Goal: Transaction & Acquisition: Book appointment/travel/reservation

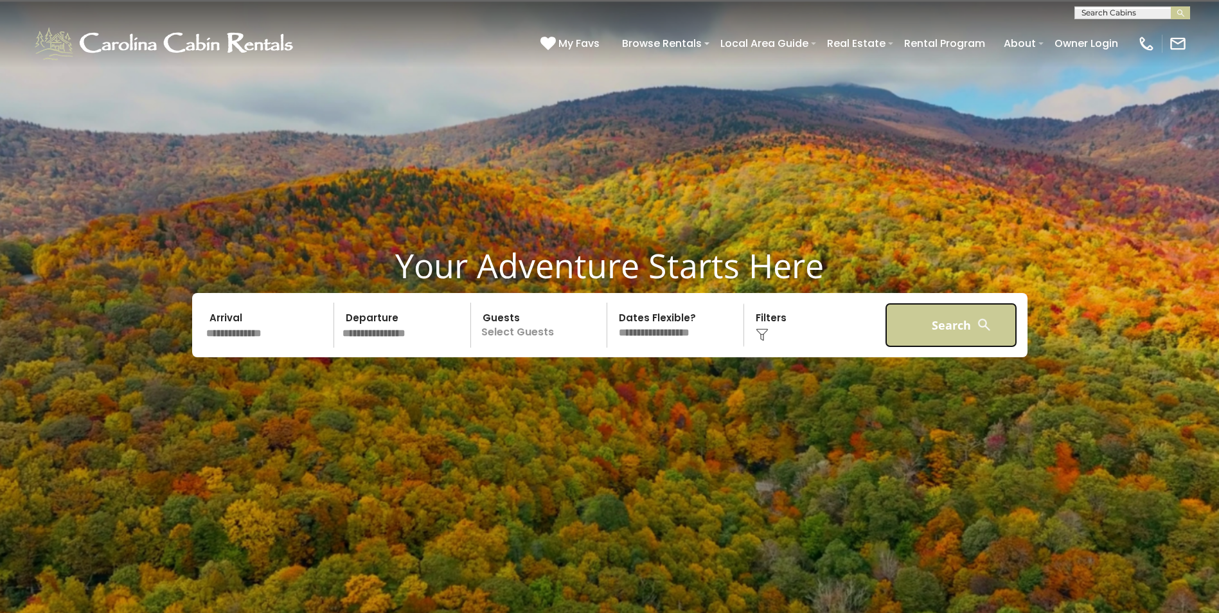
click at [957, 321] on button "Search" at bounding box center [951, 325] width 133 height 45
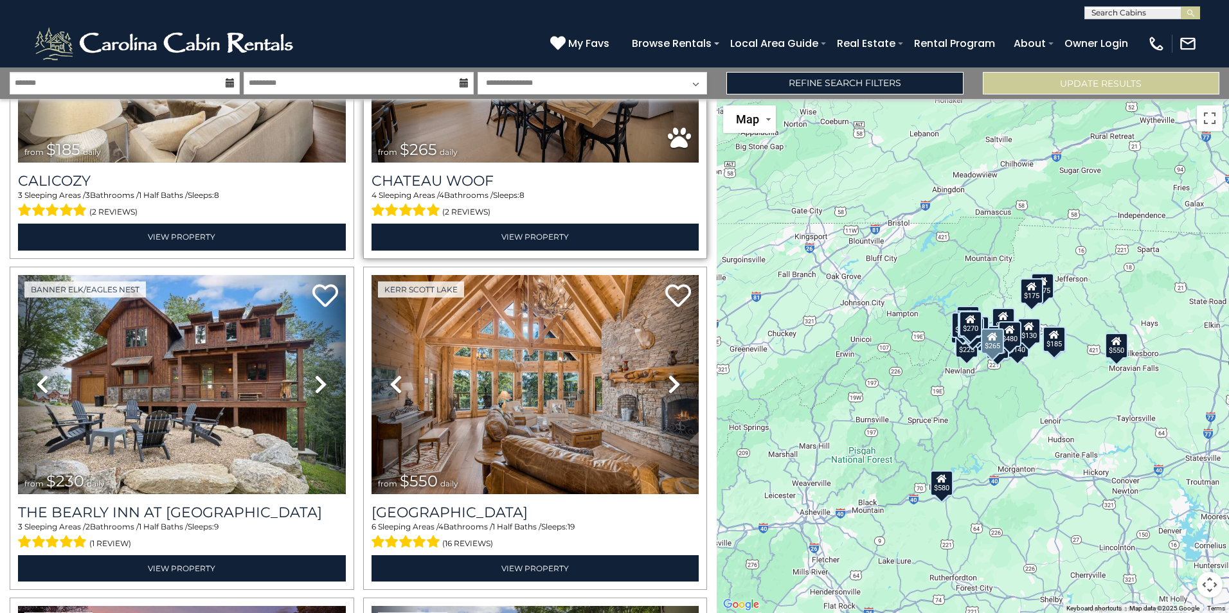
scroll to position [1928, 0]
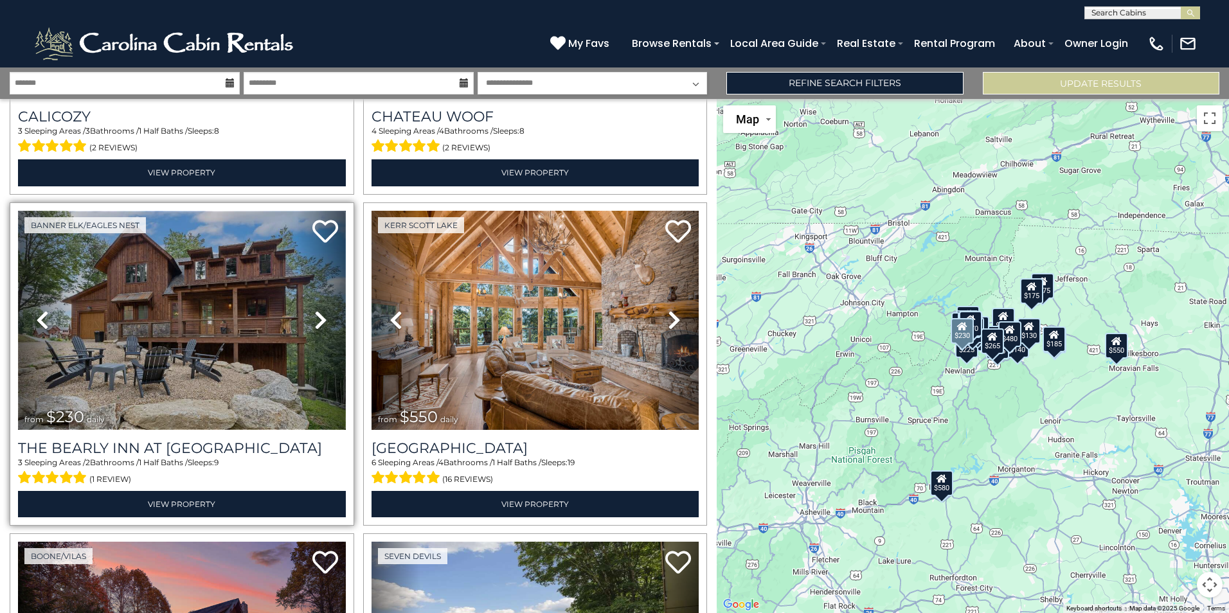
click at [143, 308] on img at bounding box center [182, 320] width 328 height 219
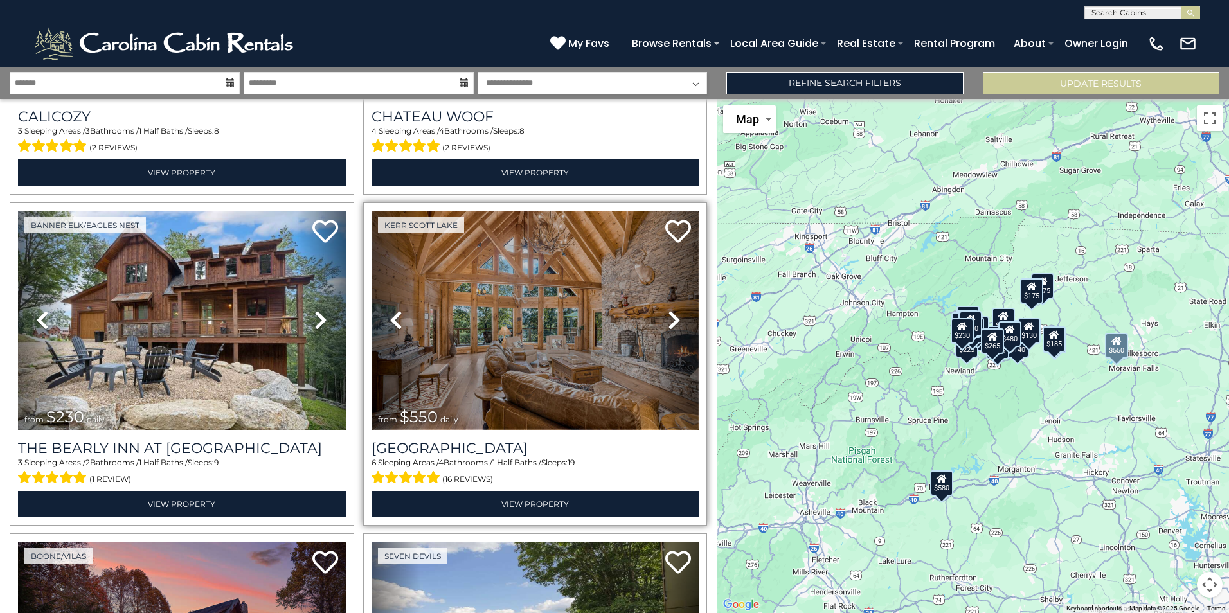
click at [575, 291] on img at bounding box center [536, 320] width 328 height 219
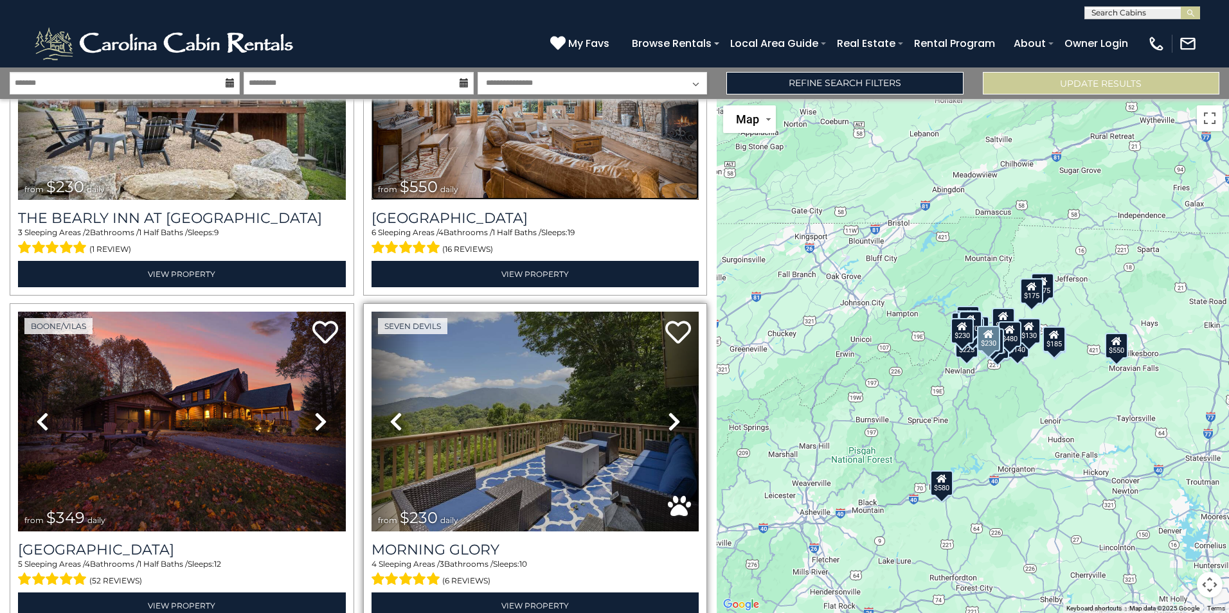
scroll to position [2186, 0]
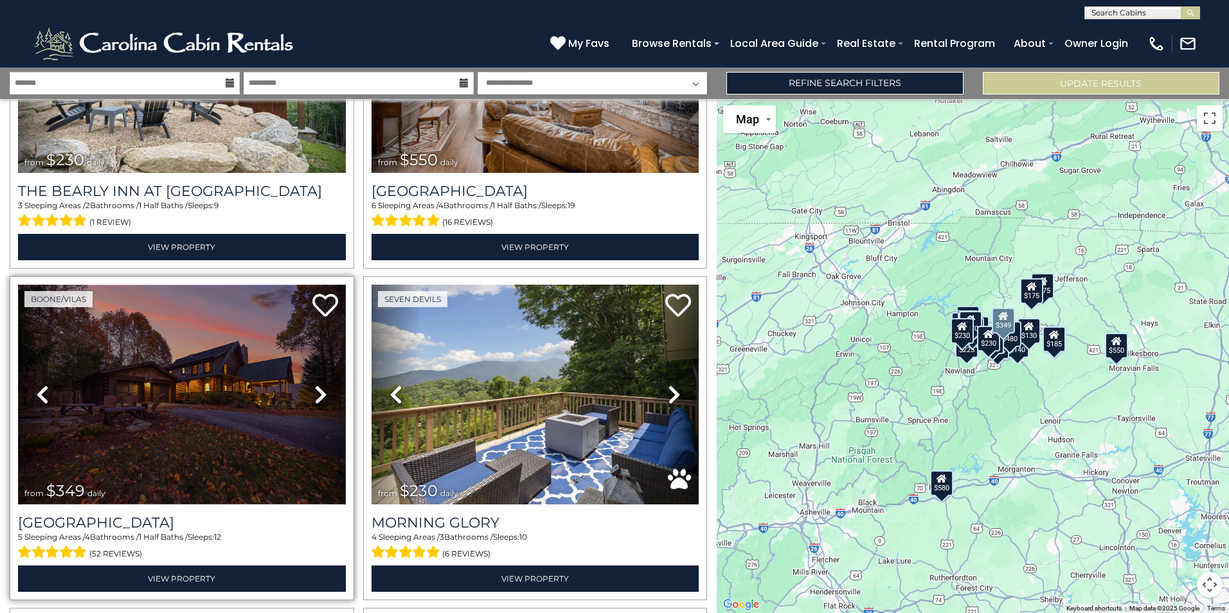
click at [145, 366] on img at bounding box center [182, 394] width 328 height 219
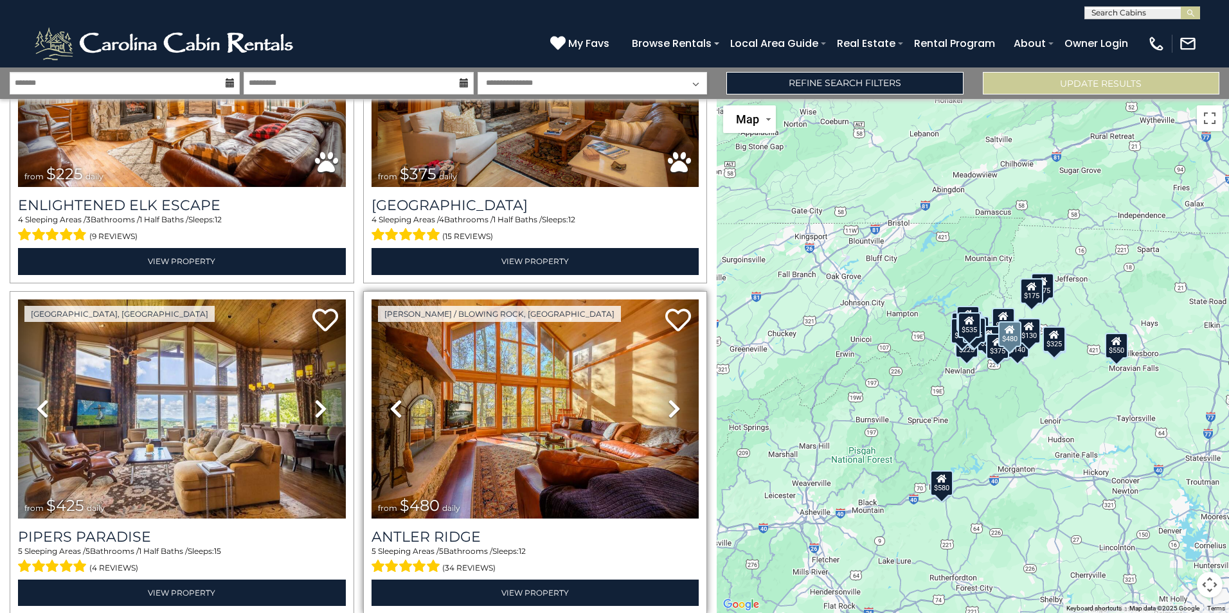
scroll to position [4540, 0]
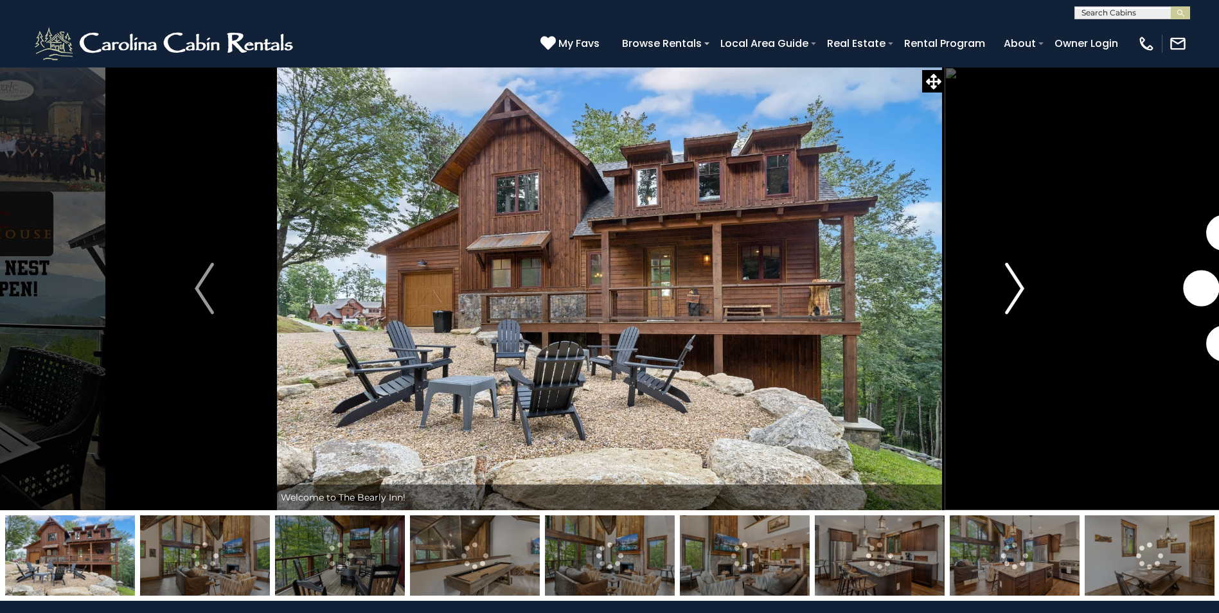
click at [1022, 287] on img "Next" at bounding box center [1014, 288] width 19 height 51
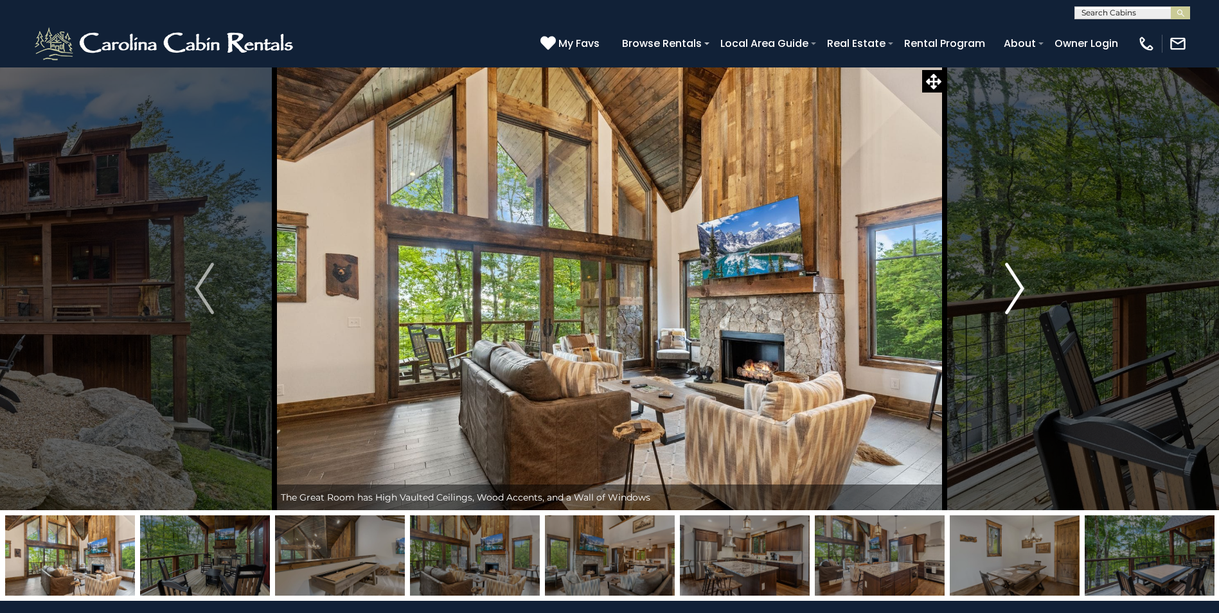
click at [1022, 287] on img "Next" at bounding box center [1014, 288] width 19 height 51
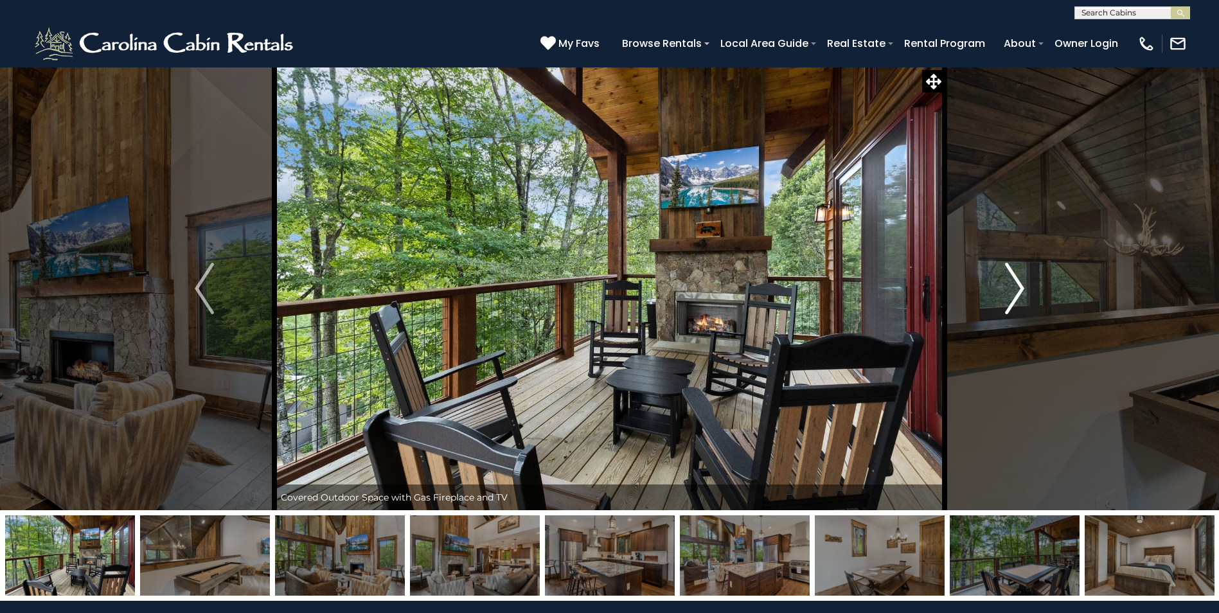
click at [1021, 287] on img "Next" at bounding box center [1014, 288] width 19 height 51
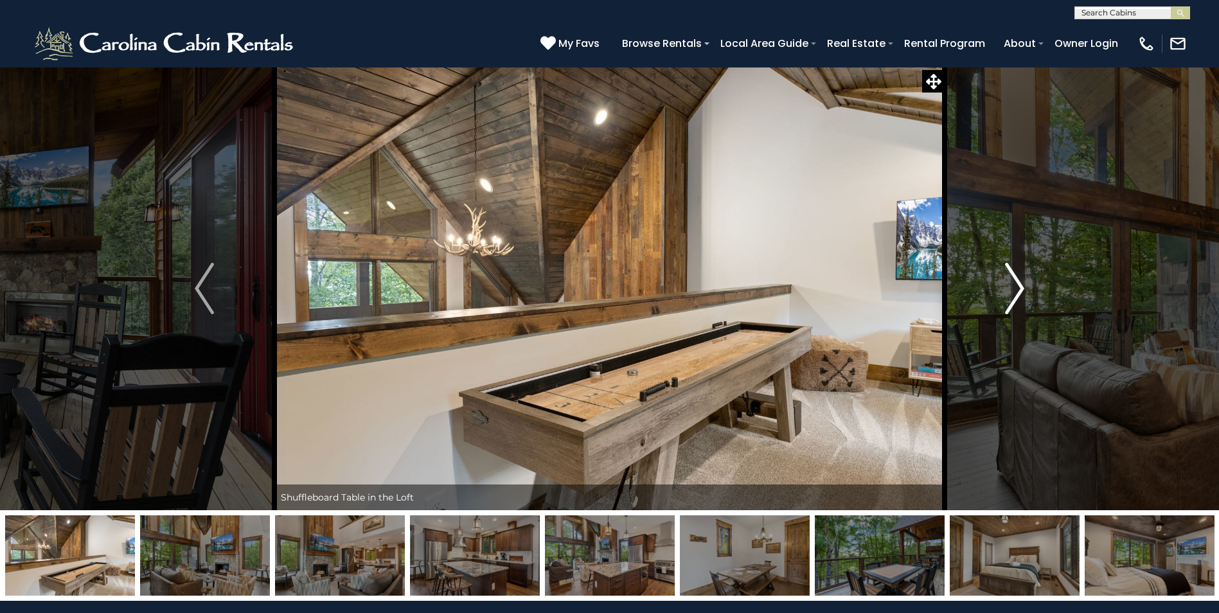
click at [1019, 288] on img "Next" at bounding box center [1014, 288] width 19 height 51
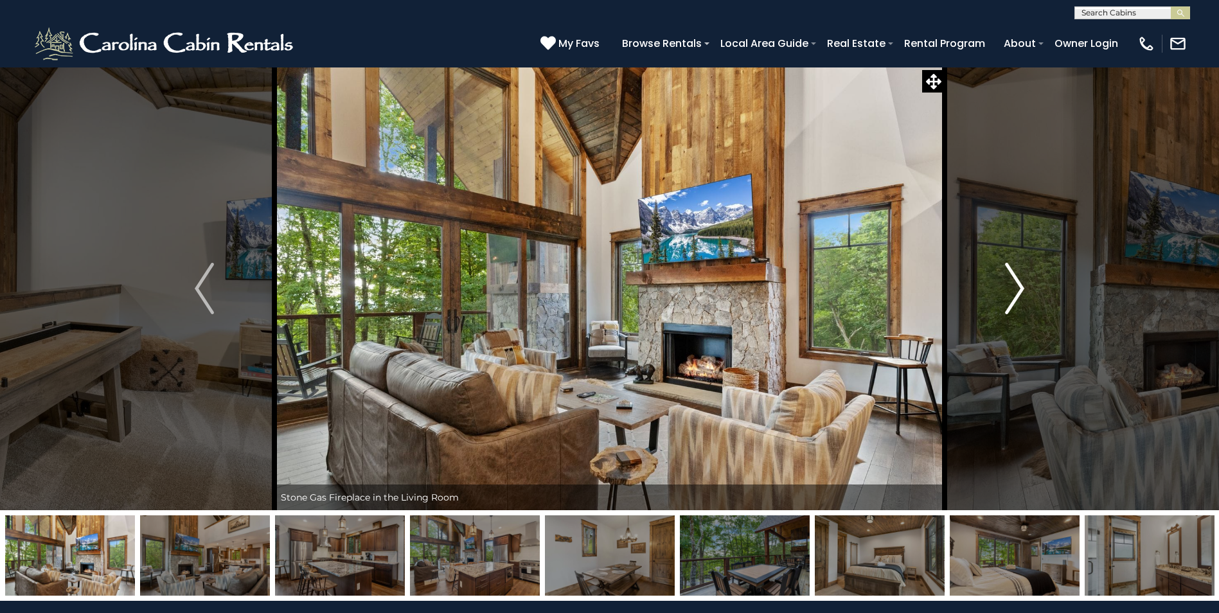
click at [1019, 288] on img "Next" at bounding box center [1014, 288] width 19 height 51
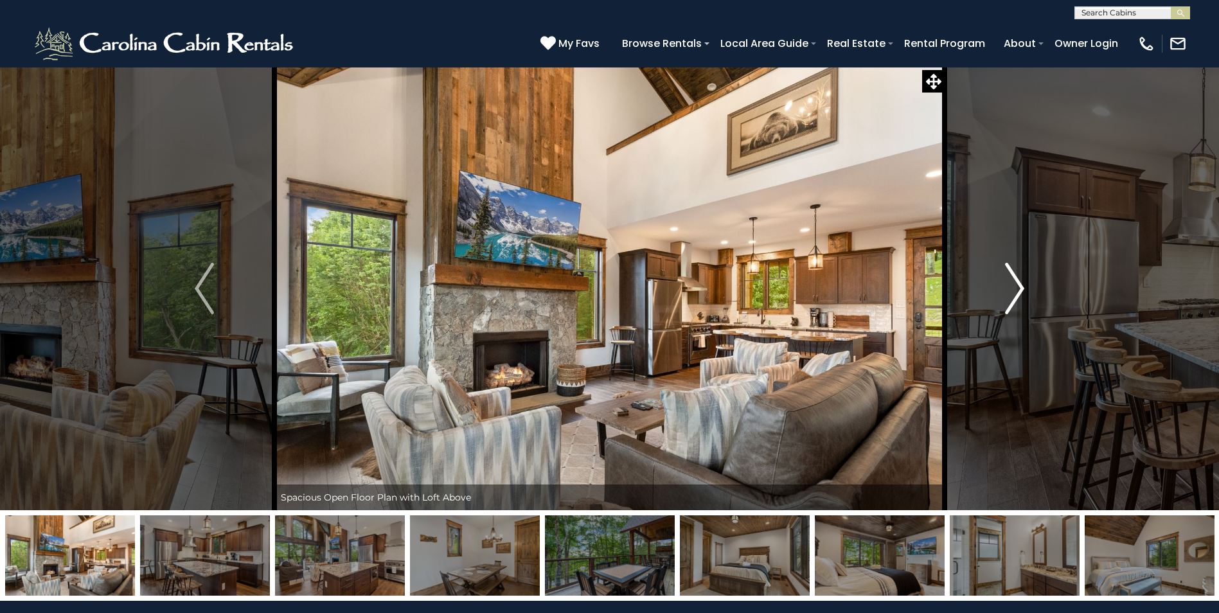
click at [1019, 288] on img "Next" at bounding box center [1014, 288] width 19 height 51
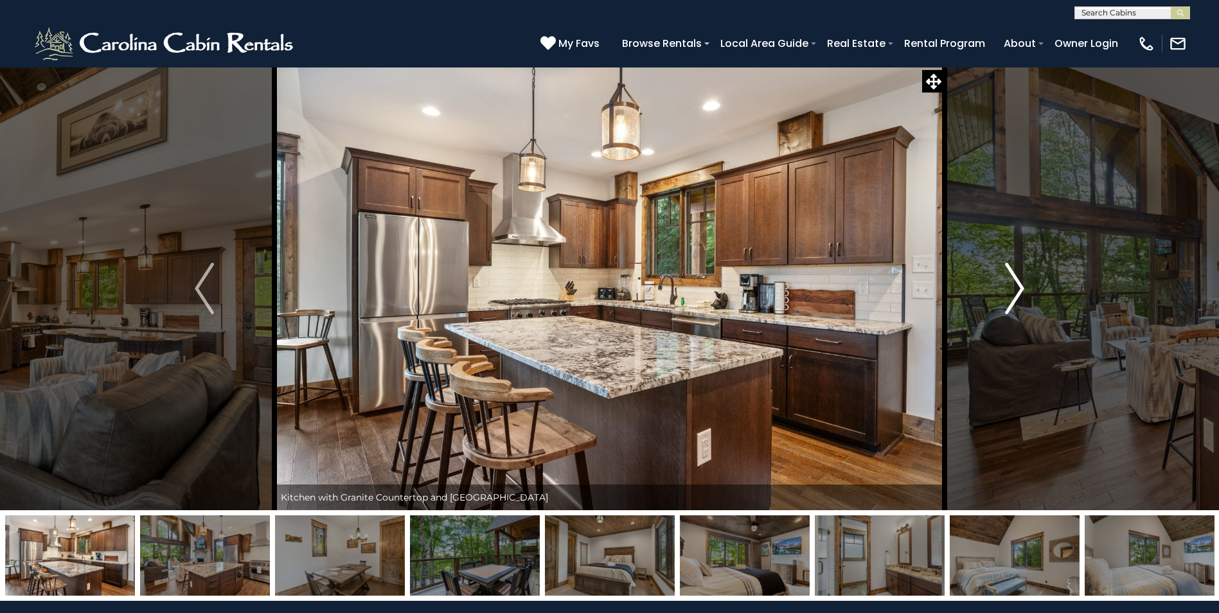
click at [1019, 288] on img "Next" at bounding box center [1014, 288] width 19 height 51
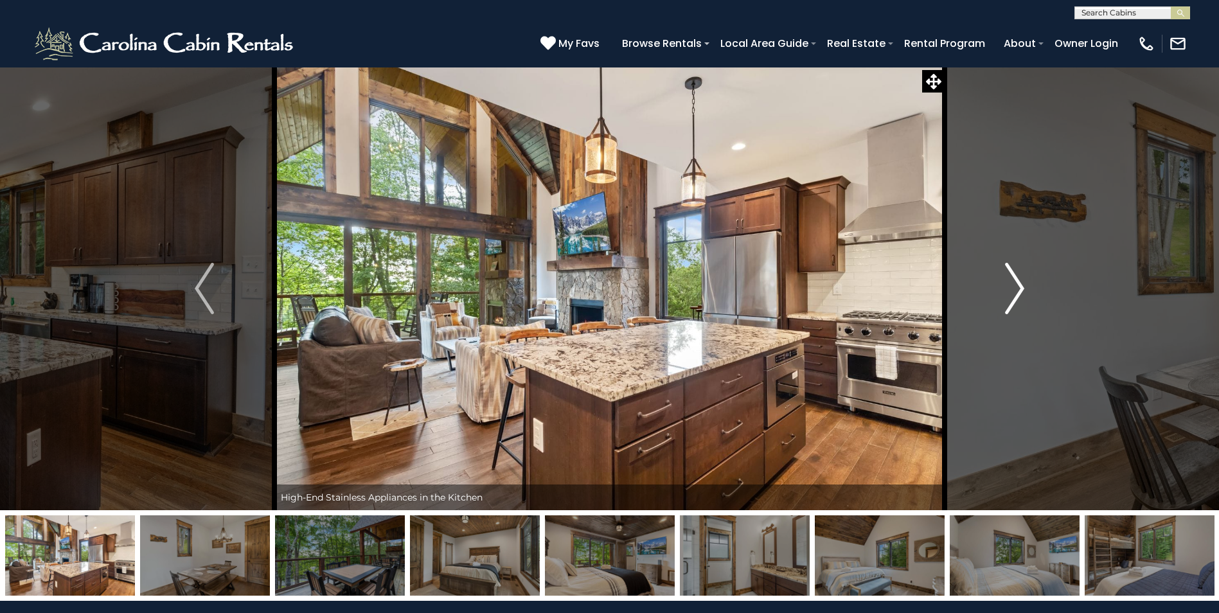
click at [1019, 288] on img "Next" at bounding box center [1014, 288] width 19 height 51
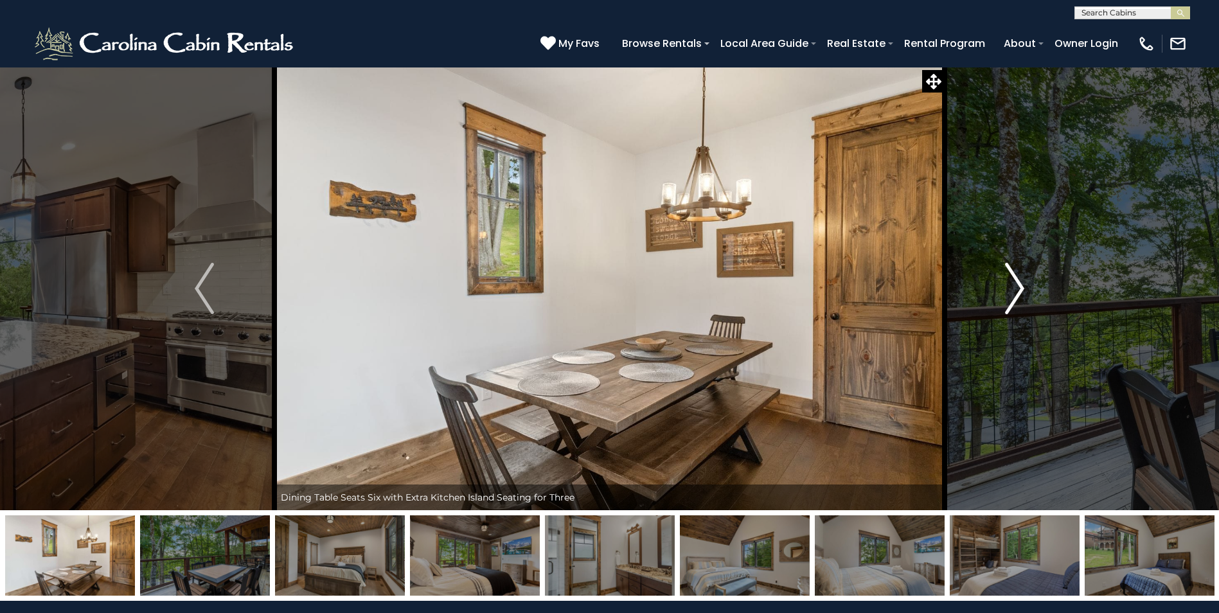
click at [1019, 288] on img "Next" at bounding box center [1014, 288] width 19 height 51
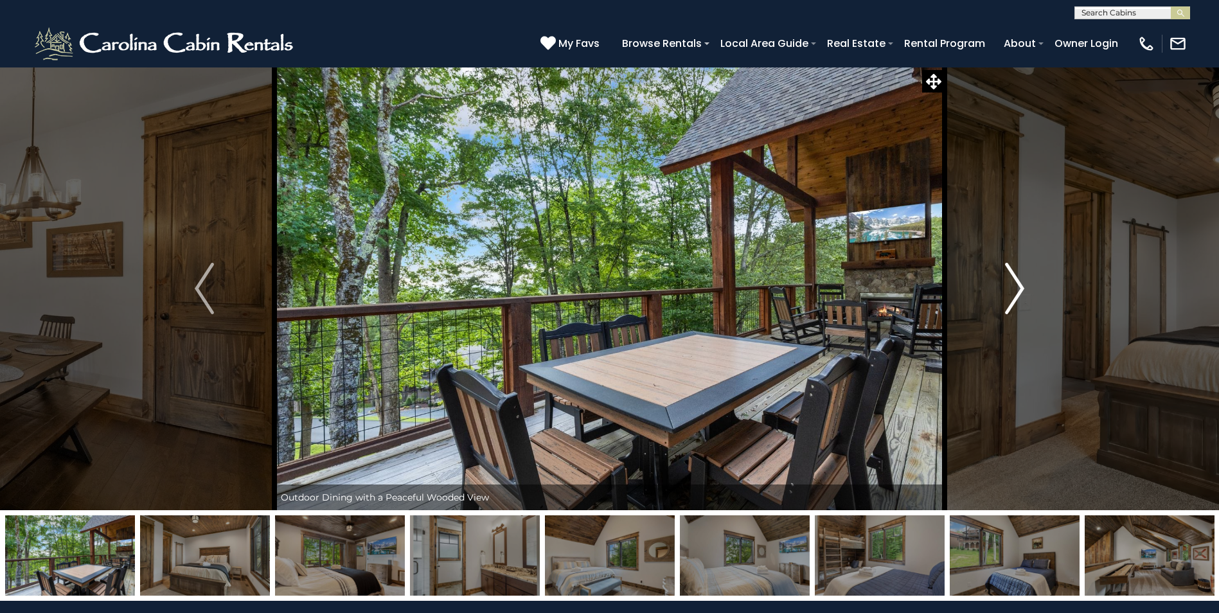
click at [1019, 288] on img "Next" at bounding box center [1014, 288] width 19 height 51
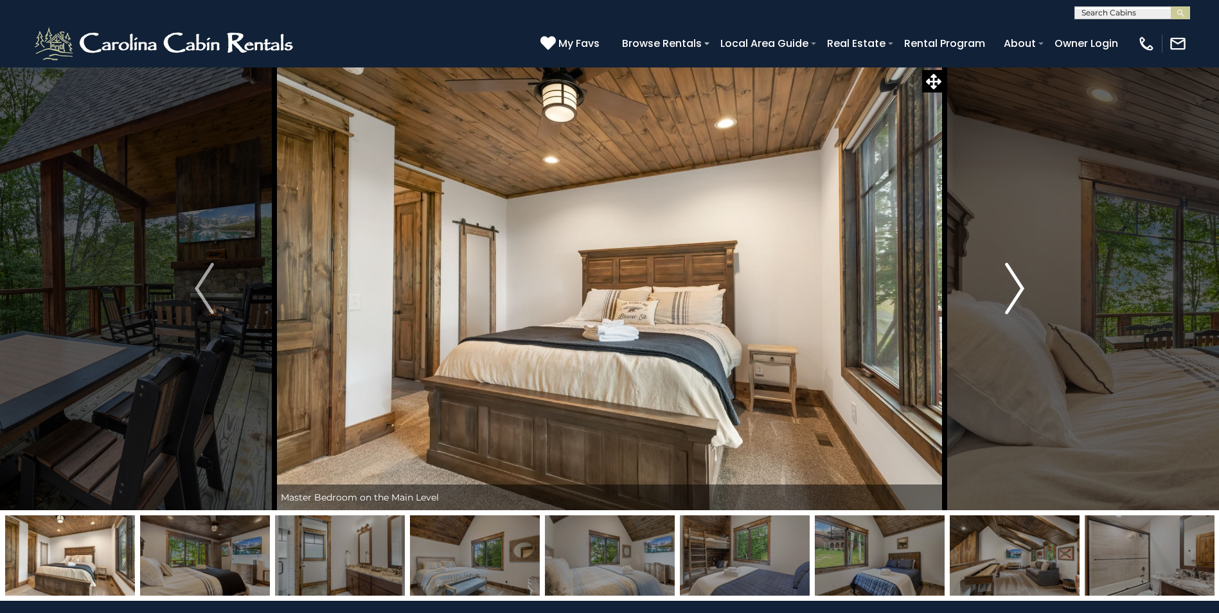
click at [1019, 288] on img "Next" at bounding box center [1014, 288] width 19 height 51
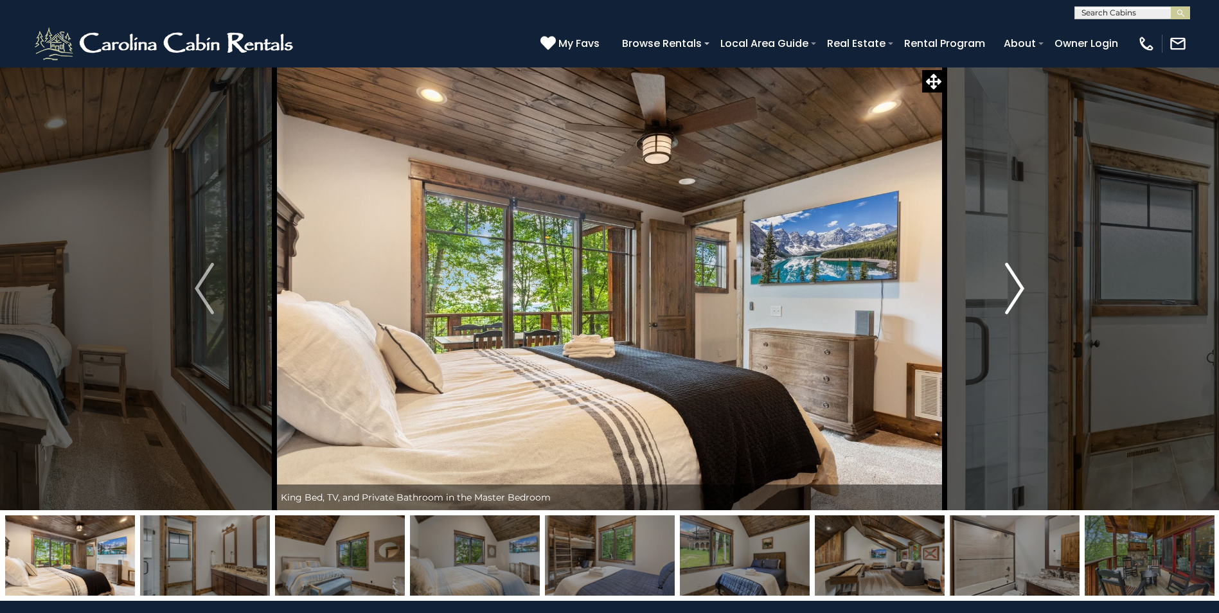
click at [1019, 288] on img "Next" at bounding box center [1014, 288] width 19 height 51
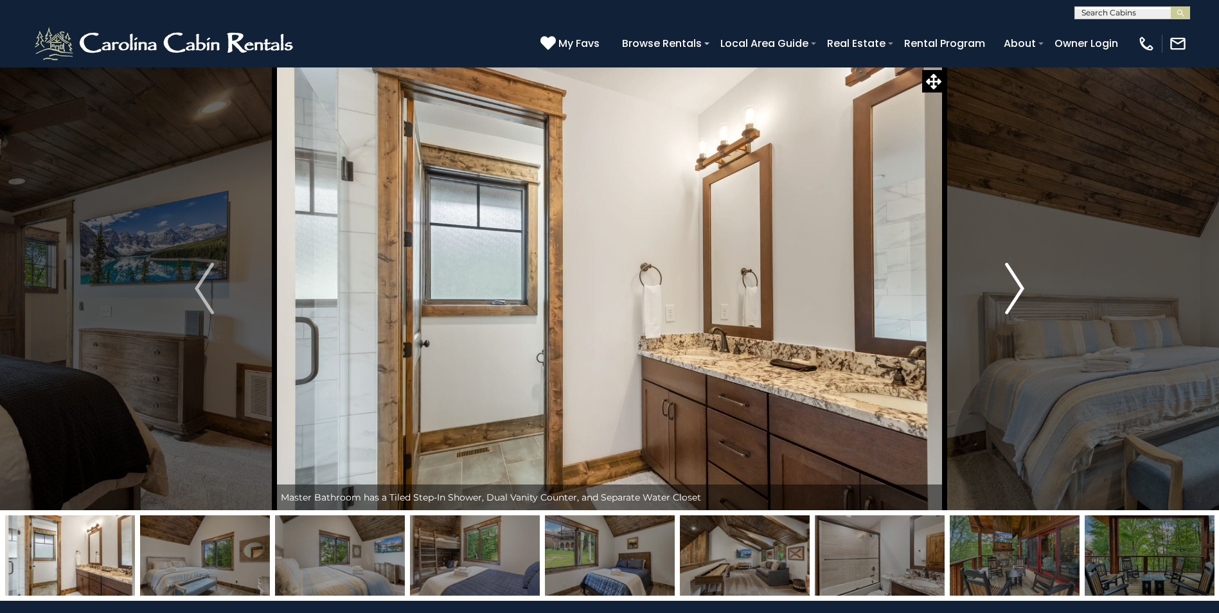
click at [1019, 288] on img "Next" at bounding box center [1014, 288] width 19 height 51
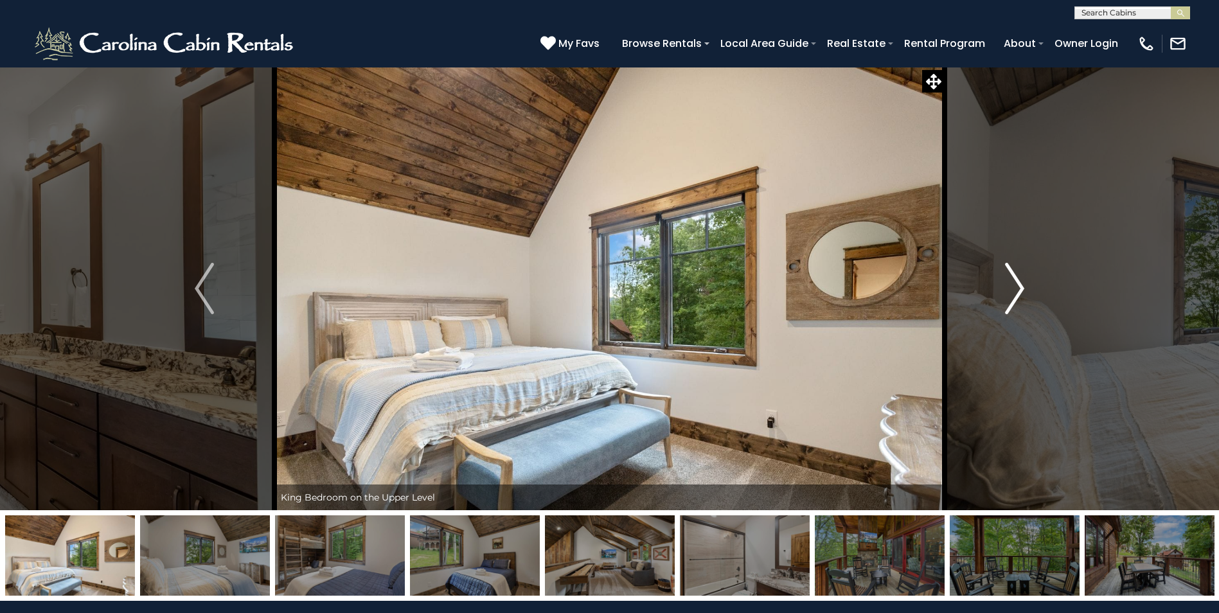
click at [1019, 288] on img "Next" at bounding box center [1014, 288] width 19 height 51
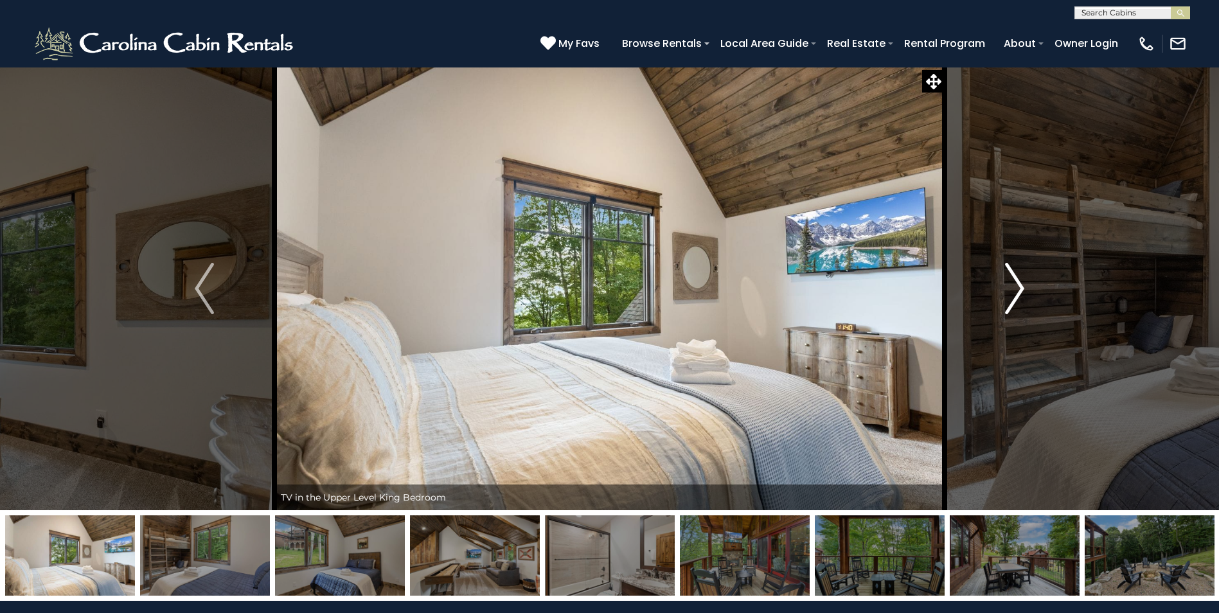
click at [1019, 288] on img "Next" at bounding box center [1014, 288] width 19 height 51
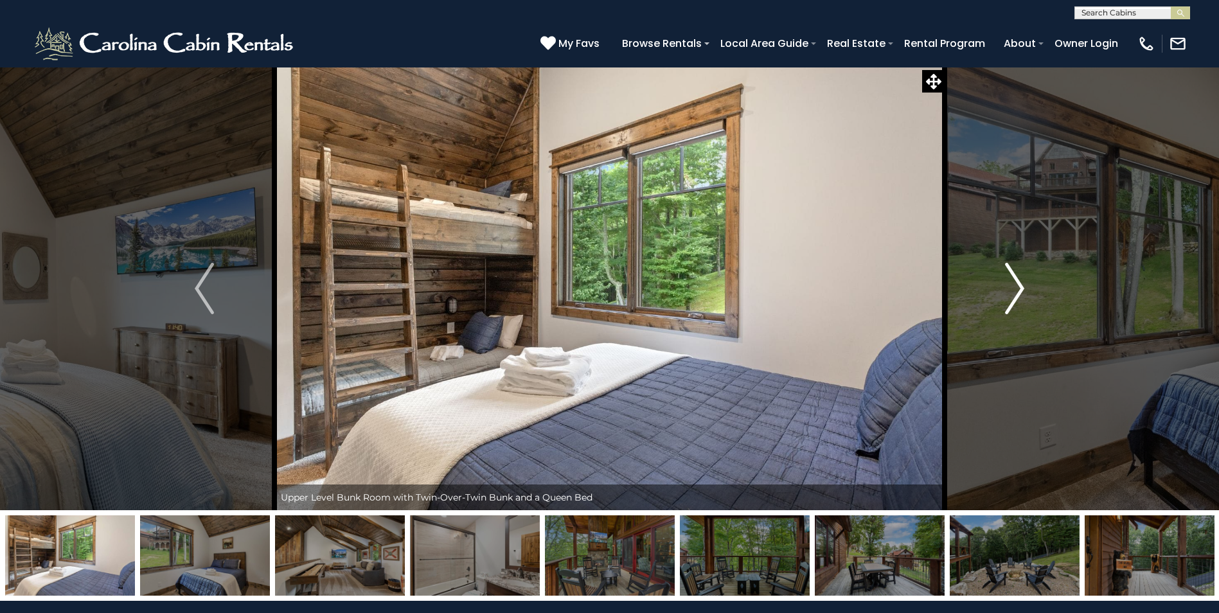
click at [1019, 288] on img "Next" at bounding box center [1014, 288] width 19 height 51
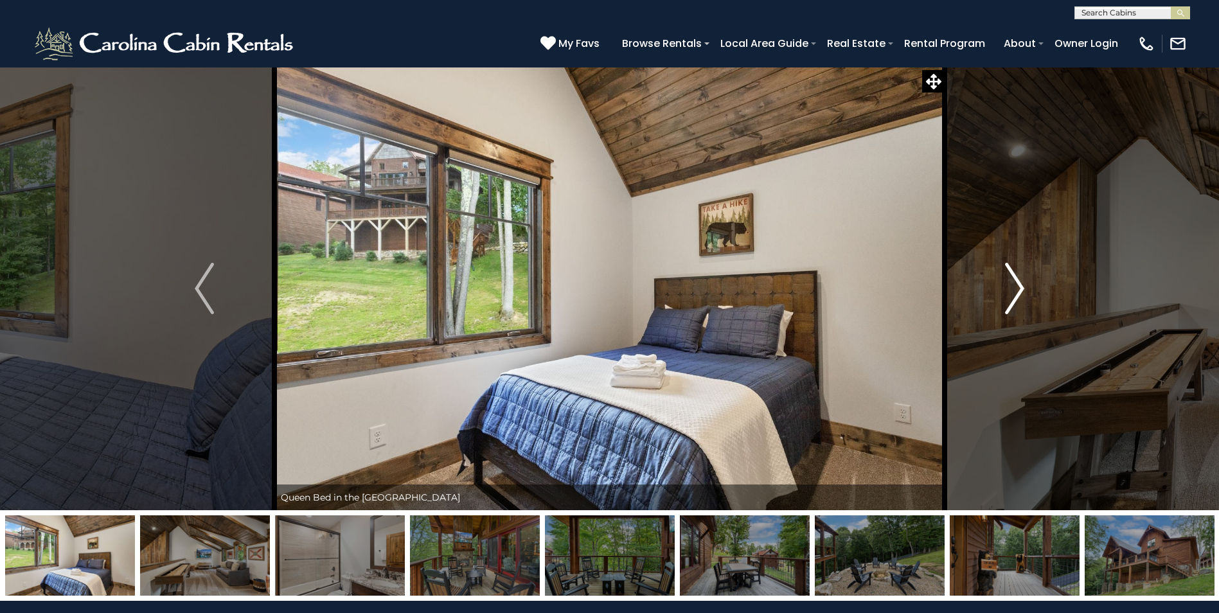
click at [1019, 288] on img "Next" at bounding box center [1014, 288] width 19 height 51
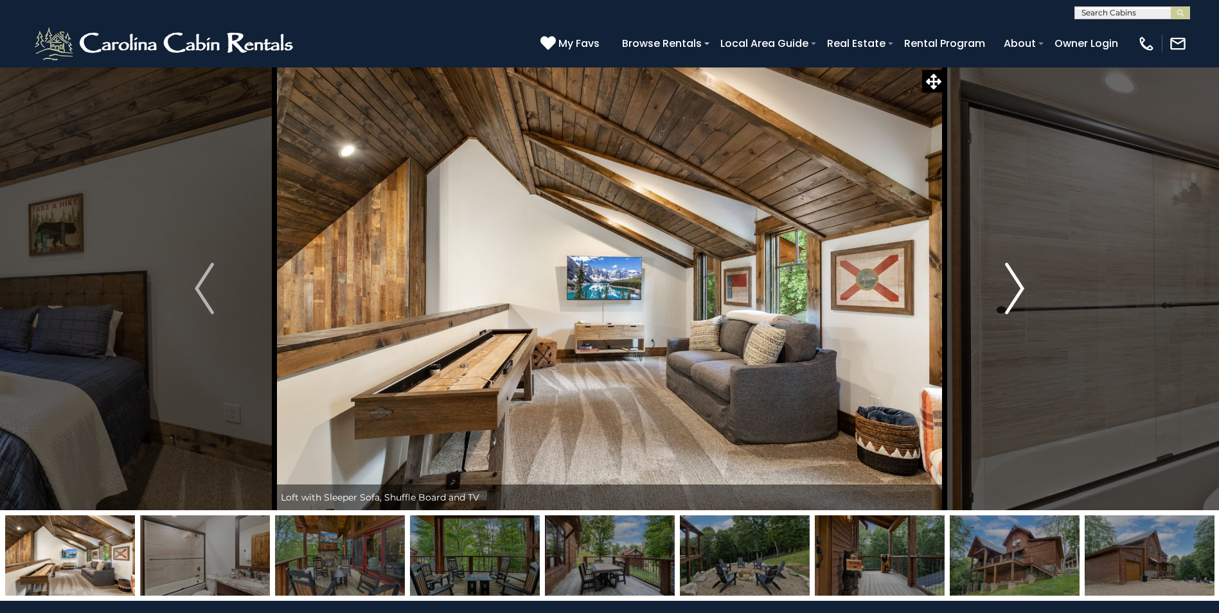
click at [1019, 288] on img "Next" at bounding box center [1014, 288] width 19 height 51
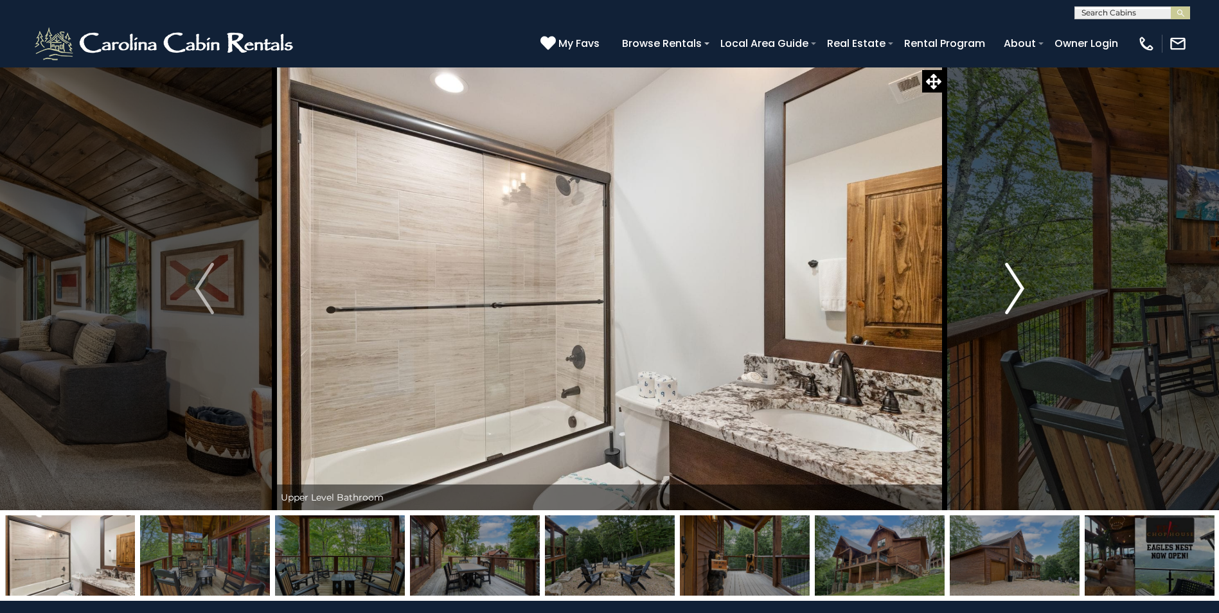
click at [1019, 288] on img "Next" at bounding box center [1014, 288] width 19 height 51
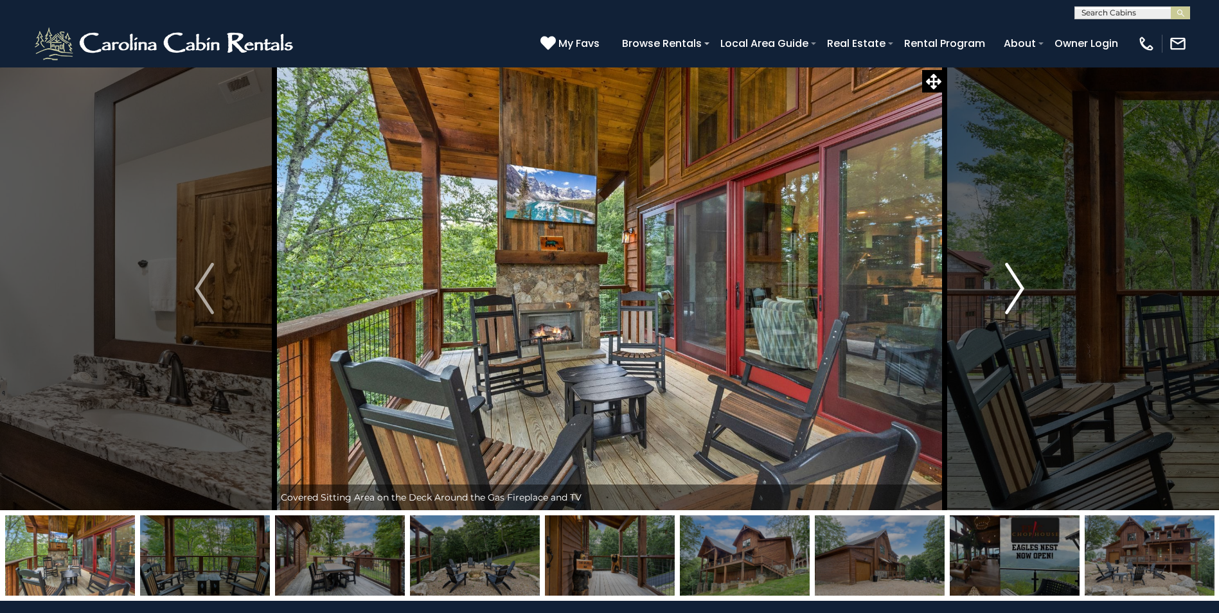
click at [1019, 288] on img "Next" at bounding box center [1014, 288] width 19 height 51
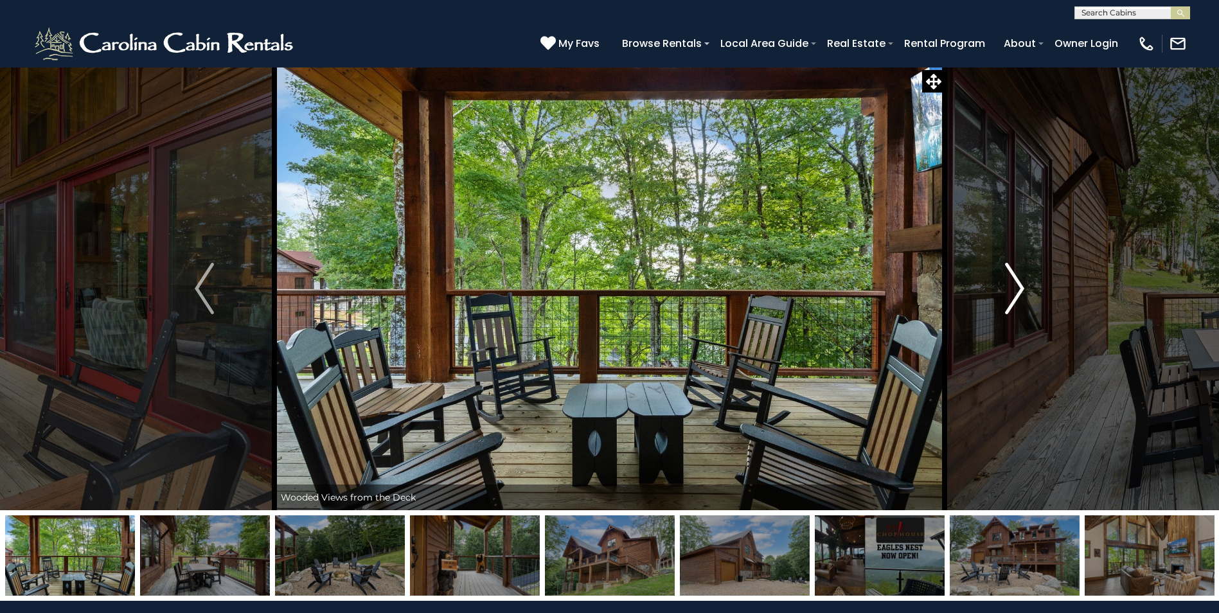
click at [1019, 288] on img "Next" at bounding box center [1014, 288] width 19 height 51
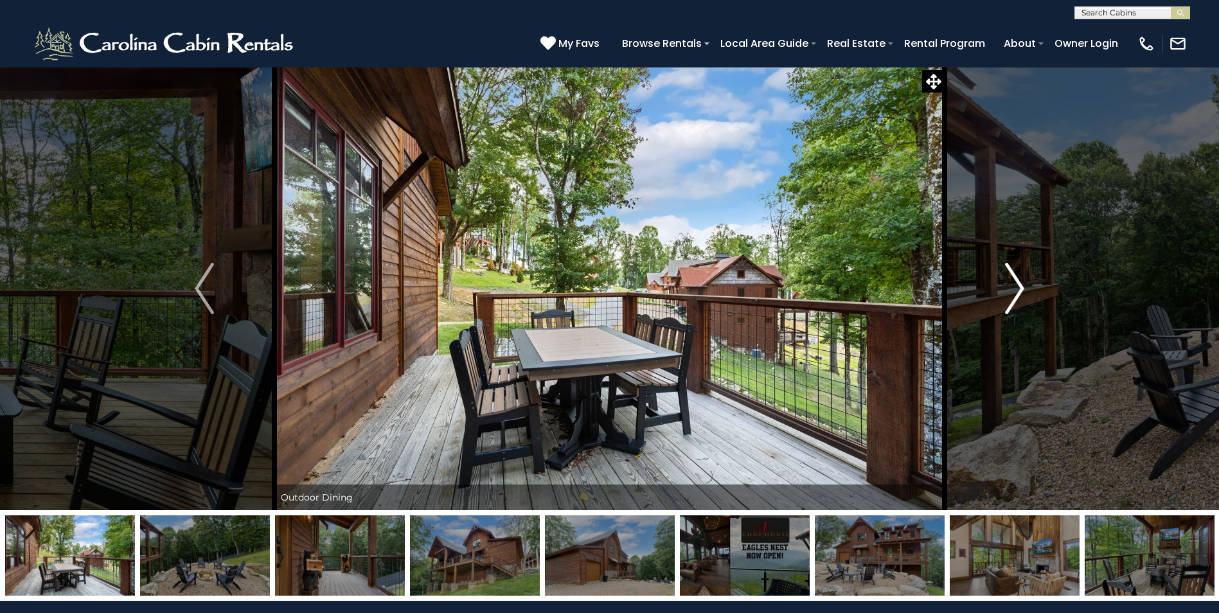
click at [1019, 288] on img "Next" at bounding box center [1014, 288] width 19 height 51
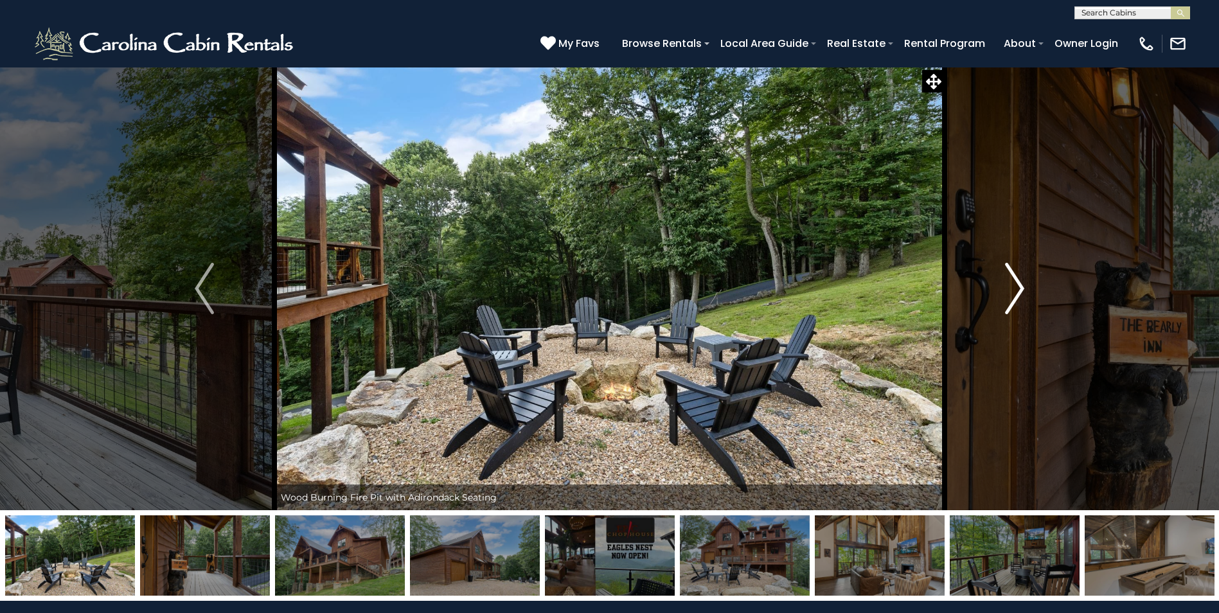
click at [1019, 288] on img "Next" at bounding box center [1014, 288] width 19 height 51
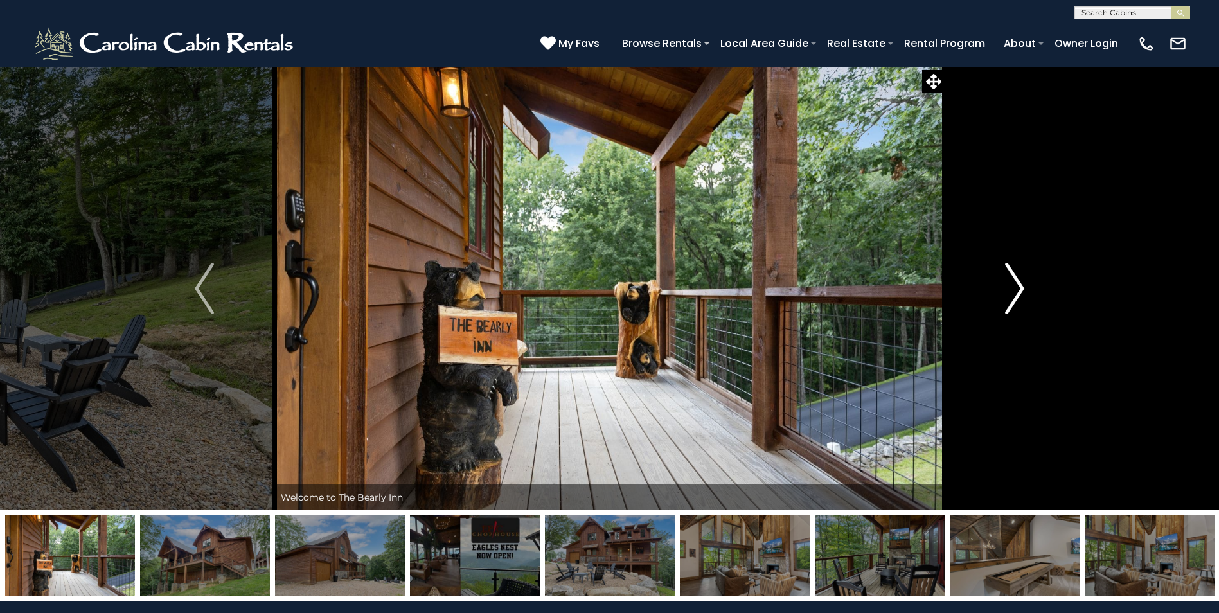
click at [1019, 288] on img "Next" at bounding box center [1014, 288] width 19 height 51
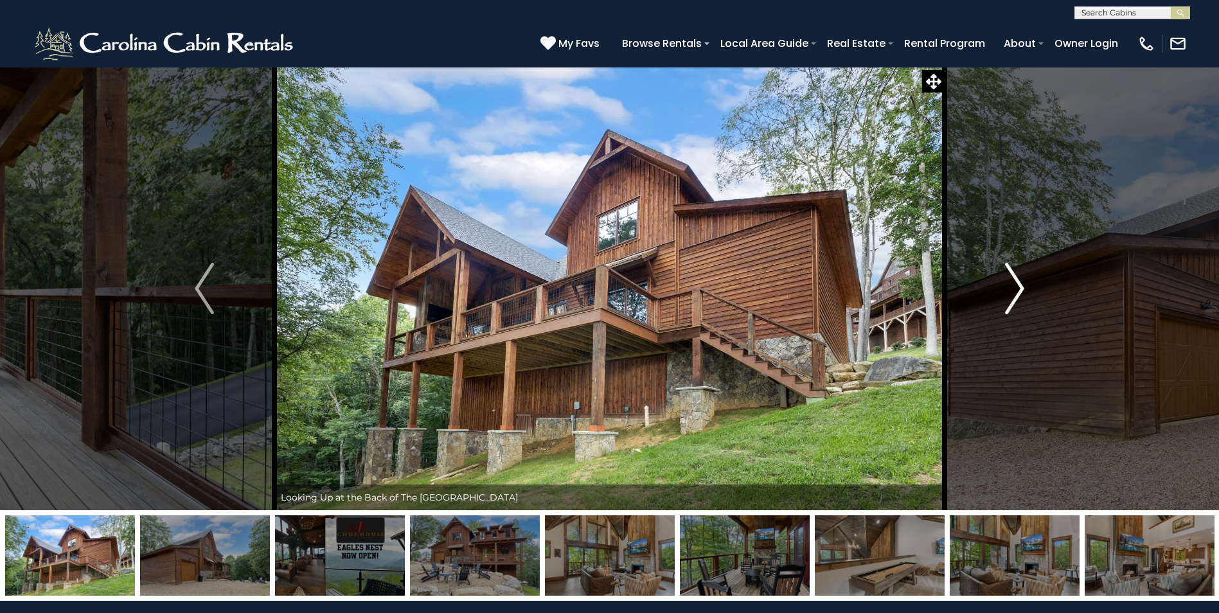
click at [1019, 288] on img "Next" at bounding box center [1014, 288] width 19 height 51
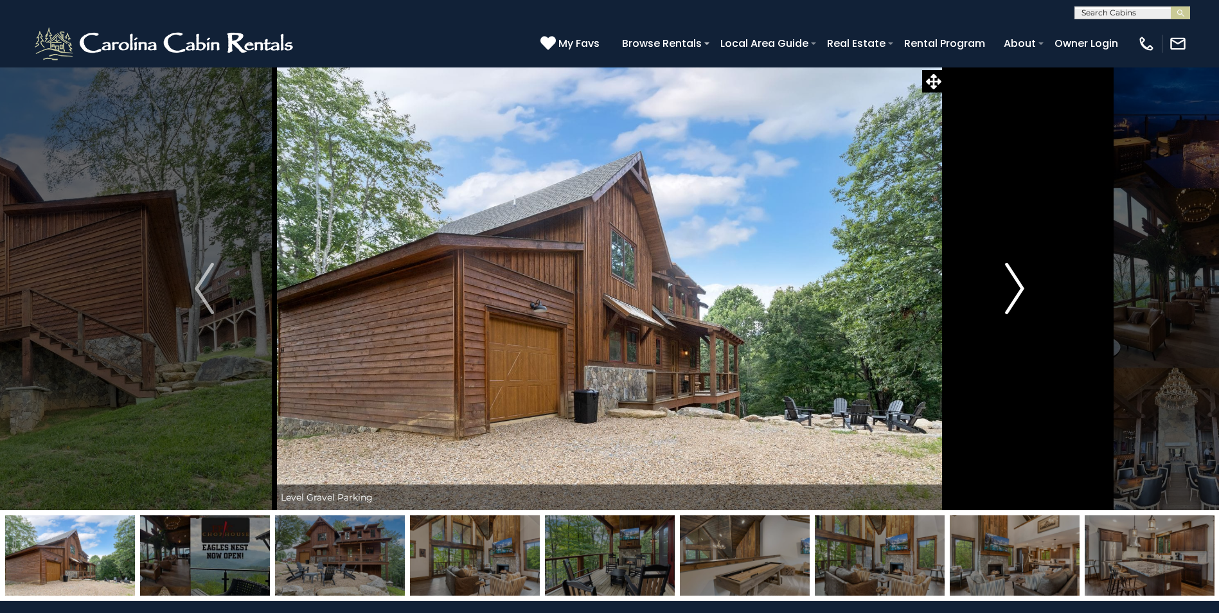
click at [1019, 288] on img "Next" at bounding box center [1014, 288] width 19 height 51
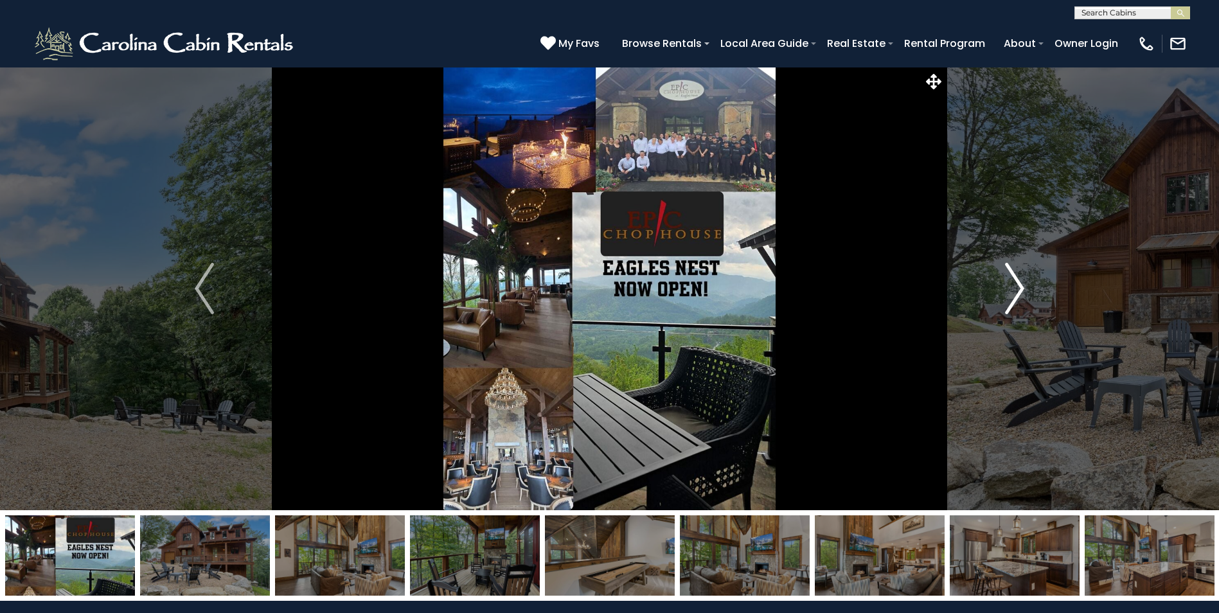
click at [1019, 288] on img "Next" at bounding box center [1014, 288] width 19 height 51
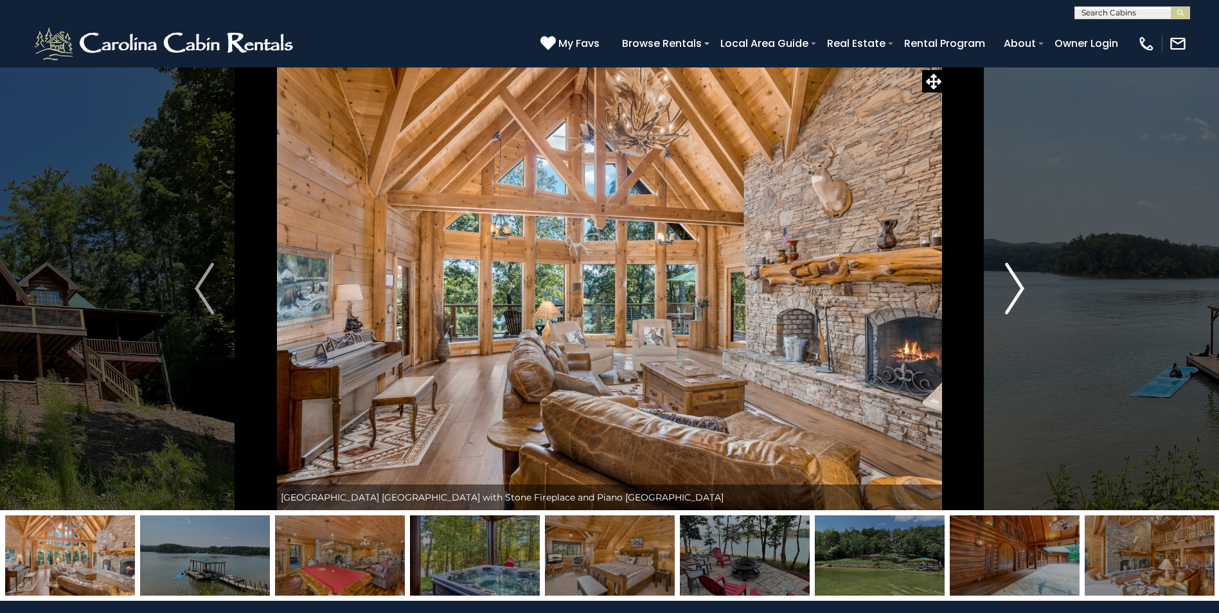
click at [1016, 289] on img "Next" at bounding box center [1014, 288] width 19 height 51
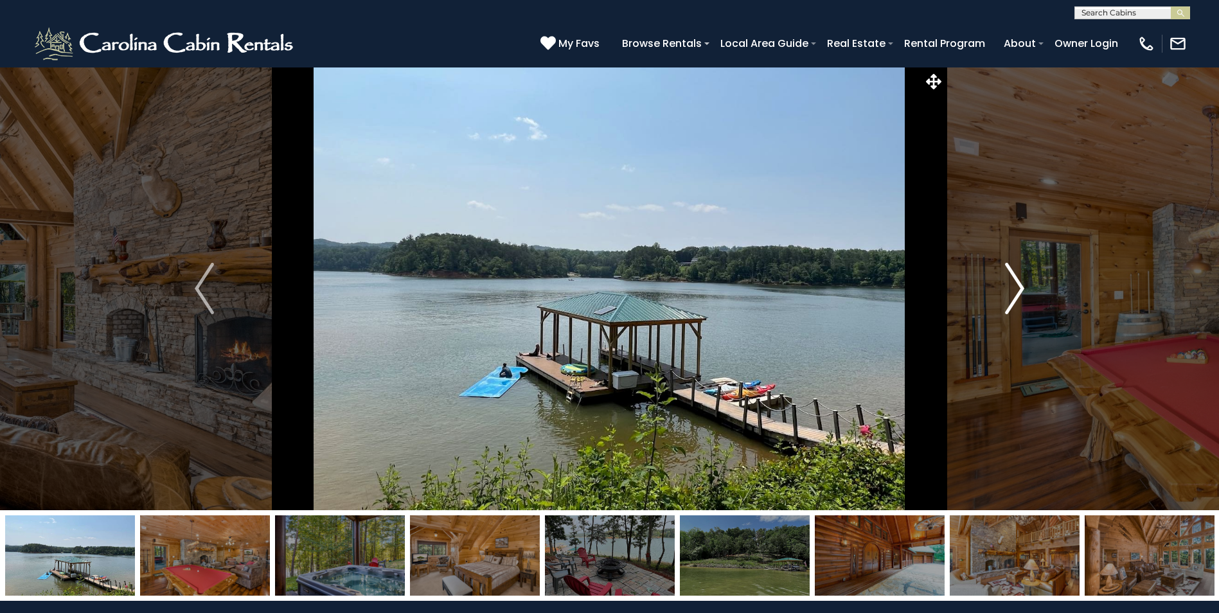
click at [1019, 287] on img "Next" at bounding box center [1014, 288] width 19 height 51
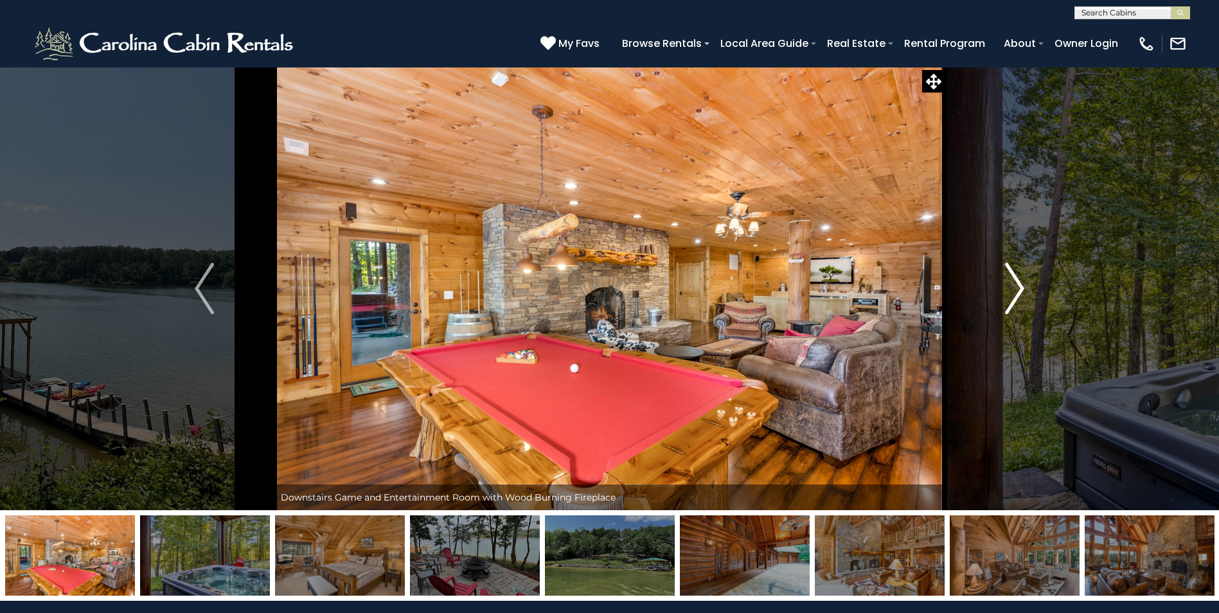
click at [1019, 287] on img "Next" at bounding box center [1014, 288] width 19 height 51
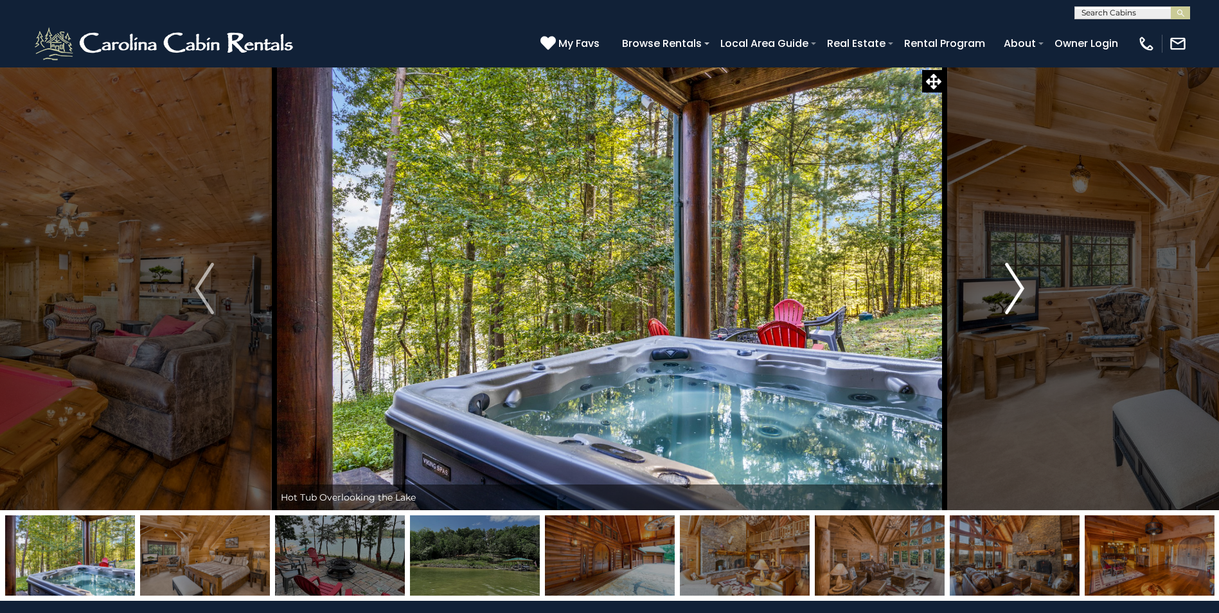
click at [1019, 287] on img "Next" at bounding box center [1014, 288] width 19 height 51
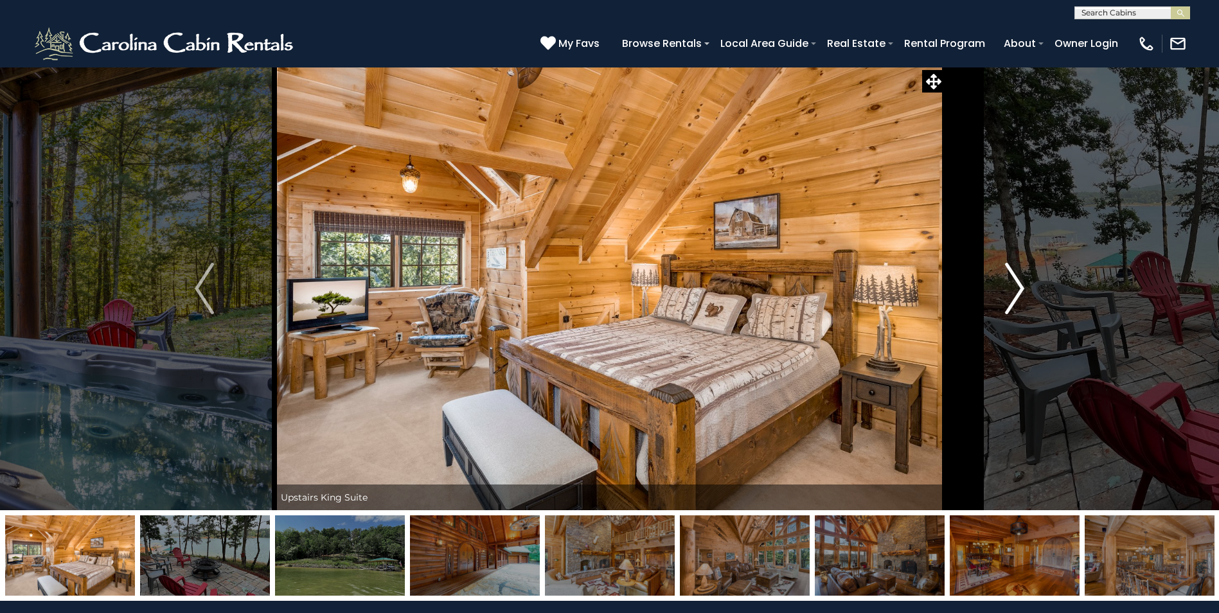
click at [1019, 287] on img "Next" at bounding box center [1014, 288] width 19 height 51
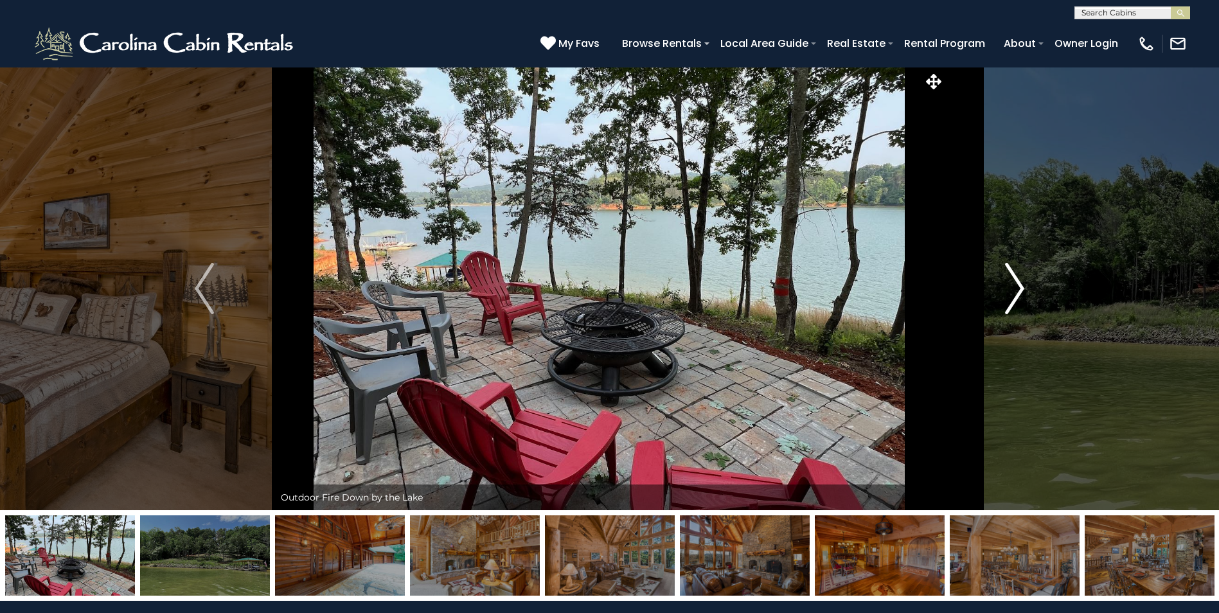
click at [1019, 287] on img "Next" at bounding box center [1014, 288] width 19 height 51
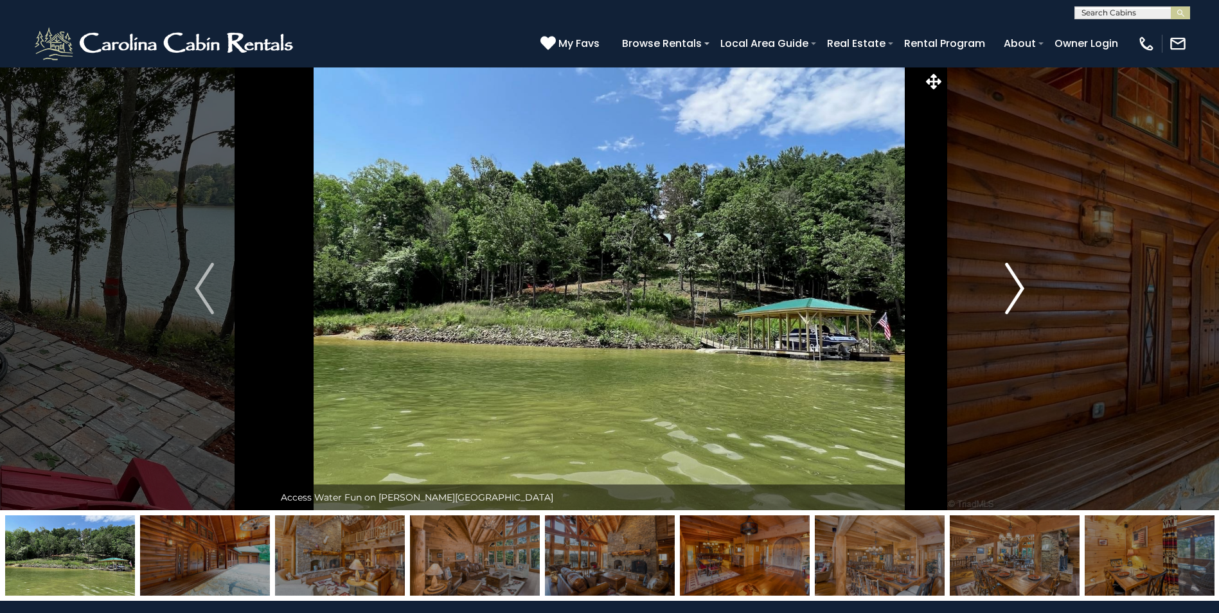
click at [1019, 287] on img "Next" at bounding box center [1014, 288] width 19 height 51
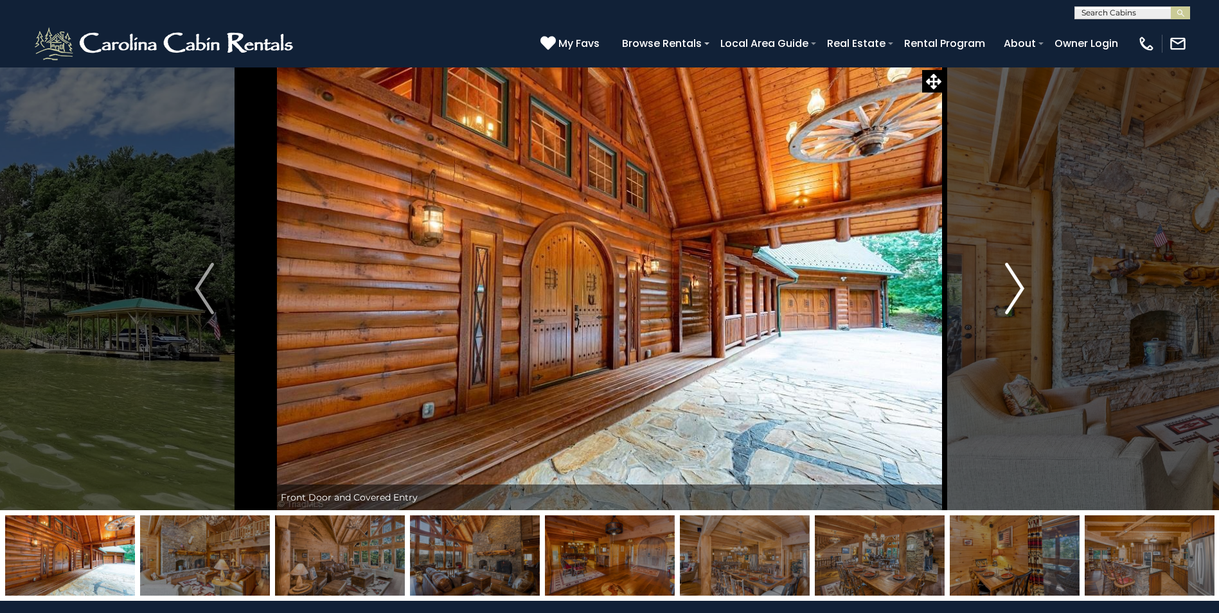
click at [1019, 287] on img "Next" at bounding box center [1014, 288] width 19 height 51
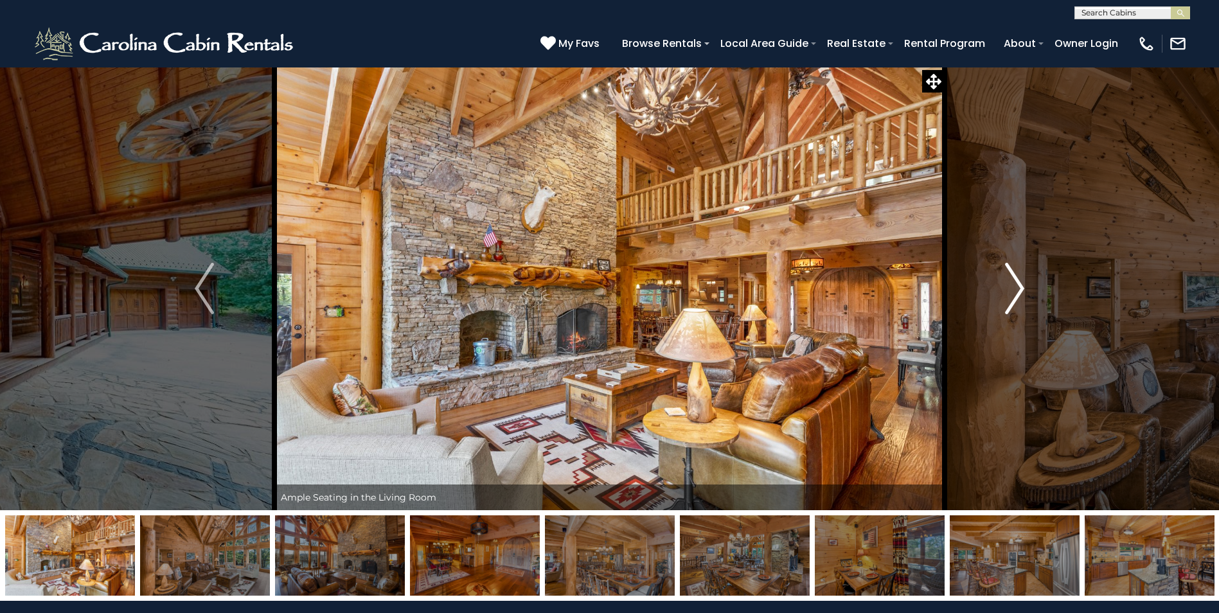
click at [1019, 287] on img "Next" at bounding box center [1014, 288] width 19 height 51
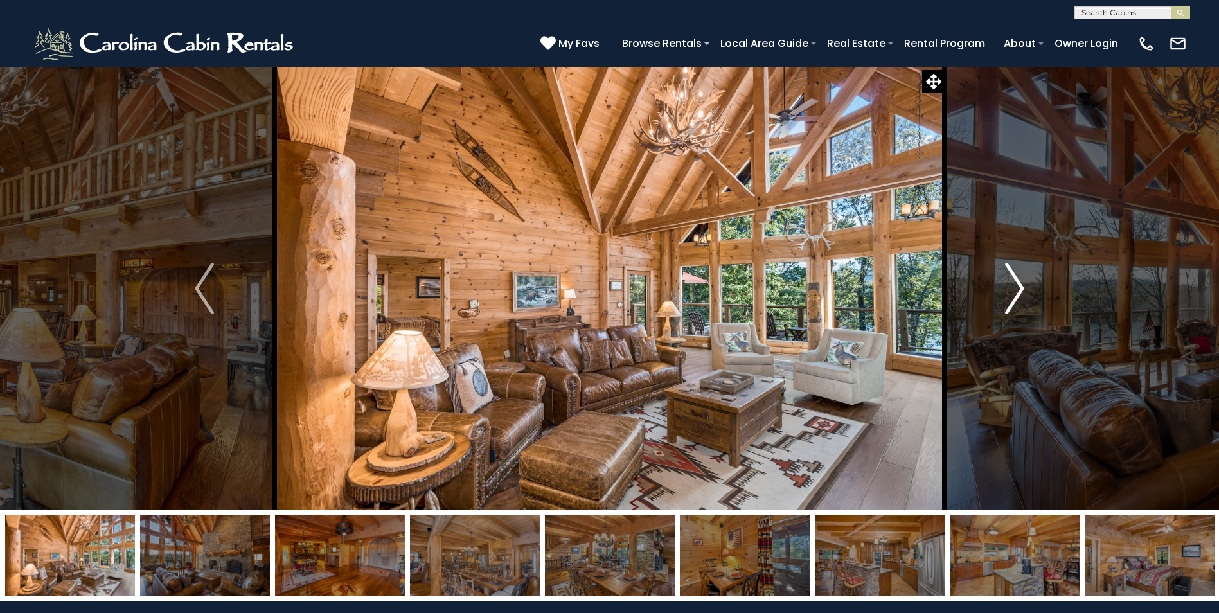
click at [1019, 287] on img "Next" at bounding box center [1014, 288] width 19 height 51
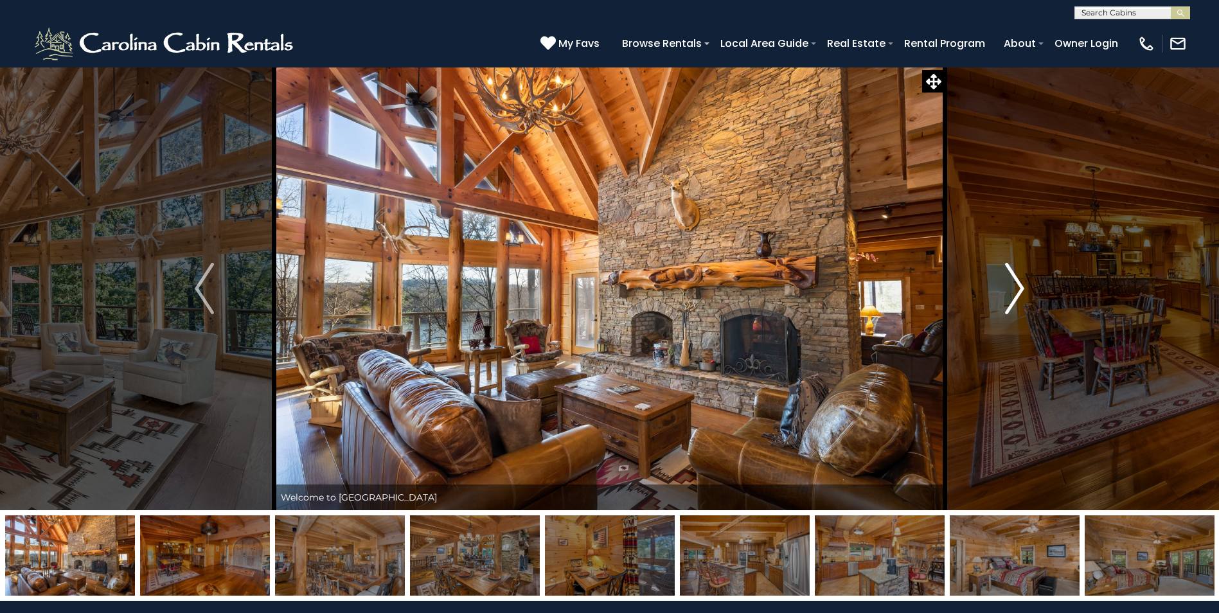
click at [1019, 287] on img "Next" at bounding box center [1014, 288] width 19 height 51
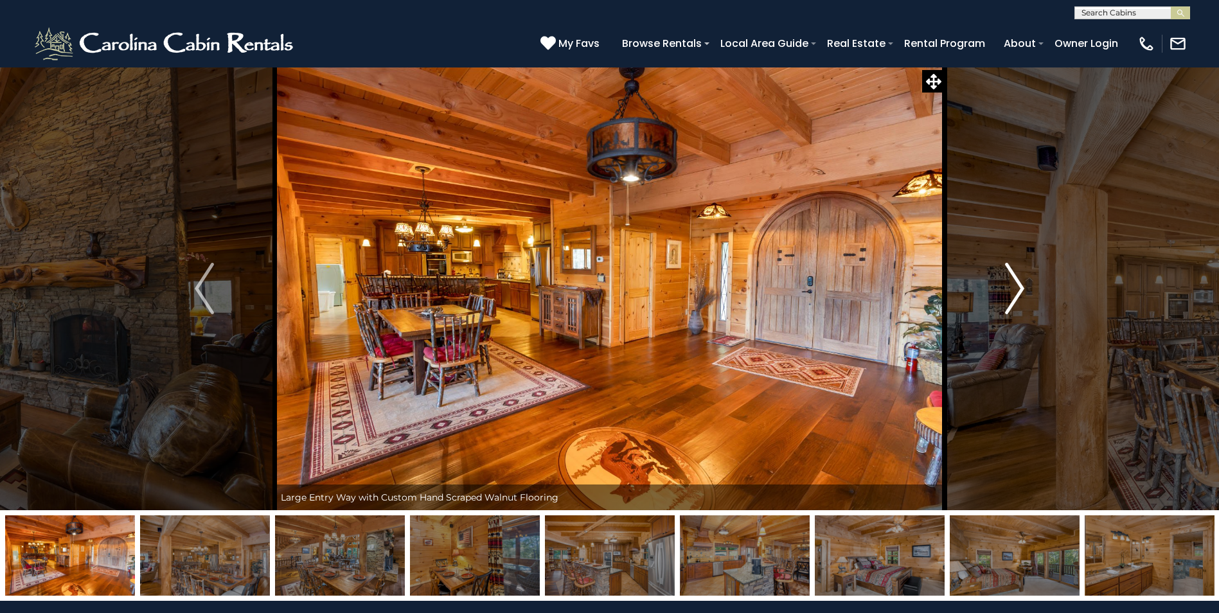
click at [1019, 287] on img "Next" at bounding box center [1014, 288] width 19 height 51
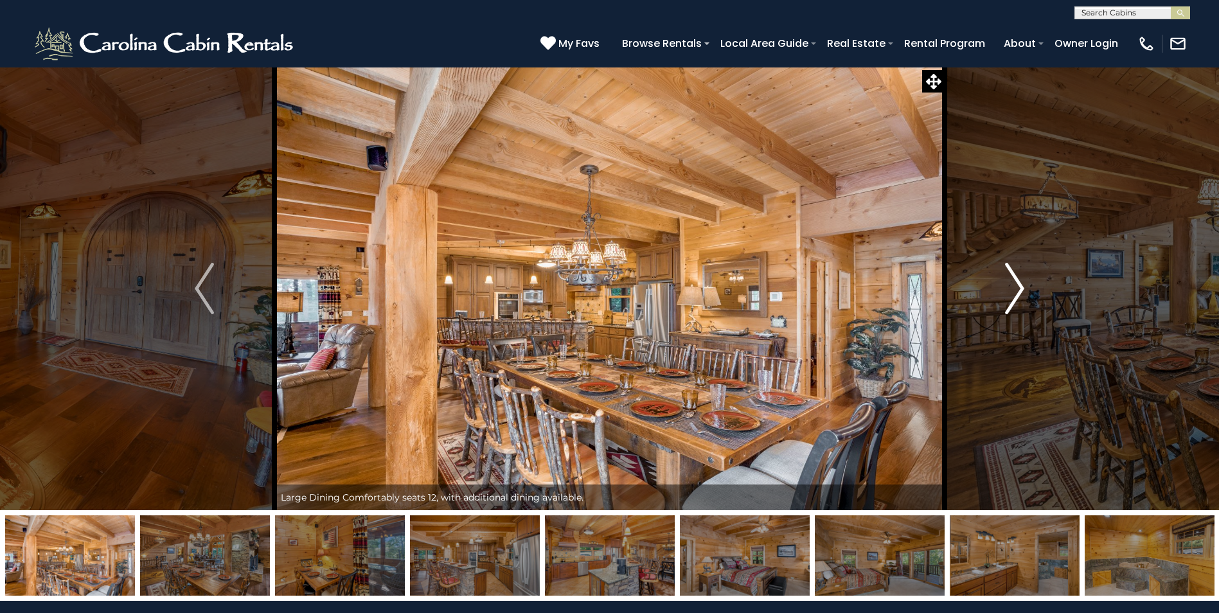
click at [1019, 287] on img "Next" at bounding box center [1014, 288] width 19 height 51
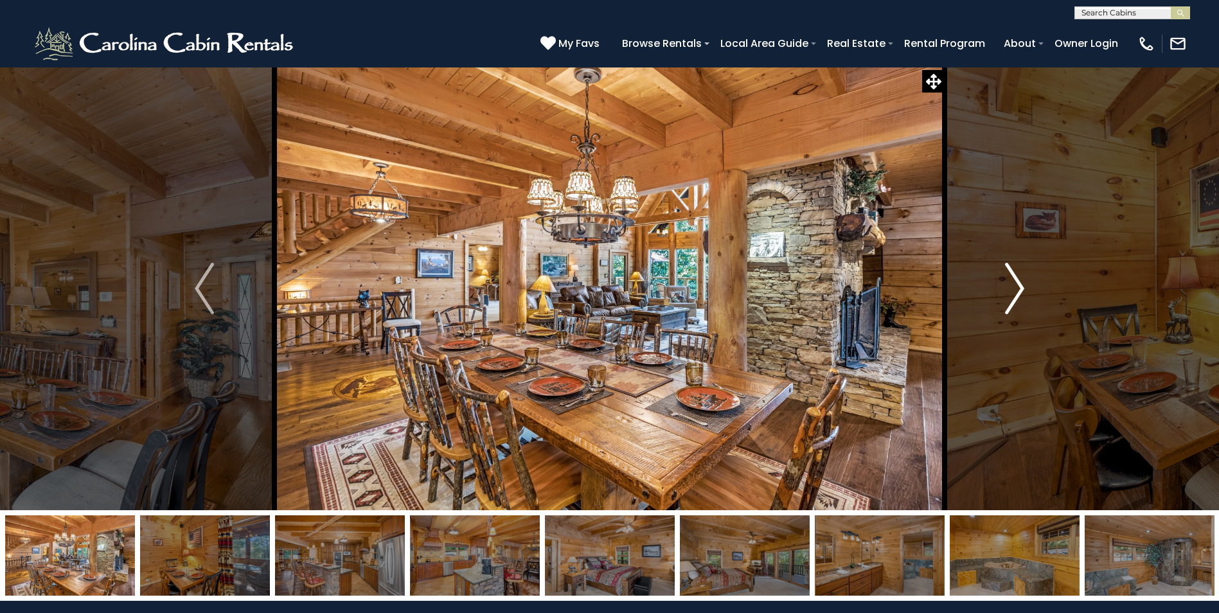
click at [1018, 287] on img "Next" at bounding box center [1014, 288] width 19 height 51
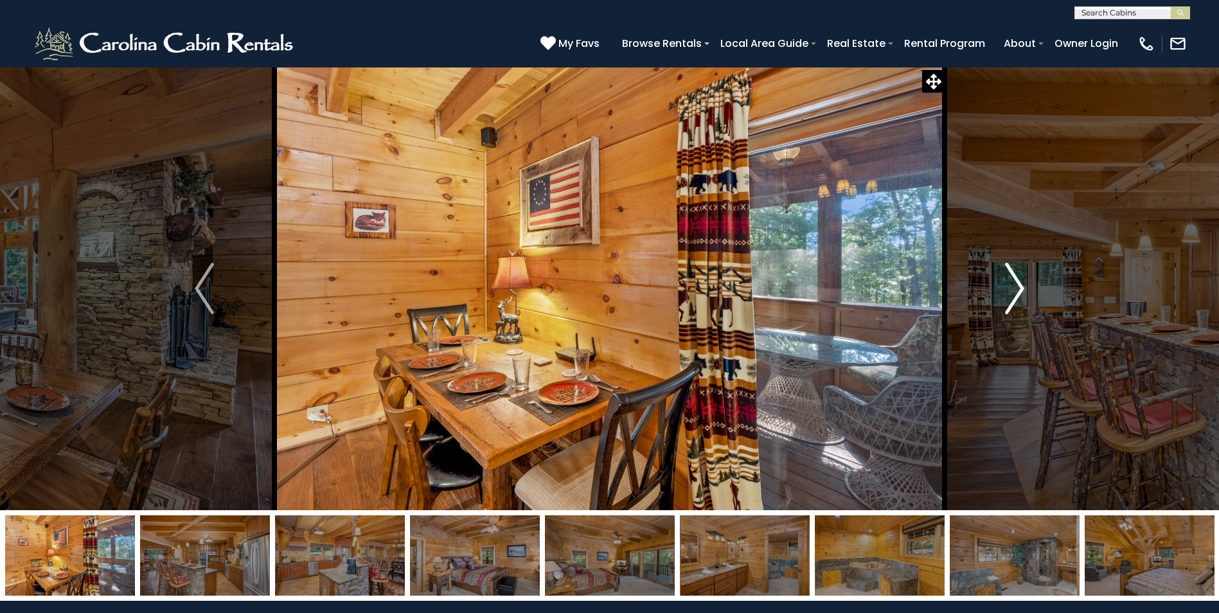
click at [1019, 289] on img "Next" at bounding box center [1014, 288] width 19 height 51
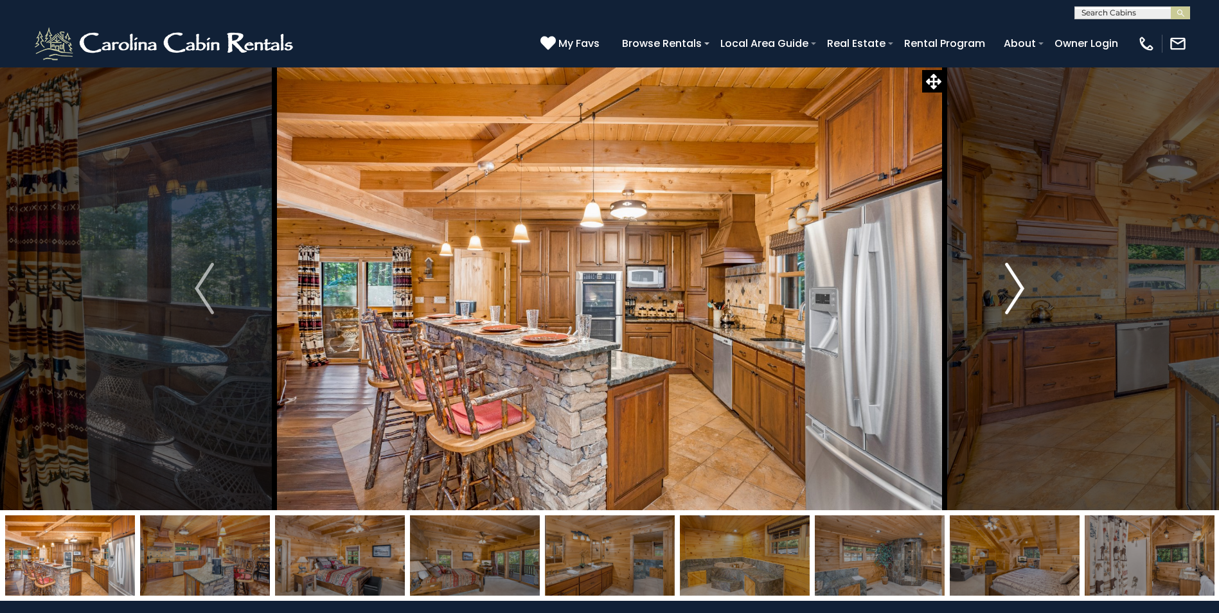
click at [1019, 289] on img "Next" at bounding box center [1014, 288] width 19 height 51
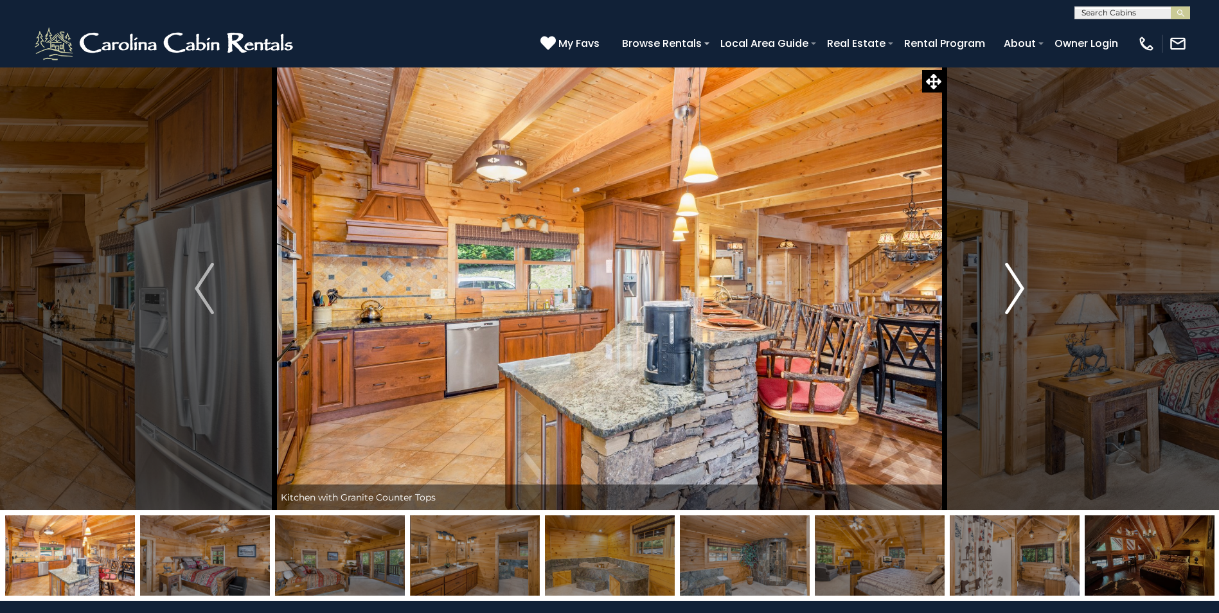
click at [1019, 289] on img "Next" at bounding box center [1014, 288] width 19 height 51
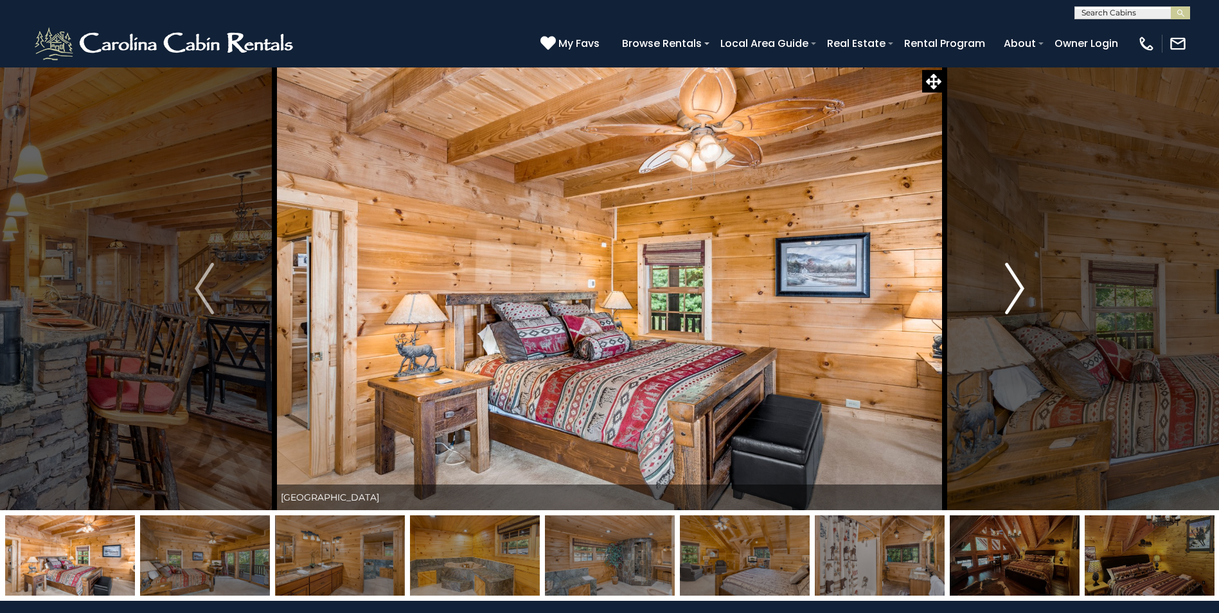
click at [1019, 289] on img "Next" at bounding box center [1014, 288] width 19 height 51
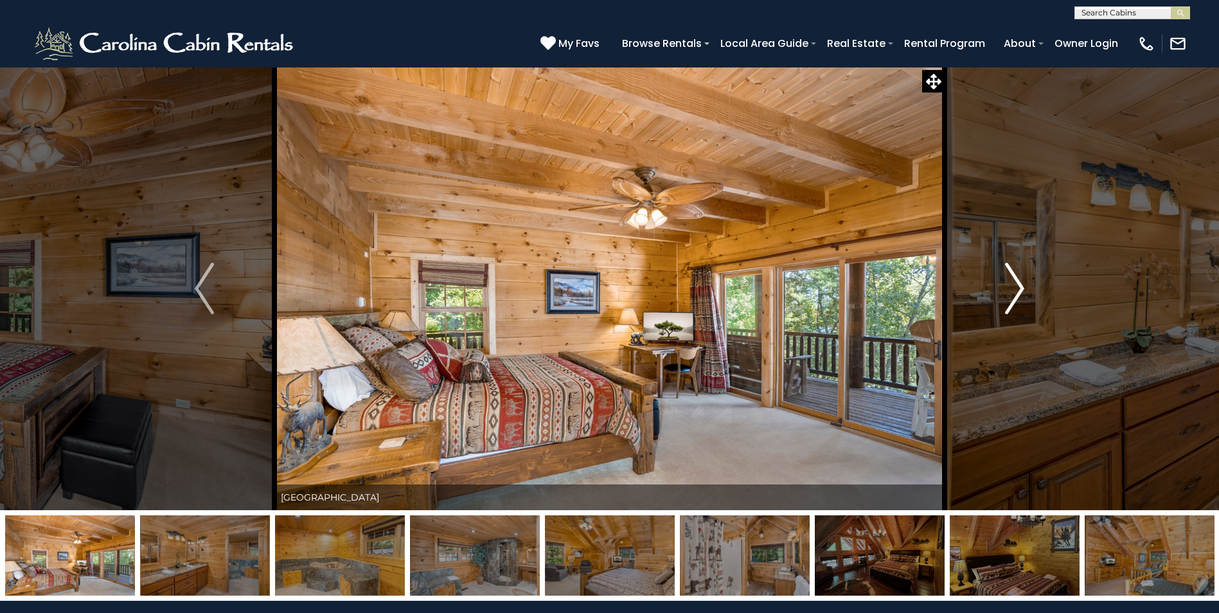
click at [1019, 289] on img "Next" at bounding box center [1014, 288] width 19 height 51
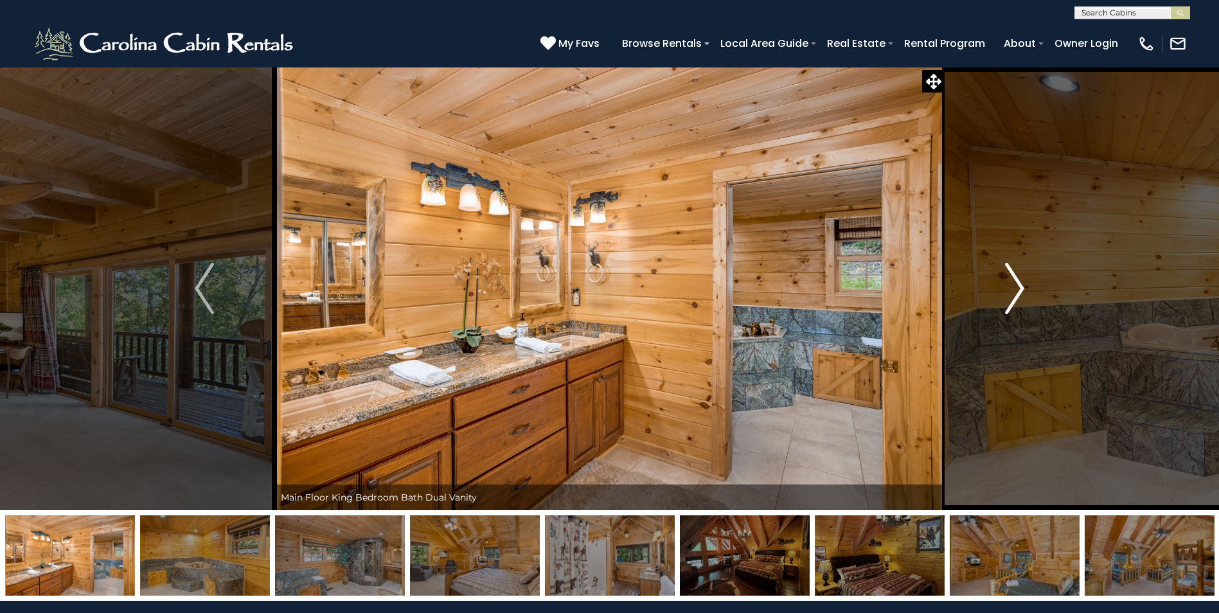
click at [1019, 289] on img "Next" at bounding box center [1014, 288] width 19 height 51
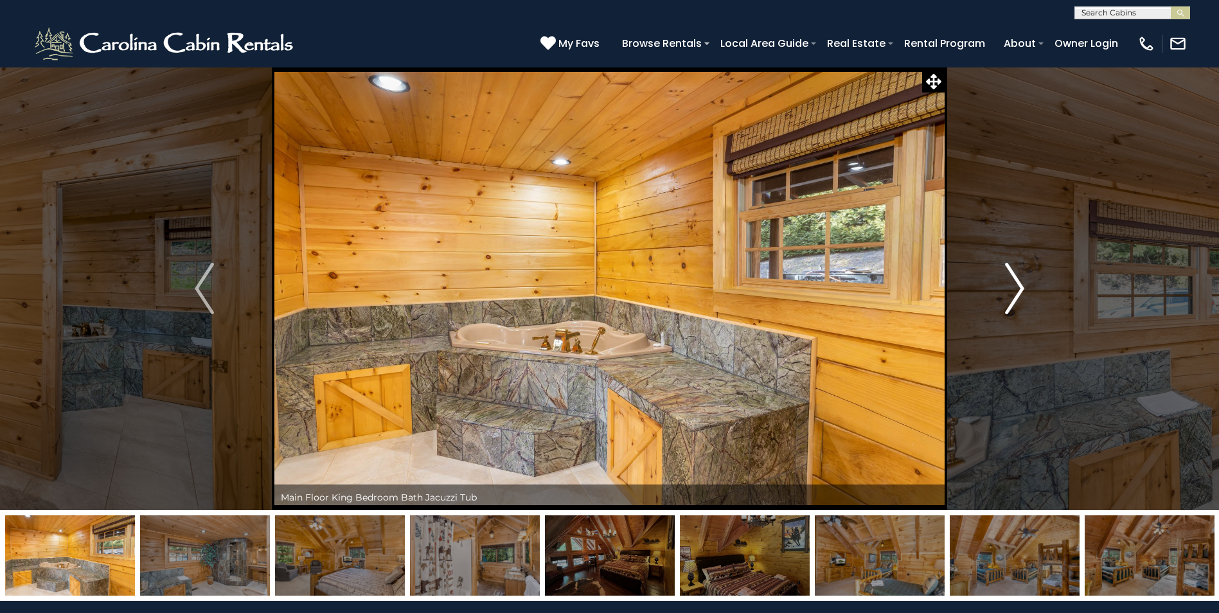
click at [1019, 289] on img "Next" at bounding box center [1014, 288] width 19 height 51
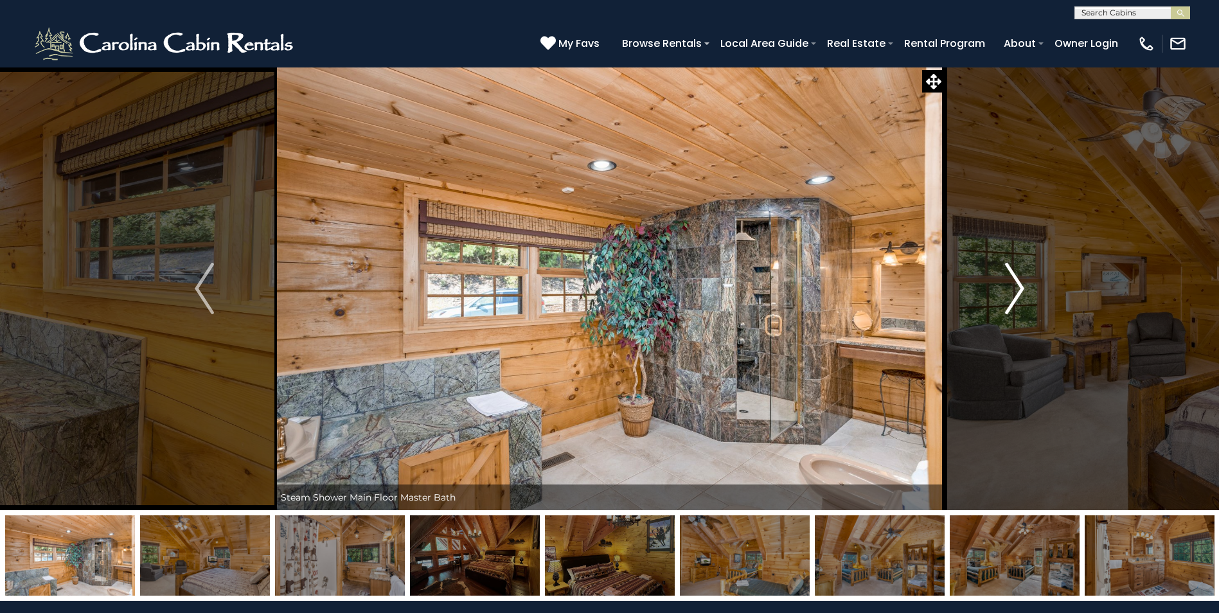
click at [1019, 289] on img "Next" at bounding box center [1014, 288] width 19 height 51
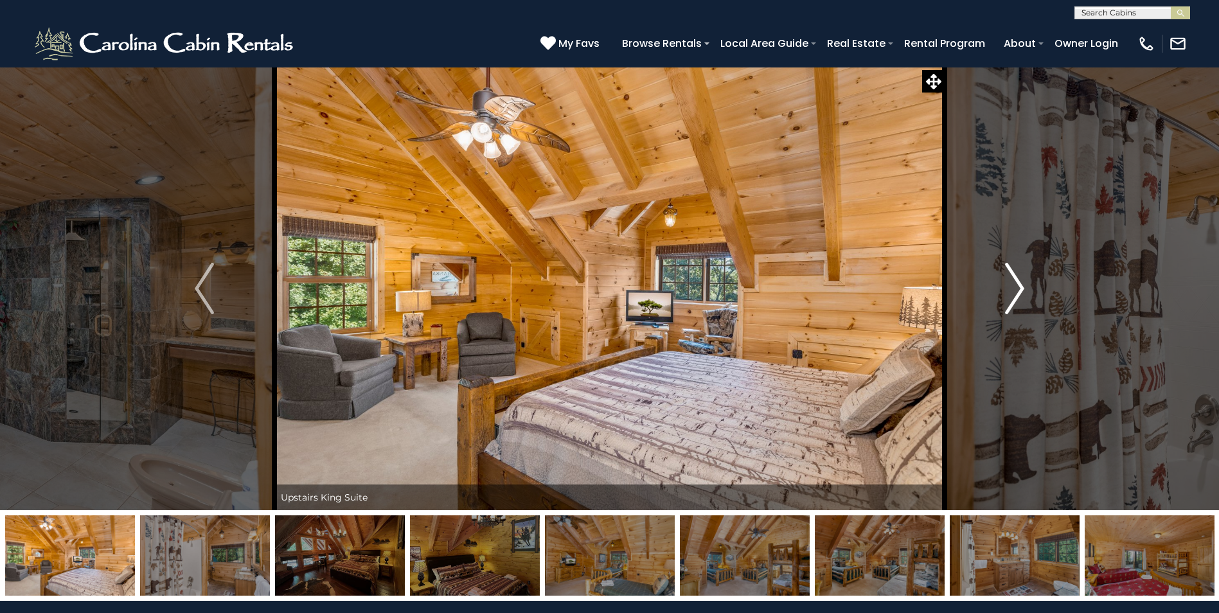
click at [1019, 289] on img "Next" at bounding box center [1014, 288] width 19 height 51
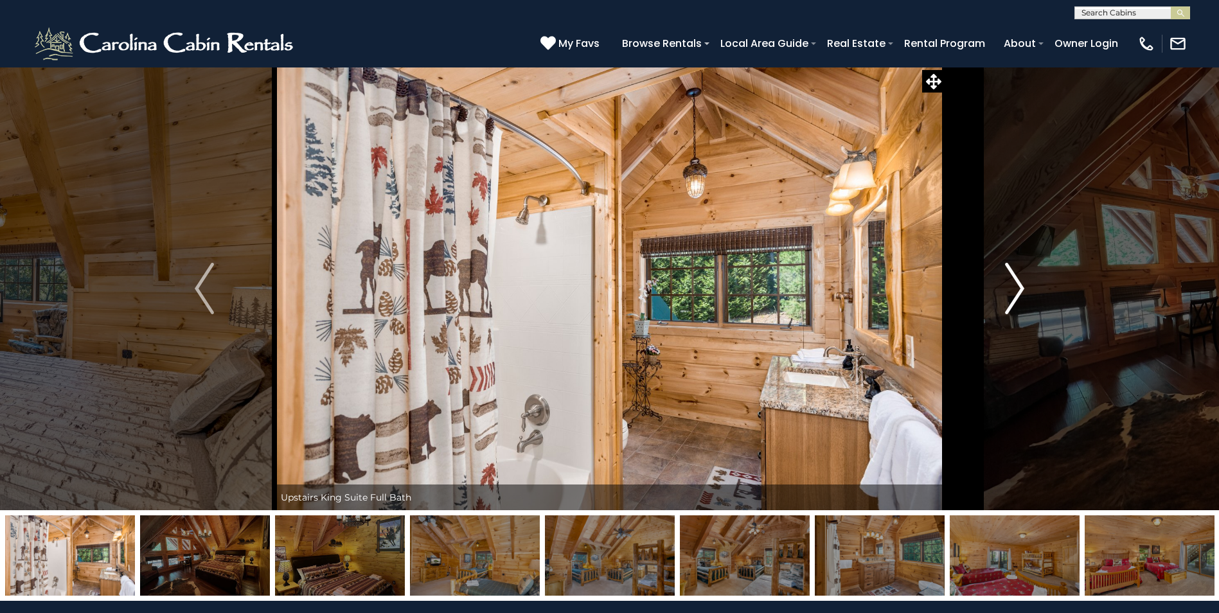
click at [1019, 289] on img "Next" at bounding box center [1014, 288] width 19 height 51
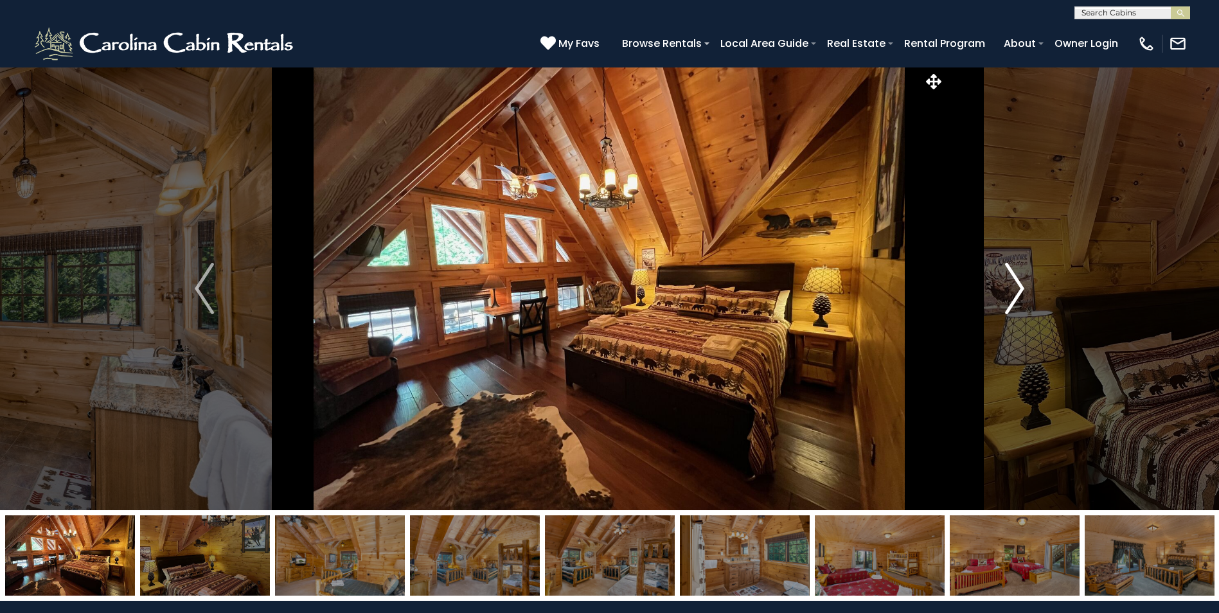
click at [1019, 289] on img "Next" at bounding box center [1014, 288] width 19 height 51
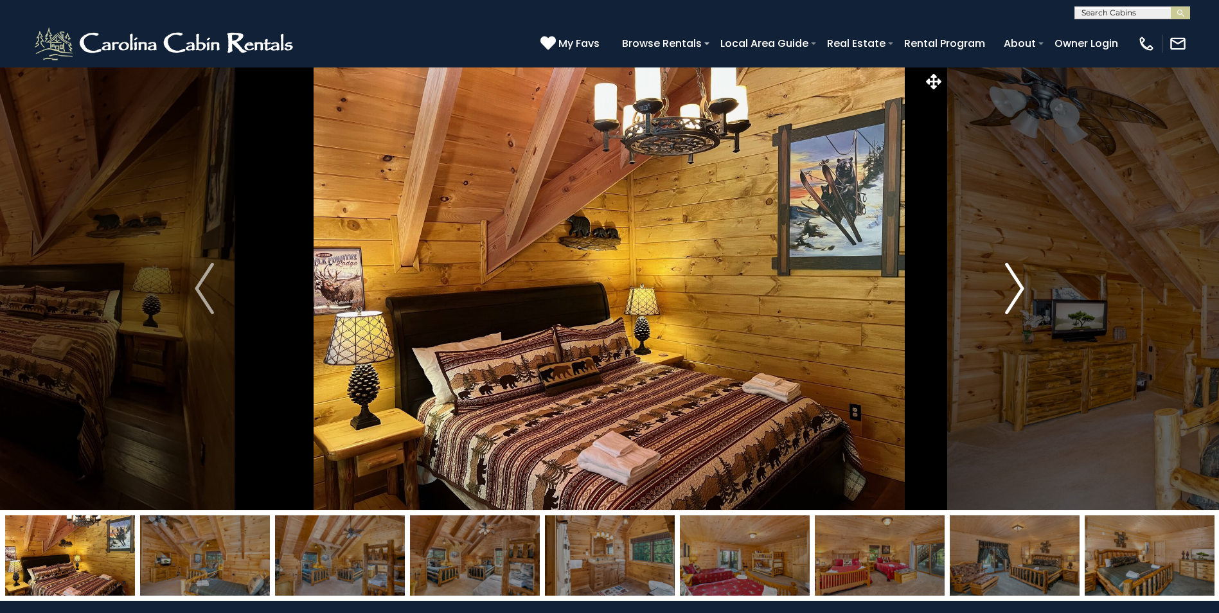
click at [1019, 289] on img "Next" at bounding box center [1014, 288] width 19 height 51
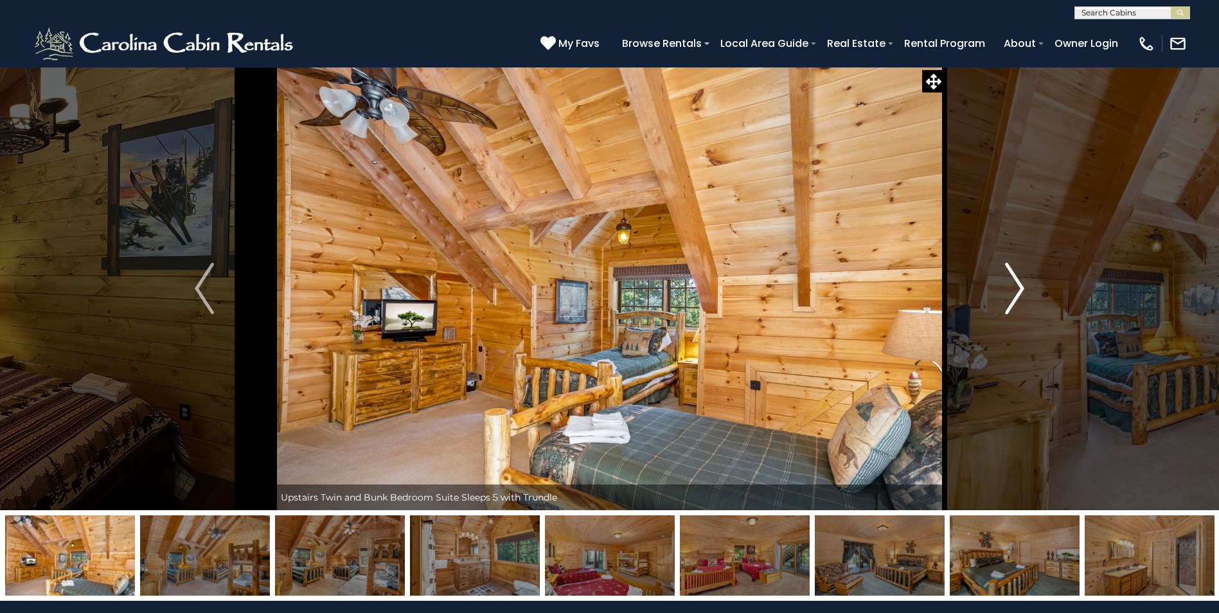
click at [1019, 289] on img "Next" at bounding box center [1014, 288] width 19 height 51
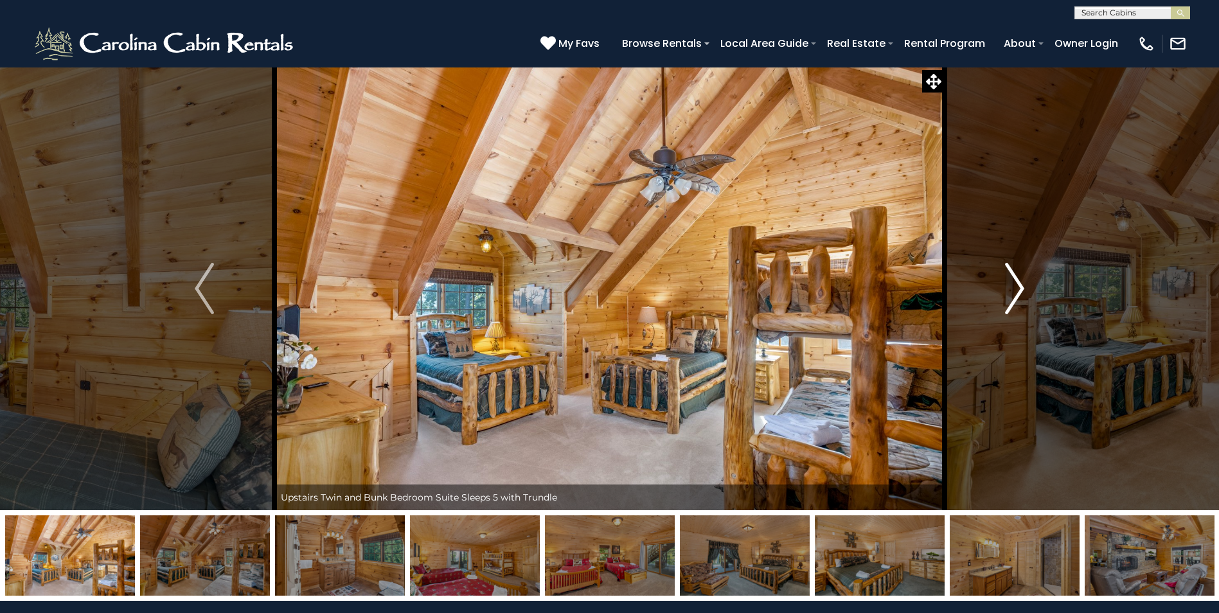
click at [1019, 289] on img "Next" at bounding box center [1014, 288] width 19 height 51
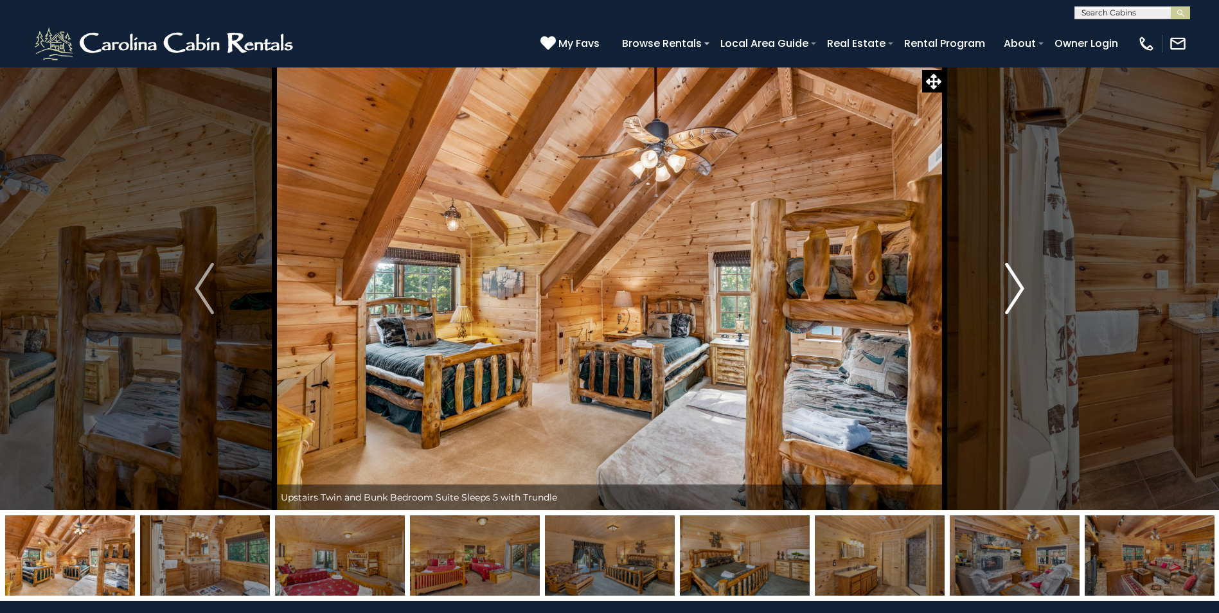
click at [1019, 289] on img "Next" at bounding box center [1014, 288] width 19 height 51
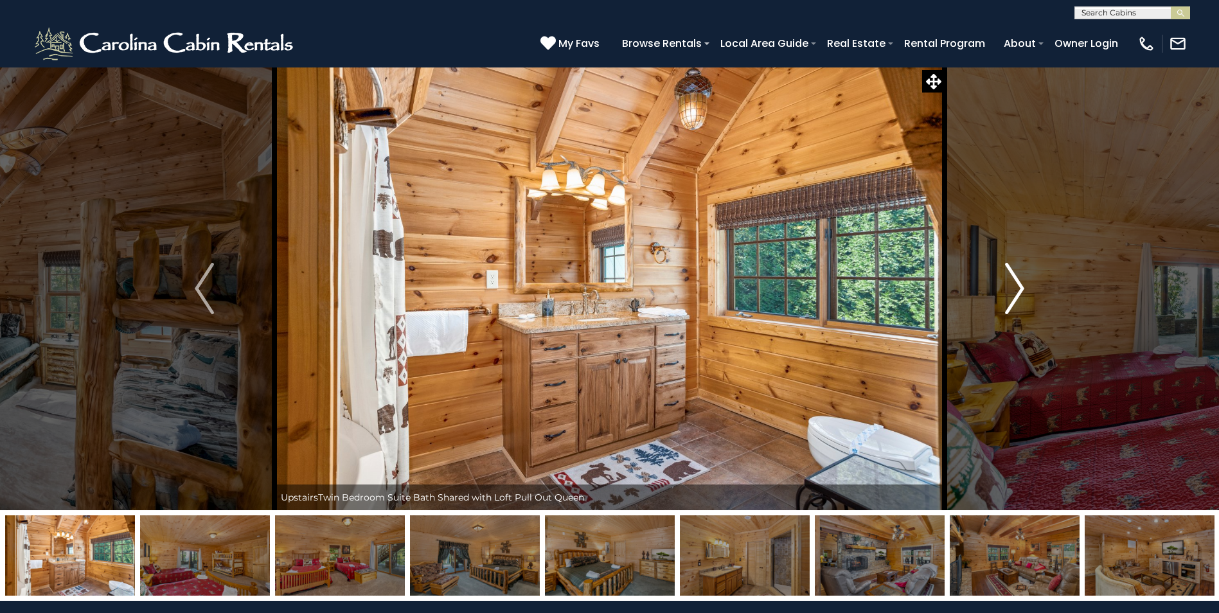
click at [1019, 289] on img "Next" at bounding box center [1014, 288] width 19 height 51
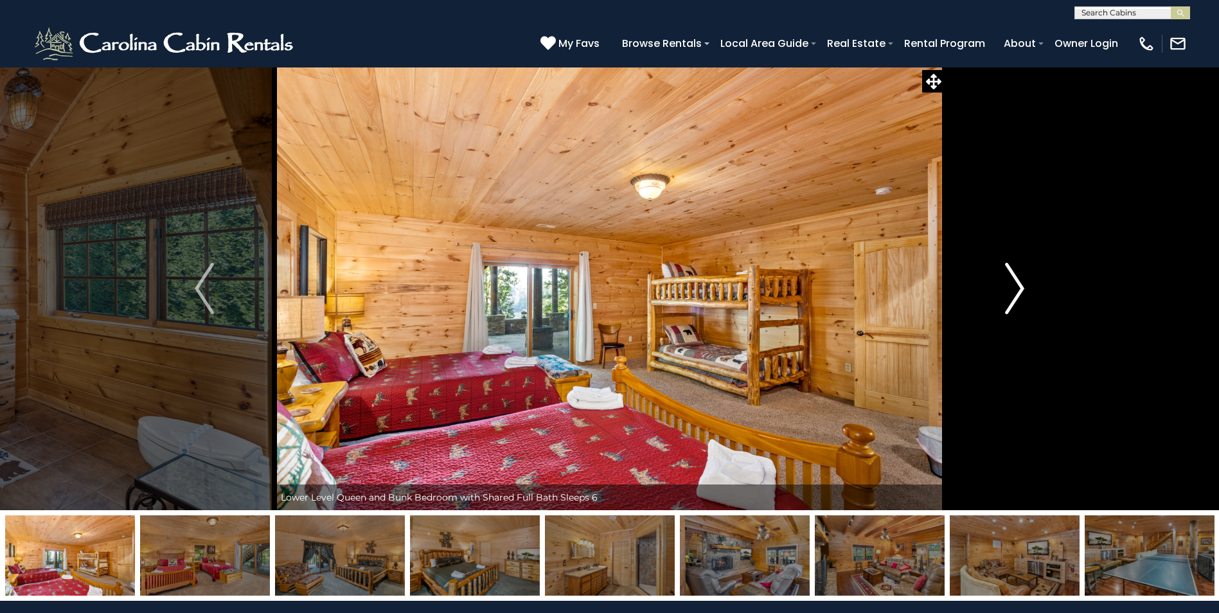
click at [1019, 289] on img "Next" at bounding box center [1014, 288] width 19 height 51
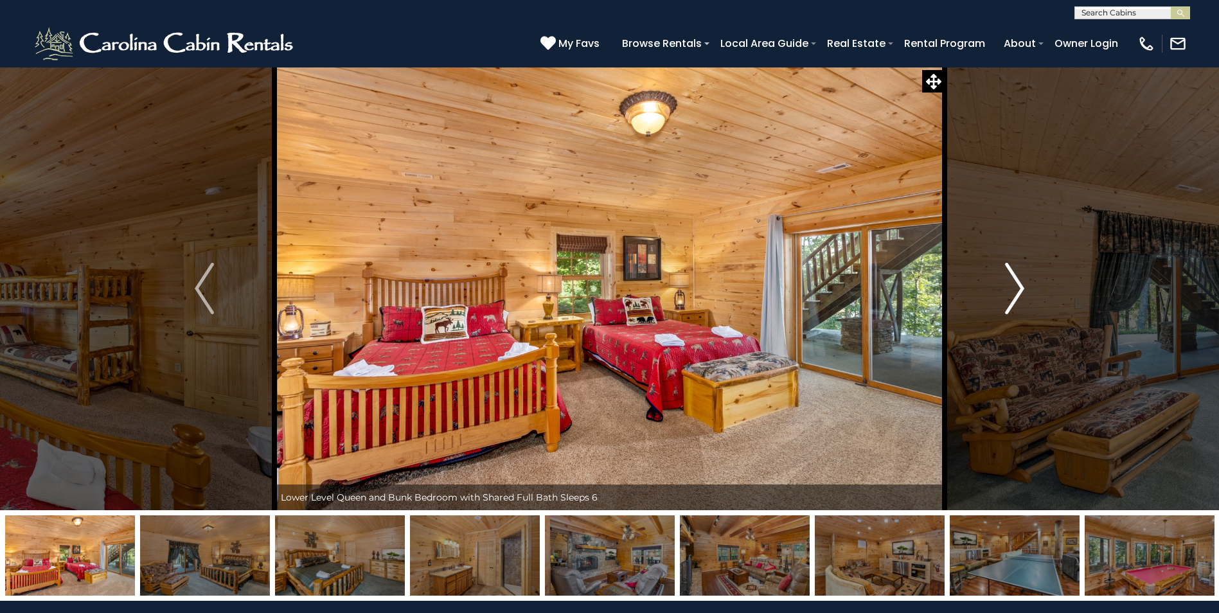
click at [1019, 289] on img "Next" at bounding box center [1014, 288] width 19 height 51
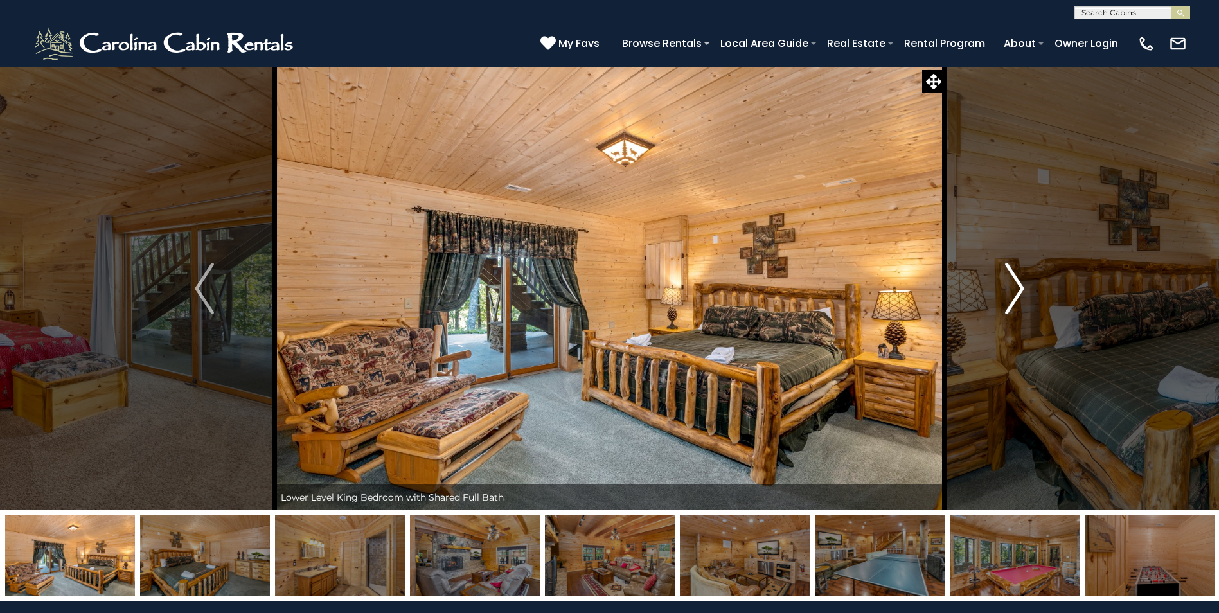
click at [1019, 289] on img "Next" at bounding box center [1014, 288] width 19 height 51
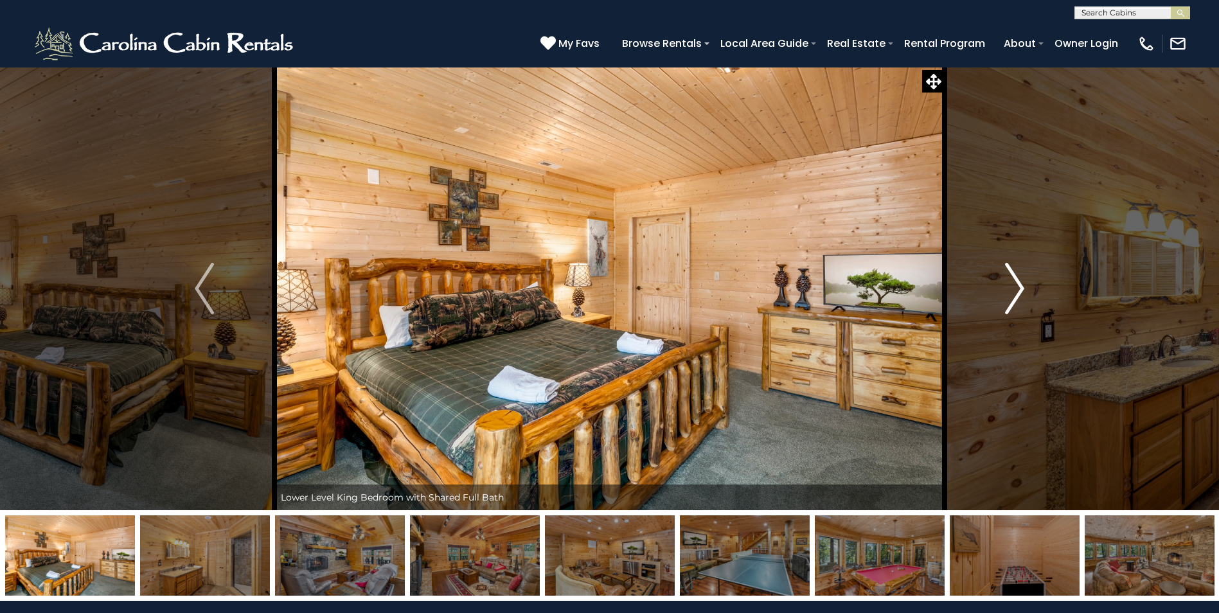
click at [1019, 289] on img "Next" at bounding box center [1014, 288] width 19 height 51
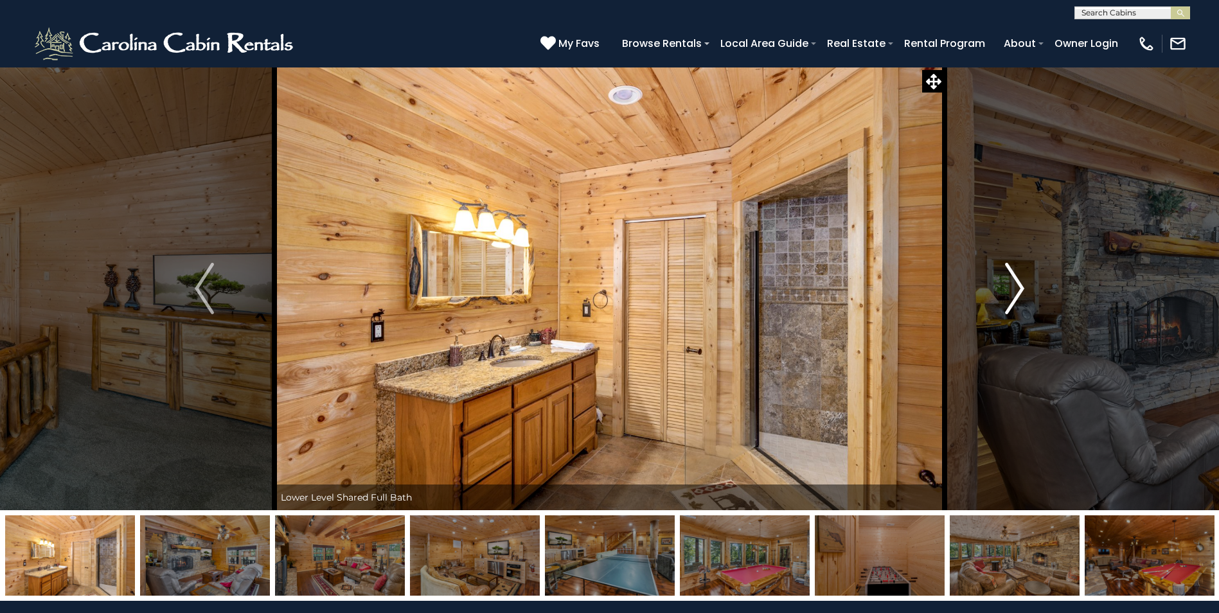
click at [1019, 289] on img "Next" at bounding box center [1014, 288] width 19 height 51
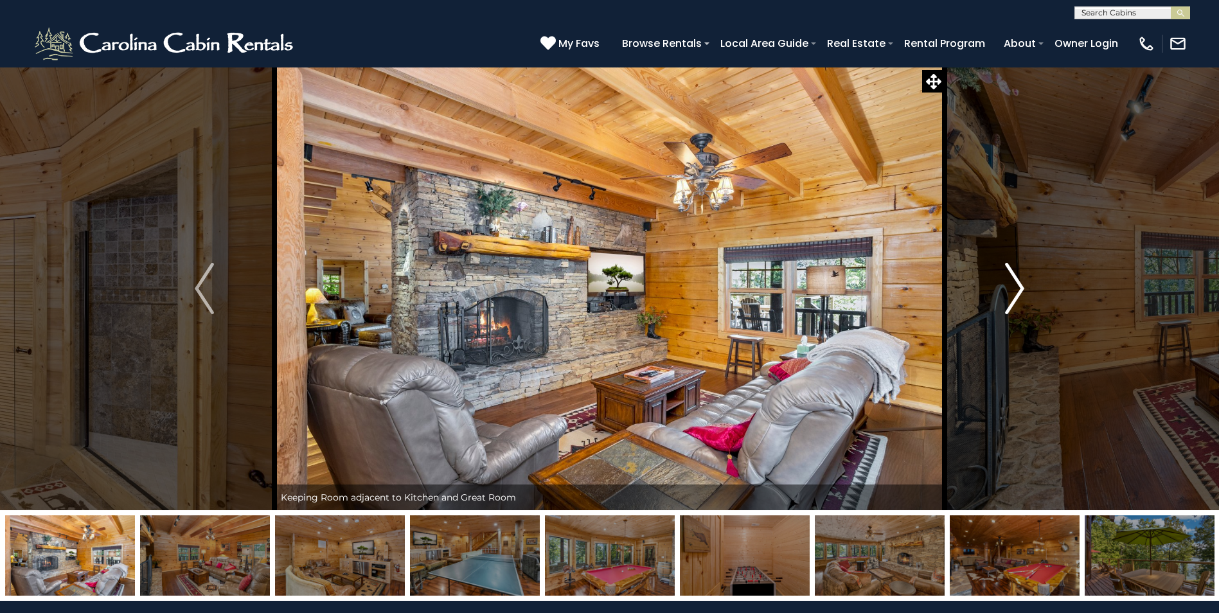
click at [1019, 289] on img "Next" at bounding box center [1014, 288] width 19 height 51
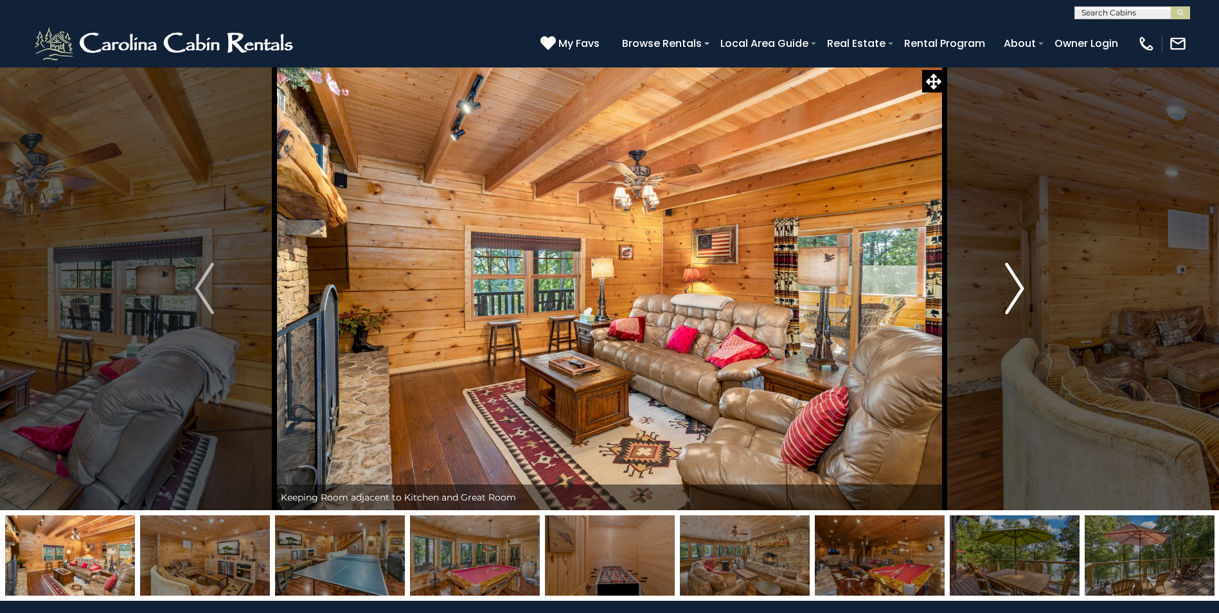
click at [1019, 289] on img "Next" at bounding box center [1014, 288] width 19 height 51
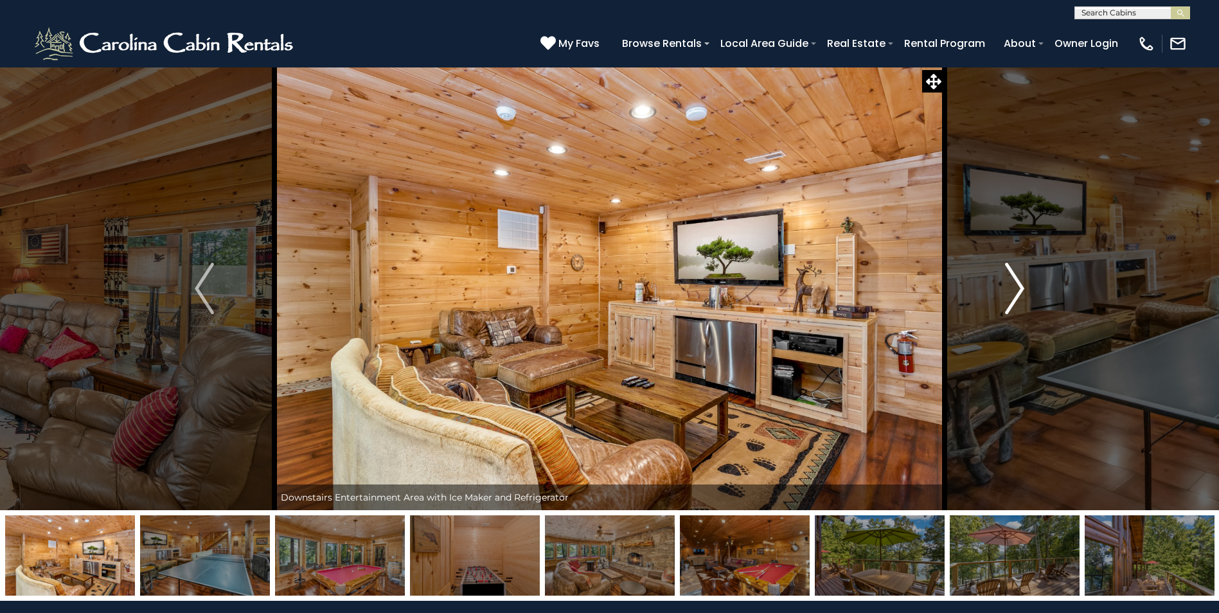
click at [1019, 289] on img "Next" at bounding box center [1014, 288] width 19 height 51
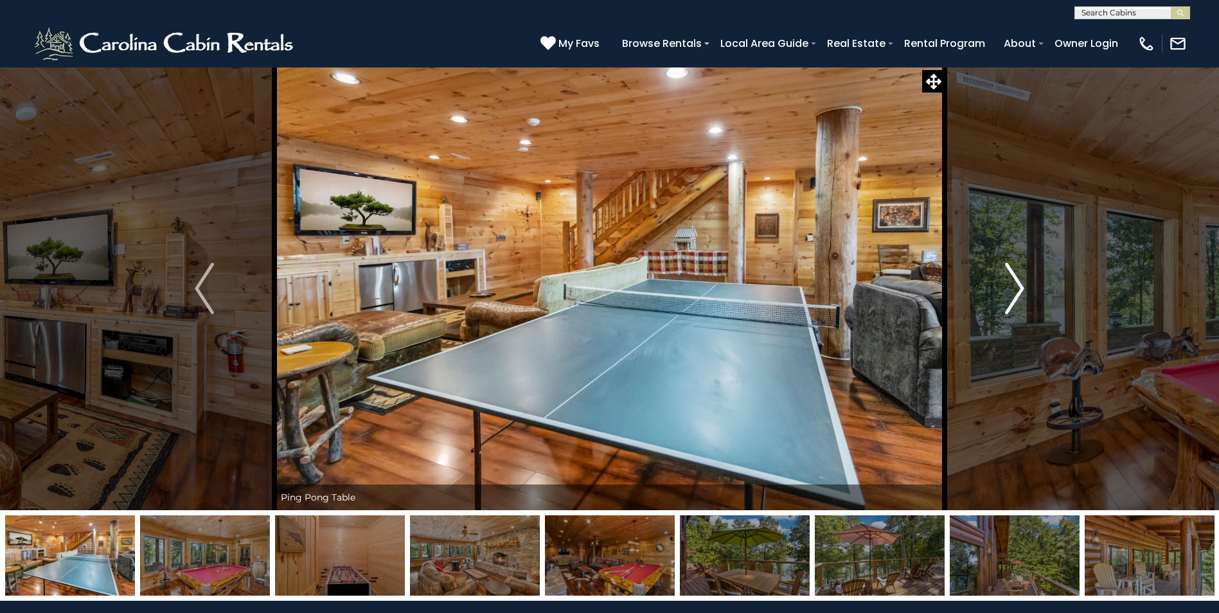
click at [1019, 289] on img "Next" at bounding box center [1014, 288] width 19 height 51
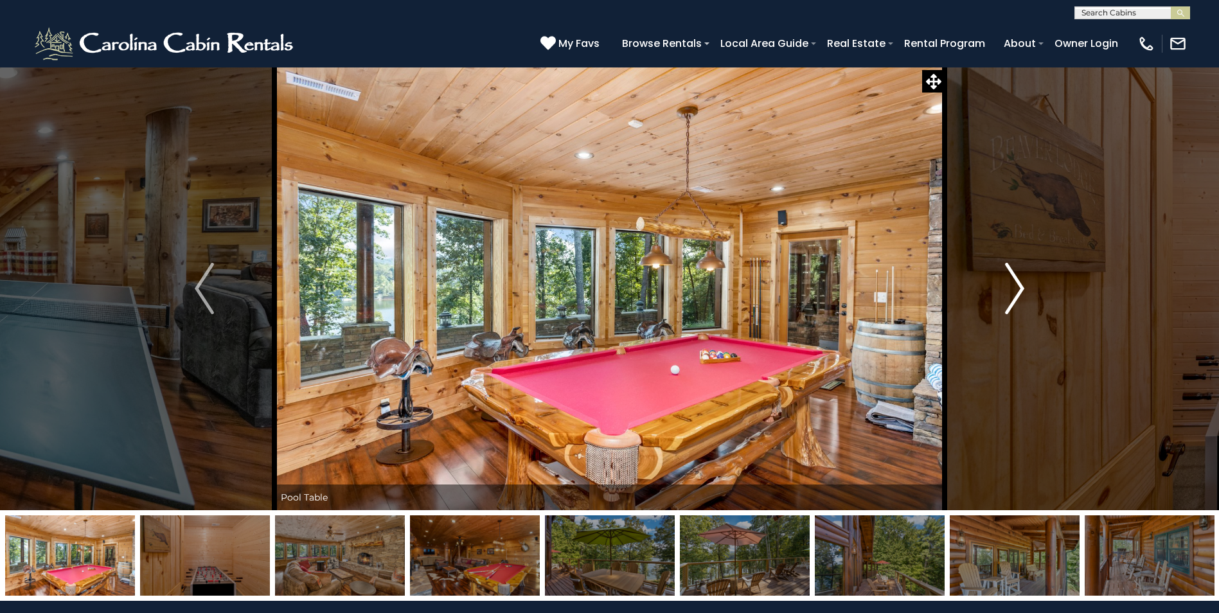
click at [1019, 289] on img "Next" at bounding box center [1014, 288] width 19 height 51
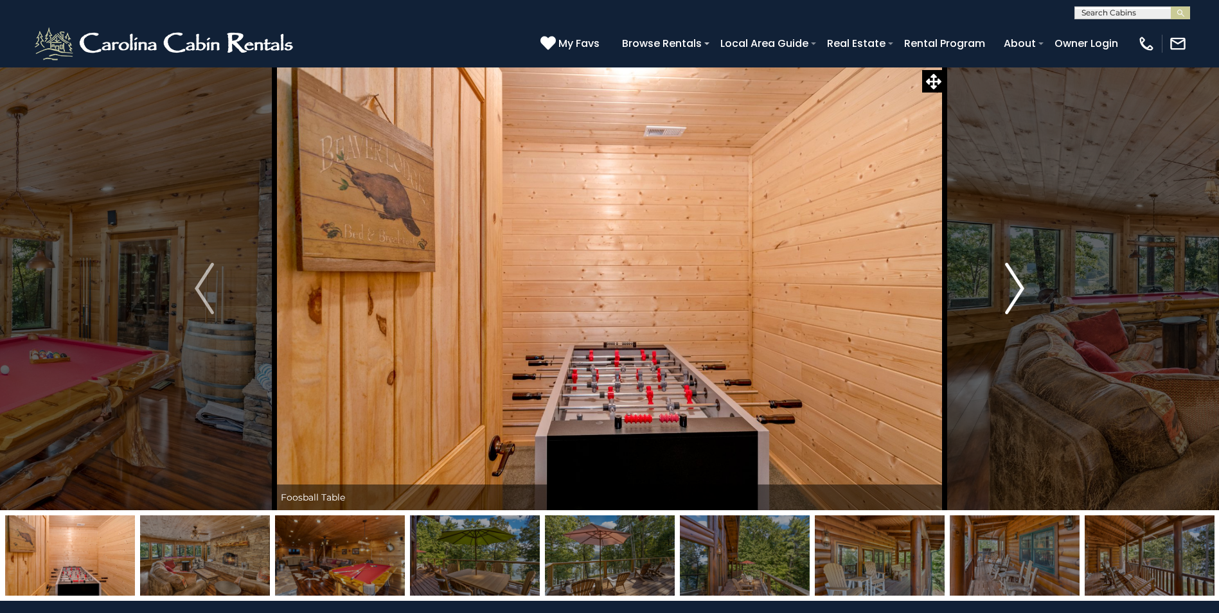
click at [1019, 289] on img "Next" at bounding box center [1014, 288] width 19 height 51
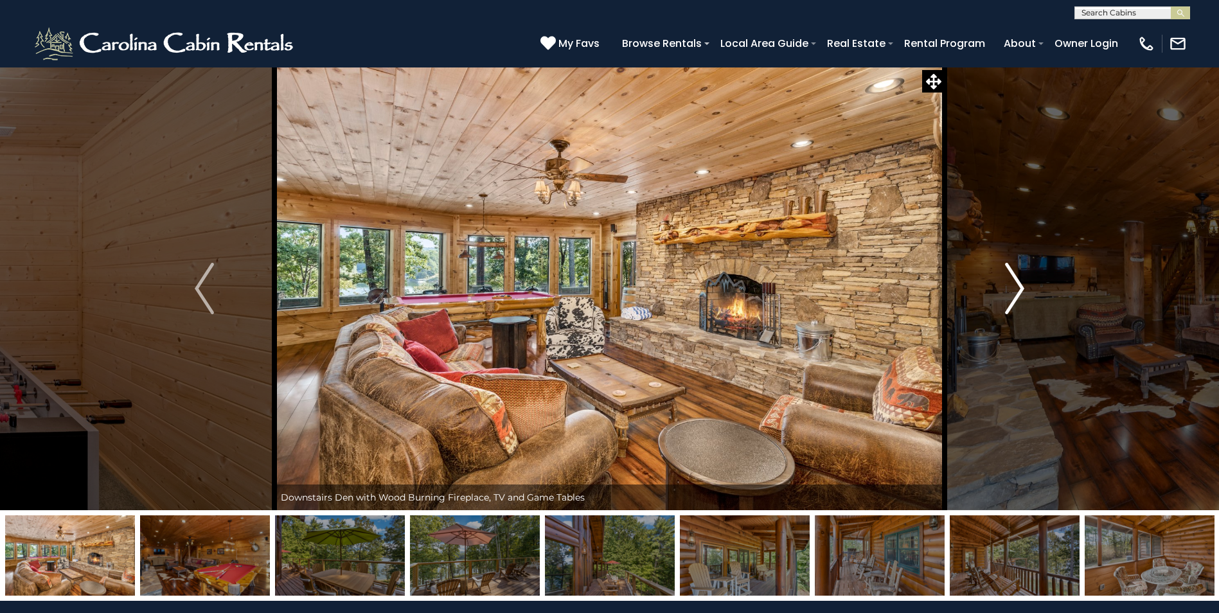
click at [1019, 289] on img "Next" at bounding box center [1014, 288] width 19 height 51
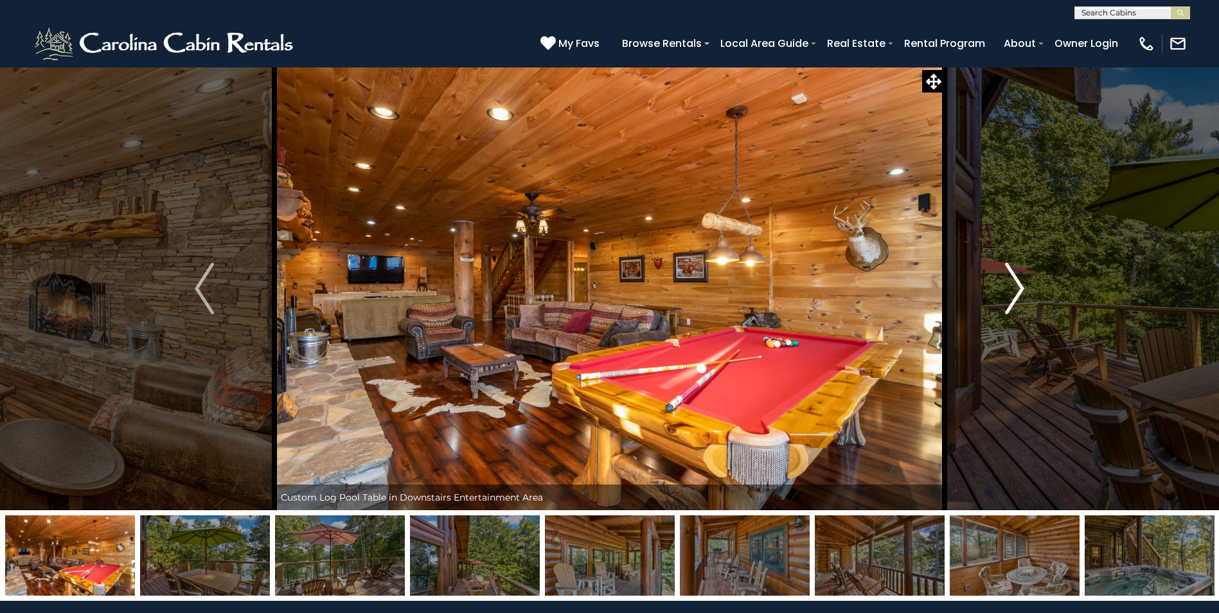
click at [1019, 289] on img "Next" at bounding box center [1014, 288] width 19 height 51
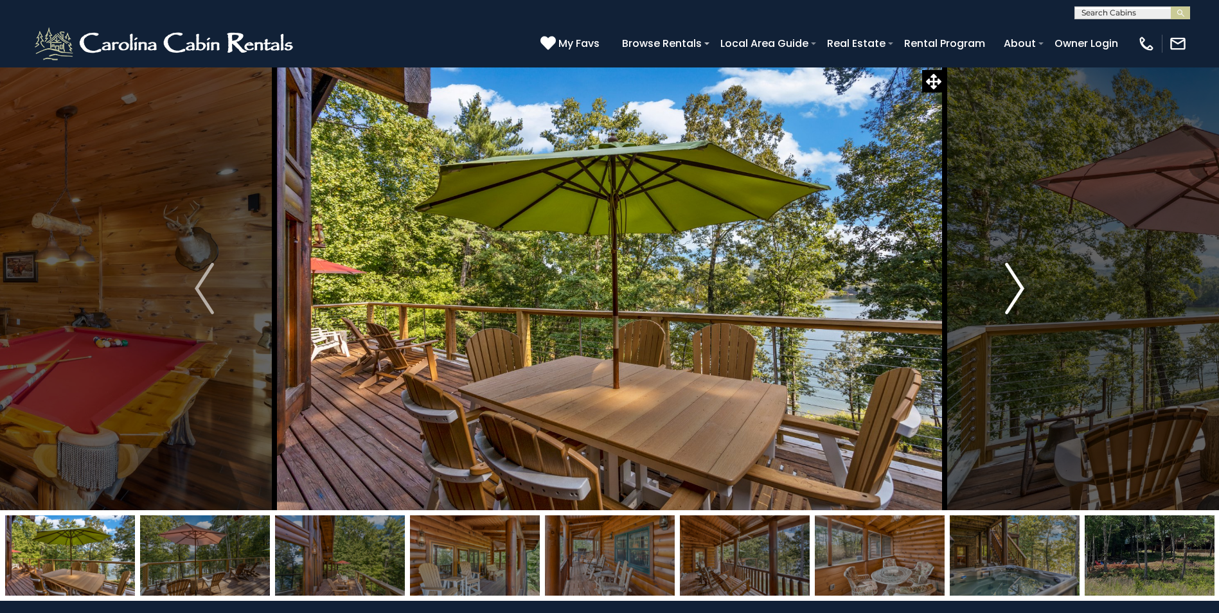
click at [1019, 289] on img "Next" at bounding box center [1014, 288] width 19 height 51
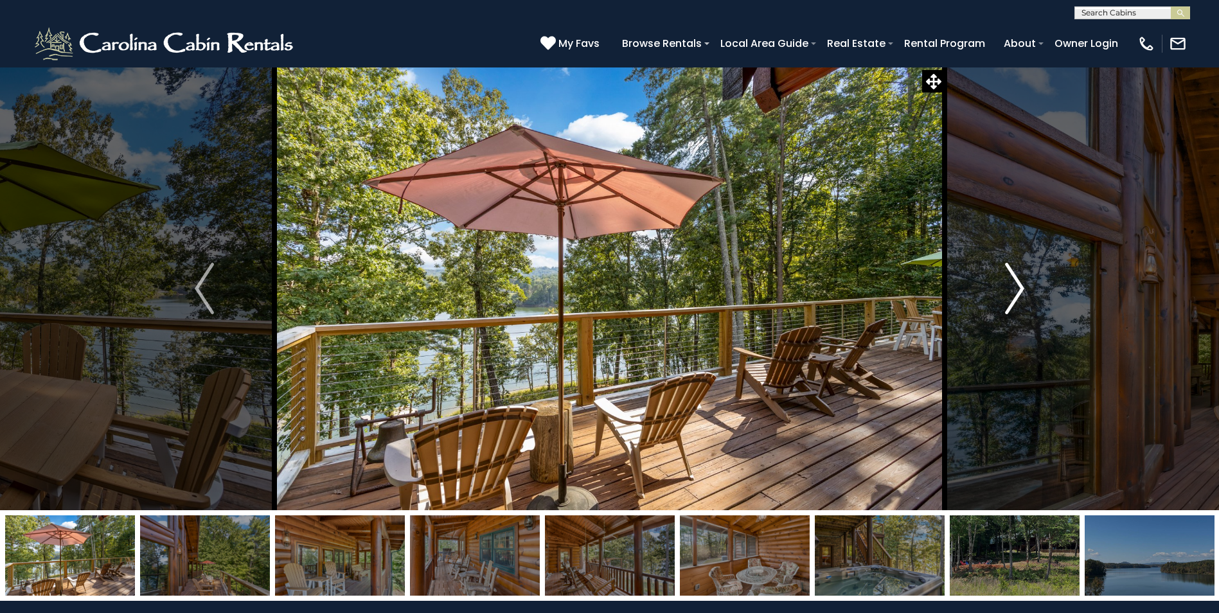
click at [1019, 289] on img "Next" at bounding box center [1014, 288] width 19 height 51
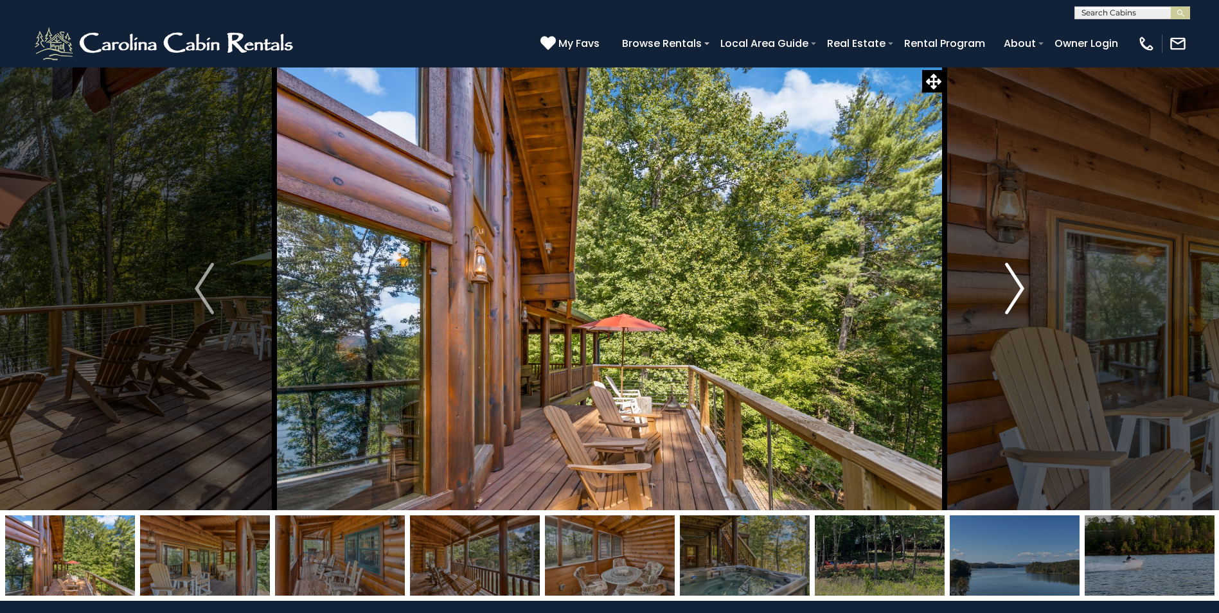
click at [1019, 289] on img "Next" at bounding box center [1014, 288] width 19 height 51
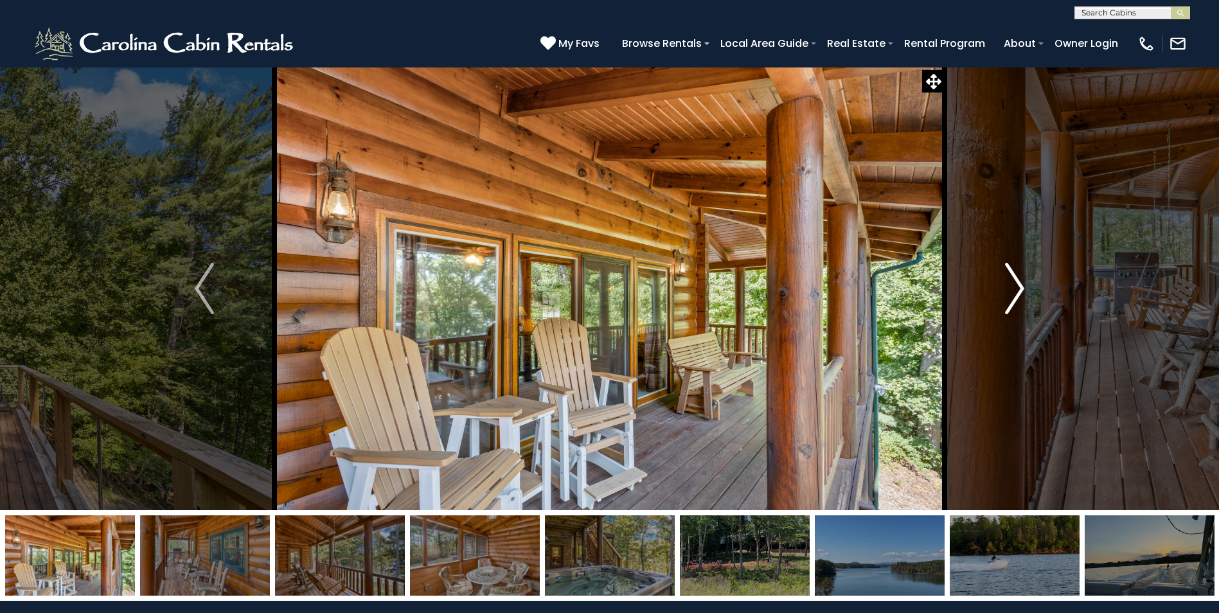
click at [1019, 289] on img "Next" at bounding box center [1014, 288] width 19 height 51
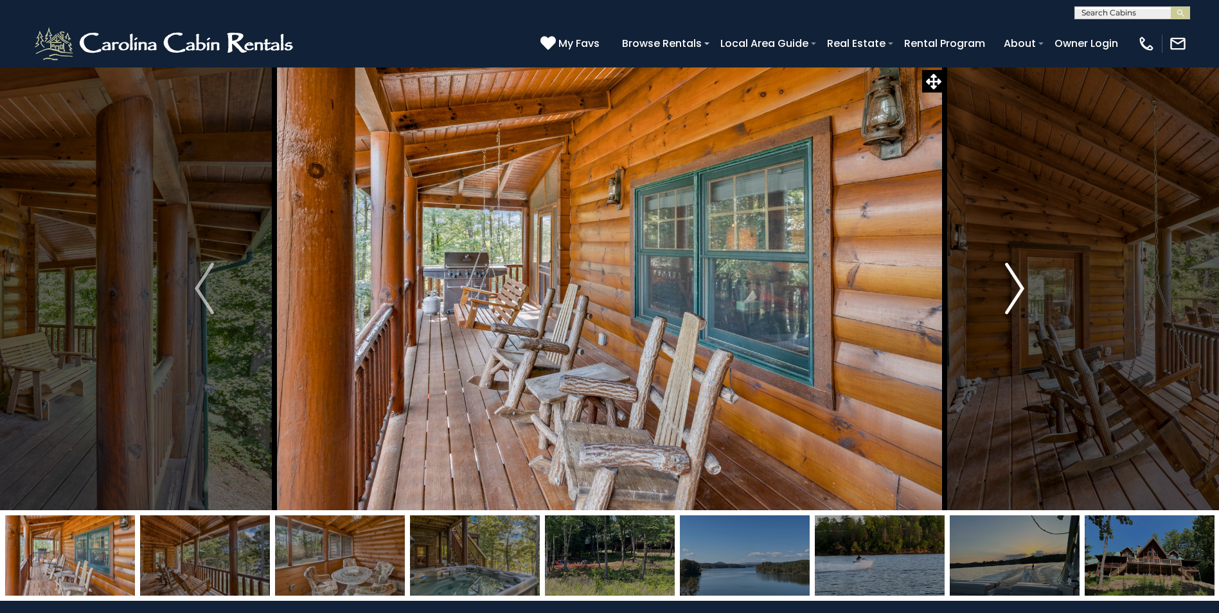
click at [1019, 289] on img "Next" at bounding box center [1014, 288] width 19 height 51
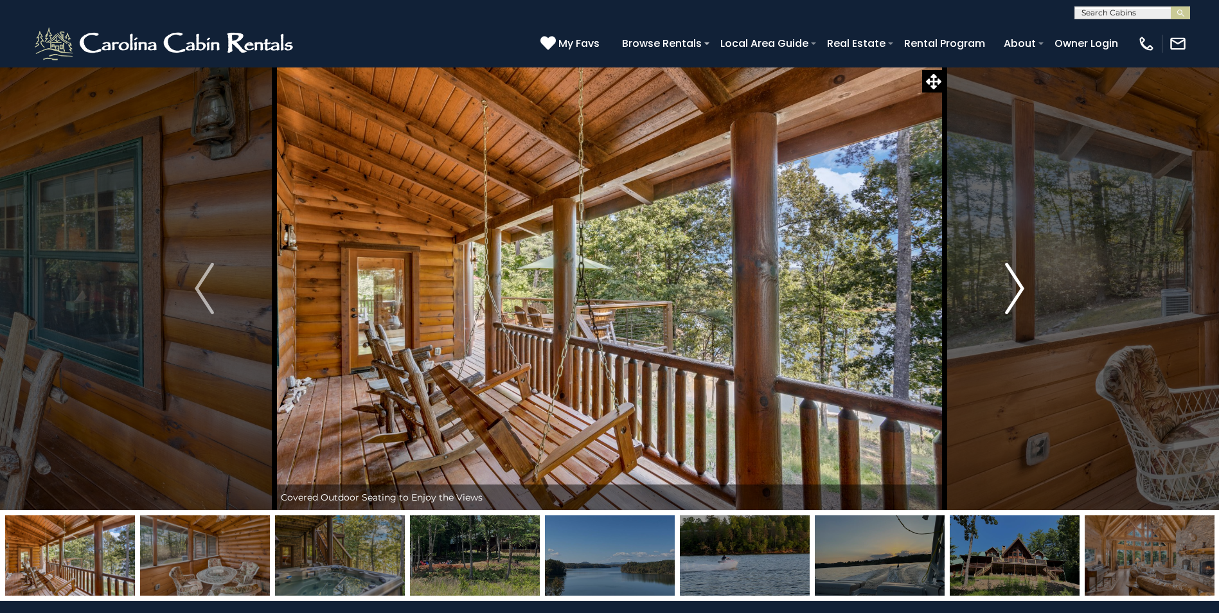
click at [1019, 289] on img "Next" at bounding box center [1014, 288] width 19 height 51
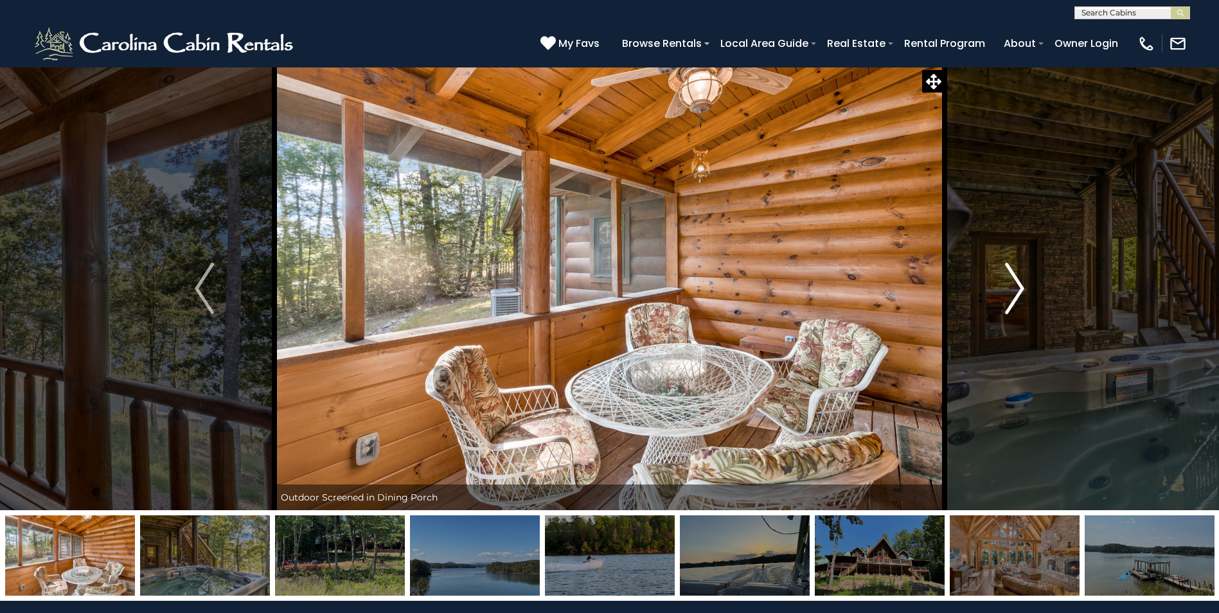
click at [1019, 289] on img "Next" at bounding box center [1014, 288] width 19 height 51
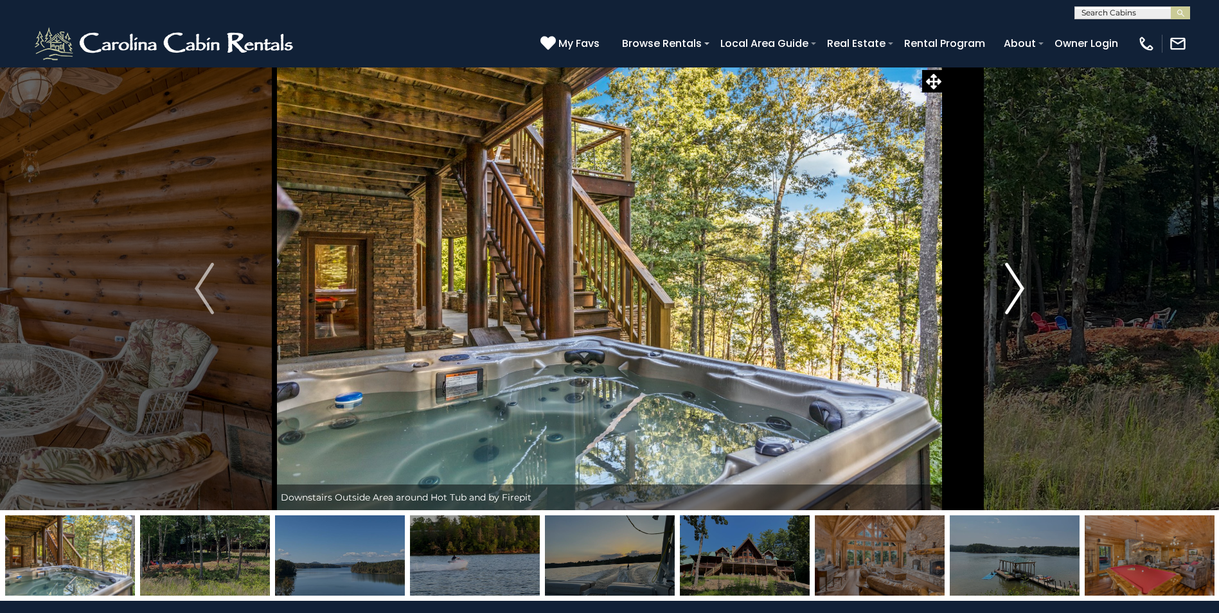
click at [1019, 289] on img "Next" at bounding box center [1014, 288] width 19 height 51
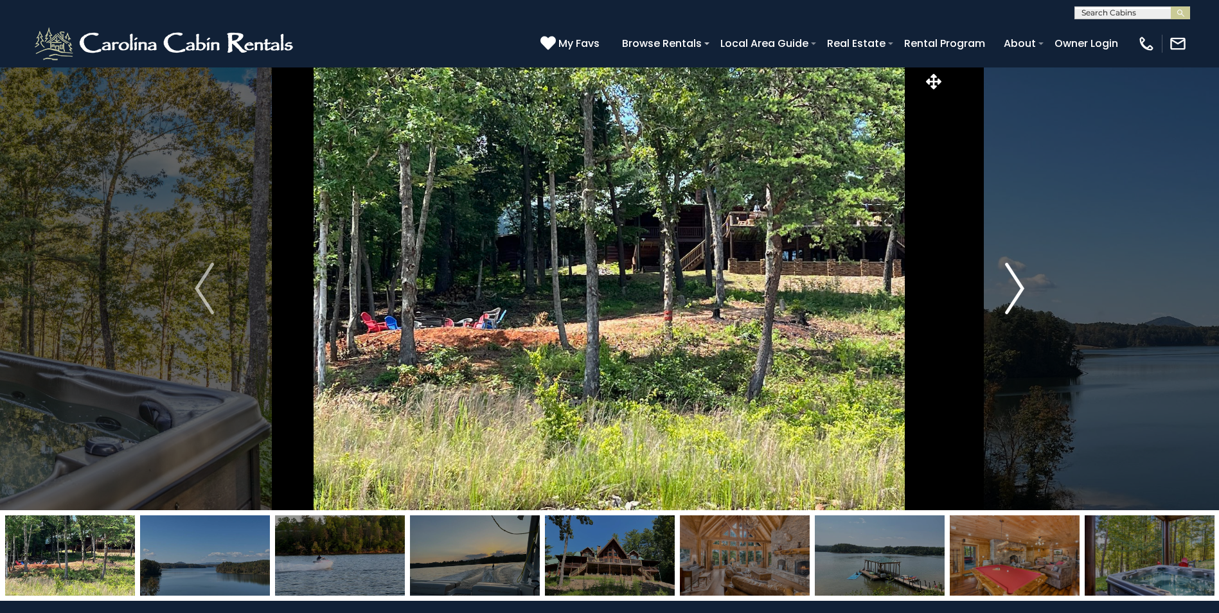
click at [1019, 289] on img "Next" at bounding box center [1014, 288] width 19 height 51
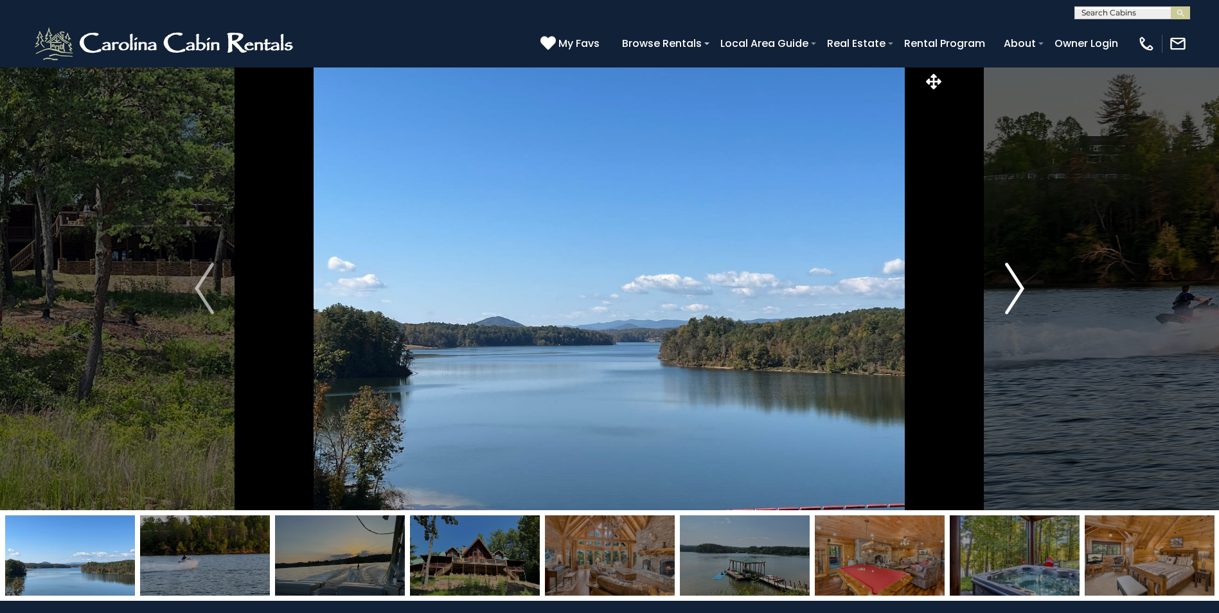
click at [1019, 289] on img "Next" at bounding box center [1014, 288] width 19 height 51
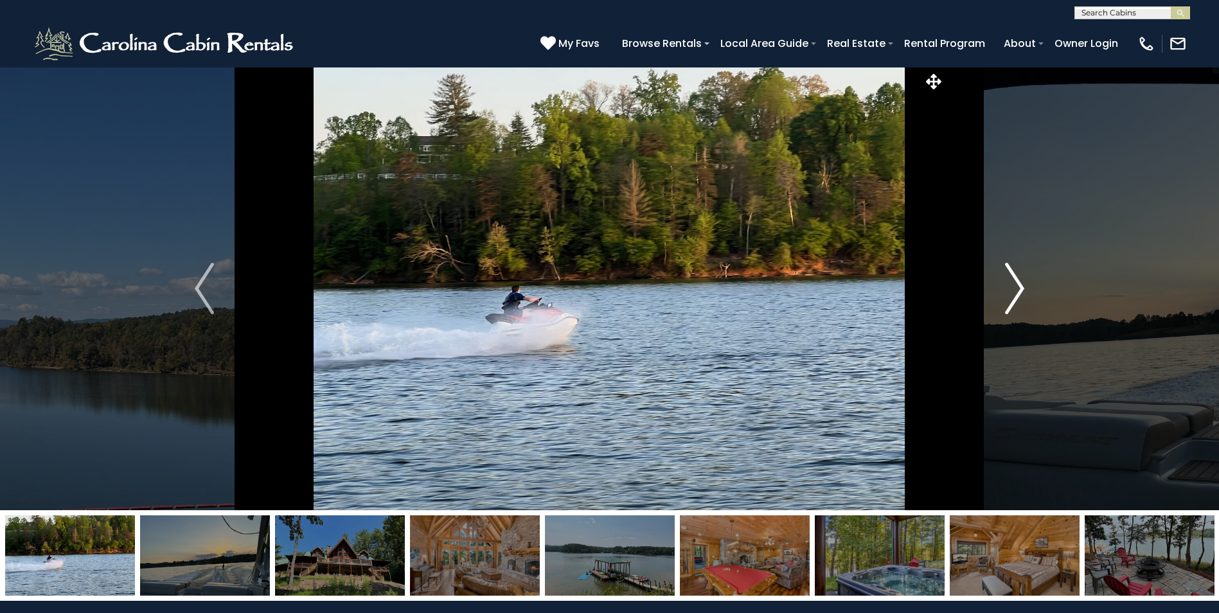
click at [1019, 289] on img "Next" at bounding box center [1014, 288] width 19 height 51
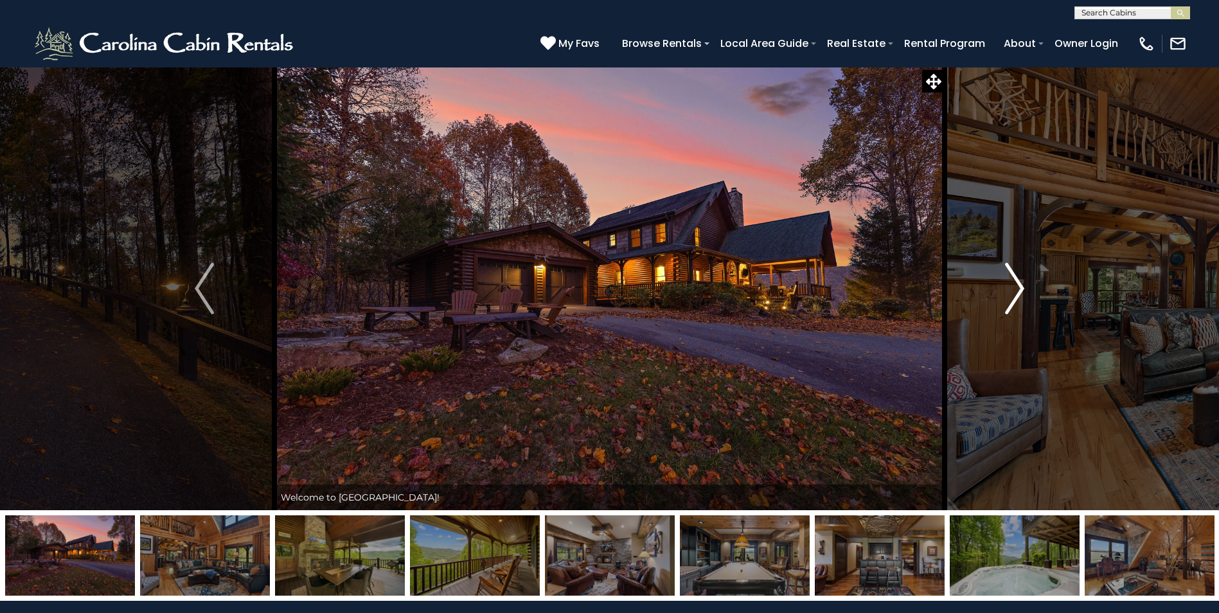
click at [1021, 289] on img "Next" at bounding box center [1014, 288] width 19 height 51
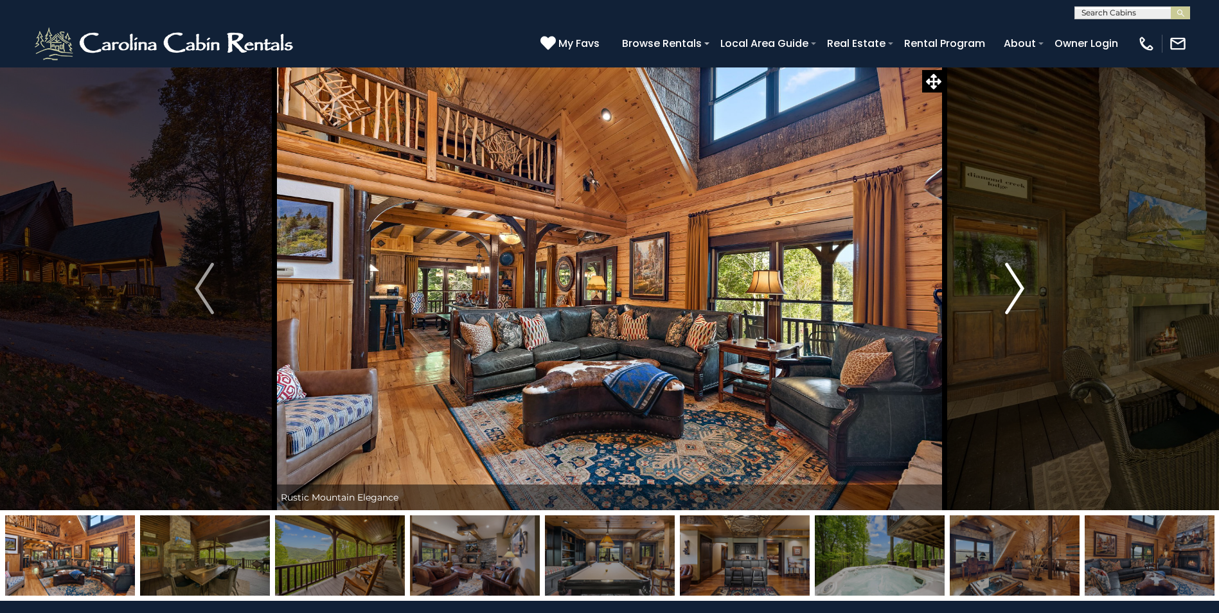
click at [1021, 289] on img "Next" at bounding box center [1014, 288] width 19 height 51
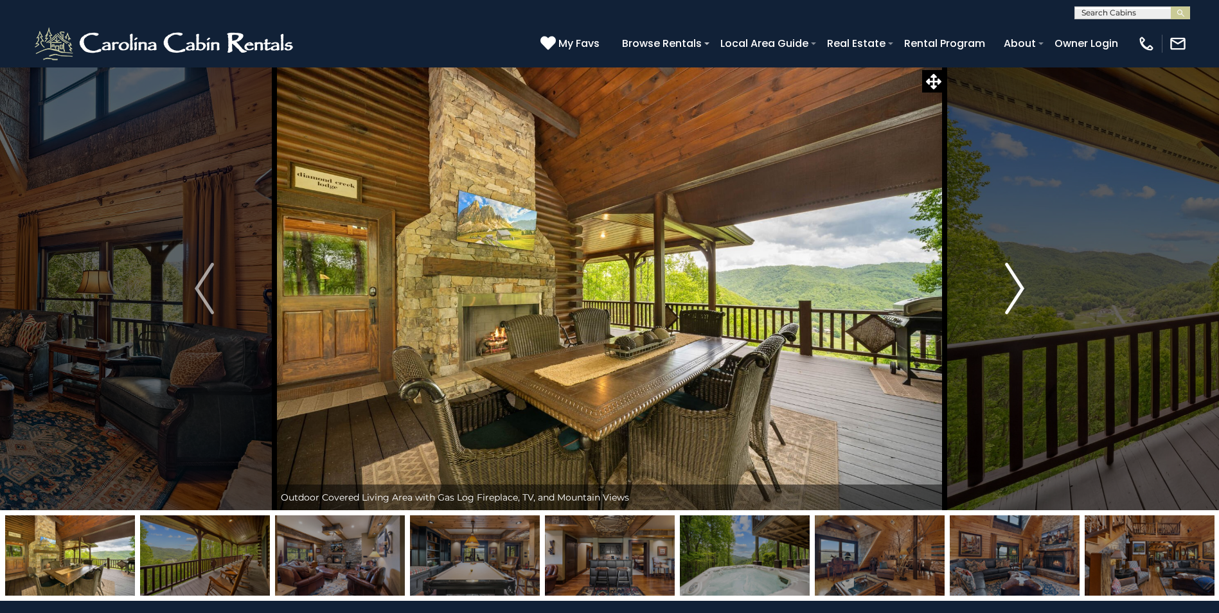
click at [1021, 289] on img "Next" at bounding box center [1014, 288] width 19 height 51
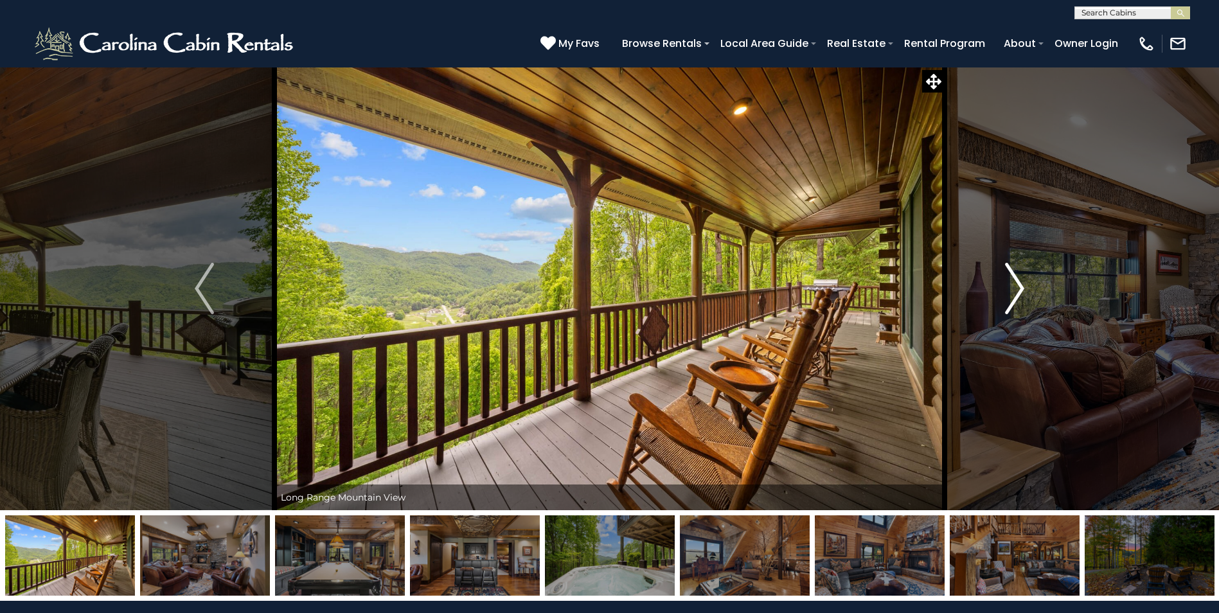
click at [1021, 289] on img "Next" at bounding box center [1014, 288] width 19 height 51
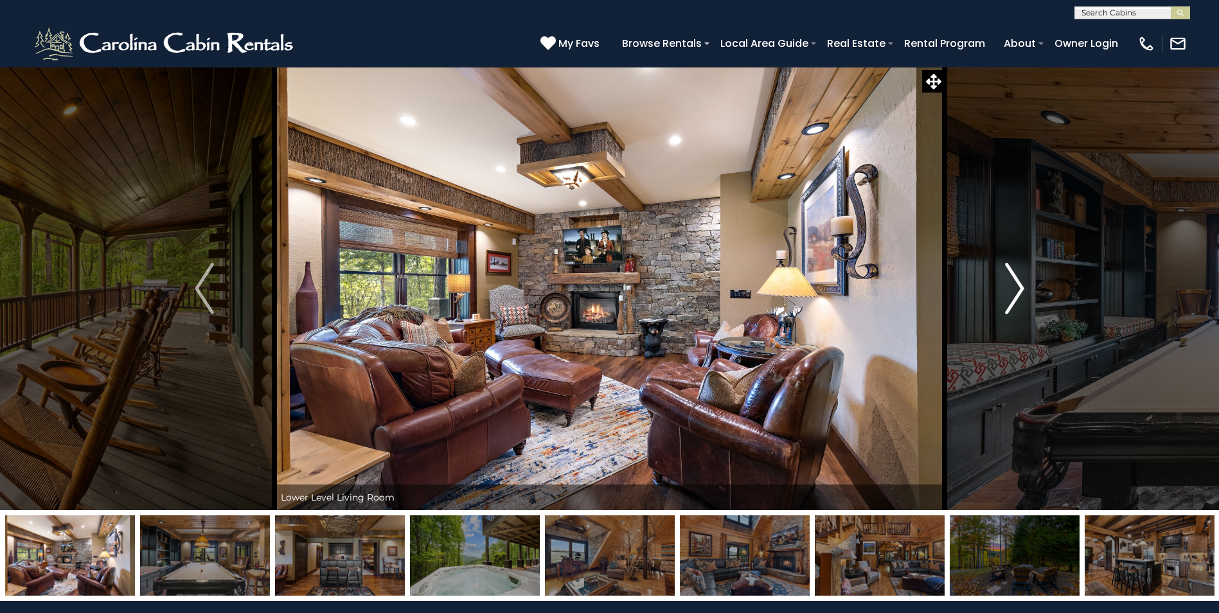
click at [1021, 289] on img "Next" at bounding box center [1014, 288] width 19 height 51
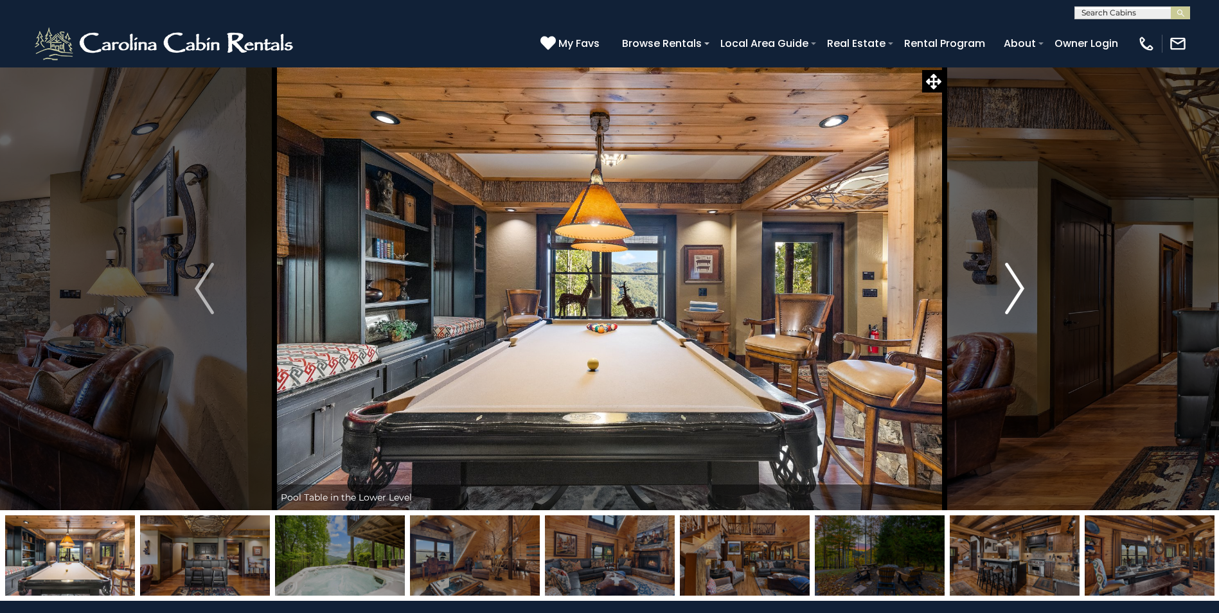
click at [1021, 289] on img "Next" at bounding box center [1014, 288] width 19 height 51
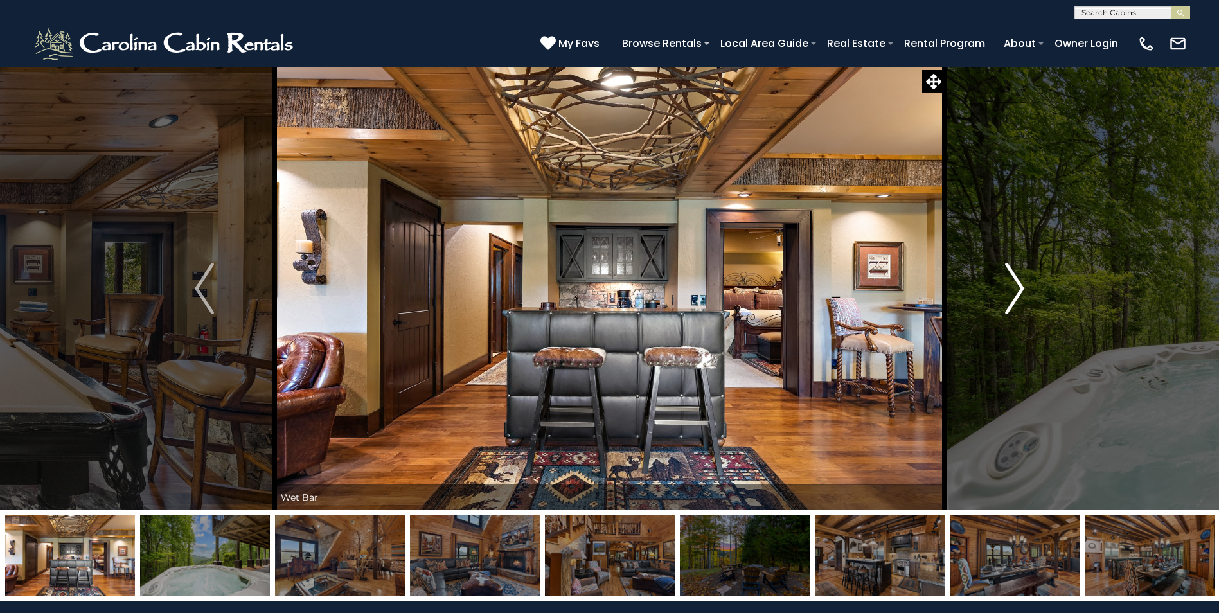
click at [1021, 289] on img "Next" at bounding box center [1014, 288] width 19 height 51
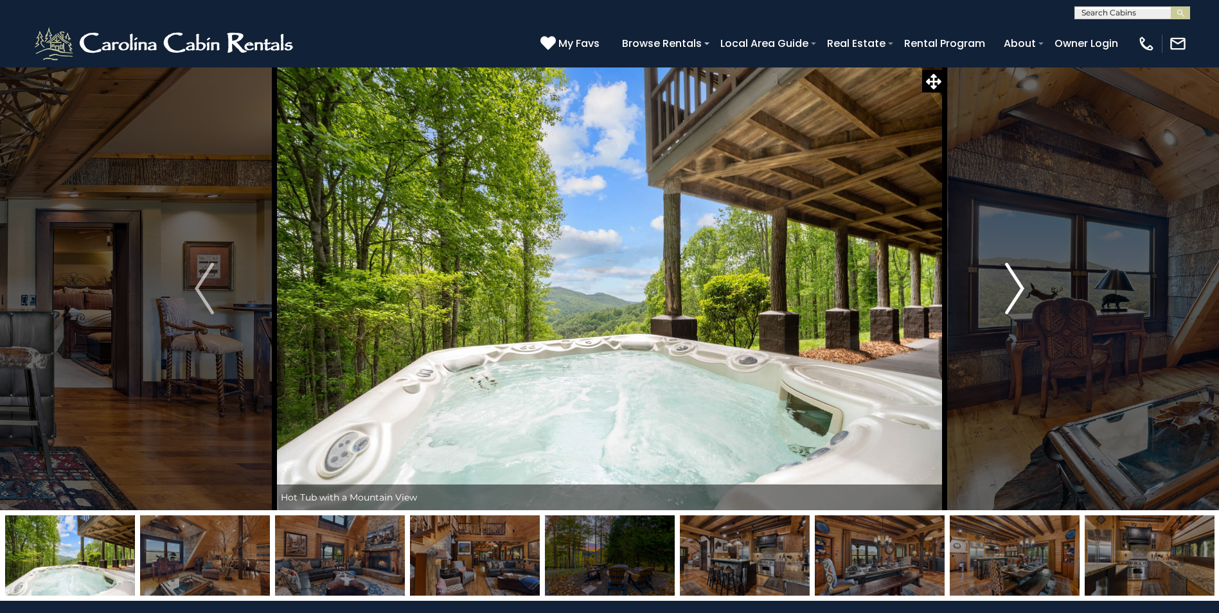
click at [1021, 289] on img "Next" at bounding box center [1014, 288] width 19 height 51
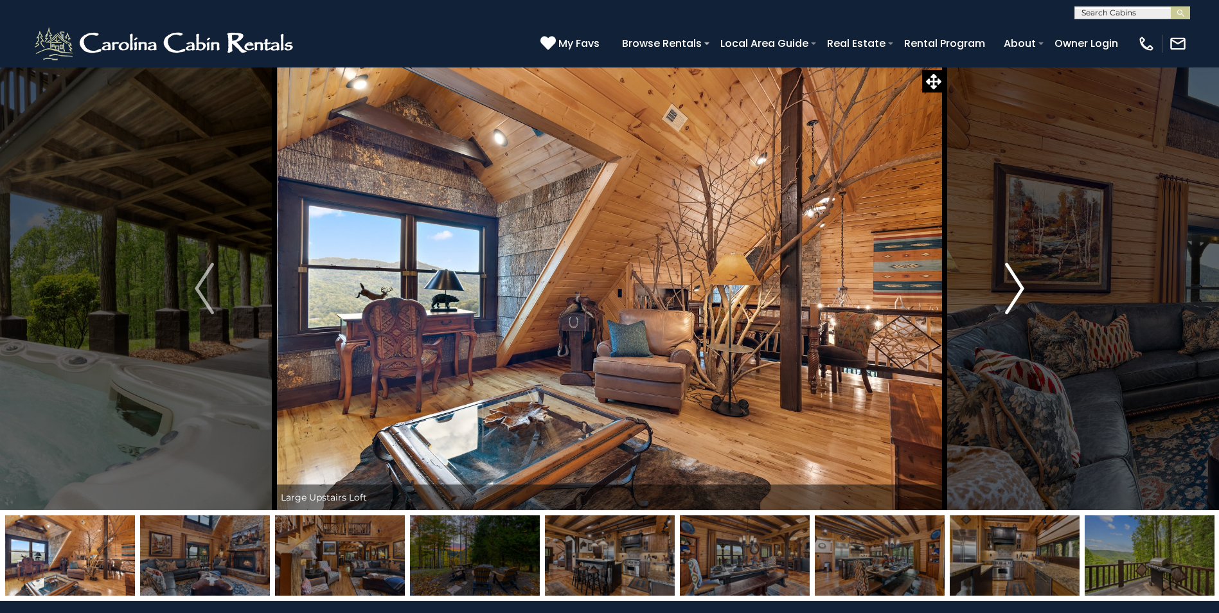
click at [1021, 289] on img "Next" at bounding box center [1014, 288] width 19 height 51
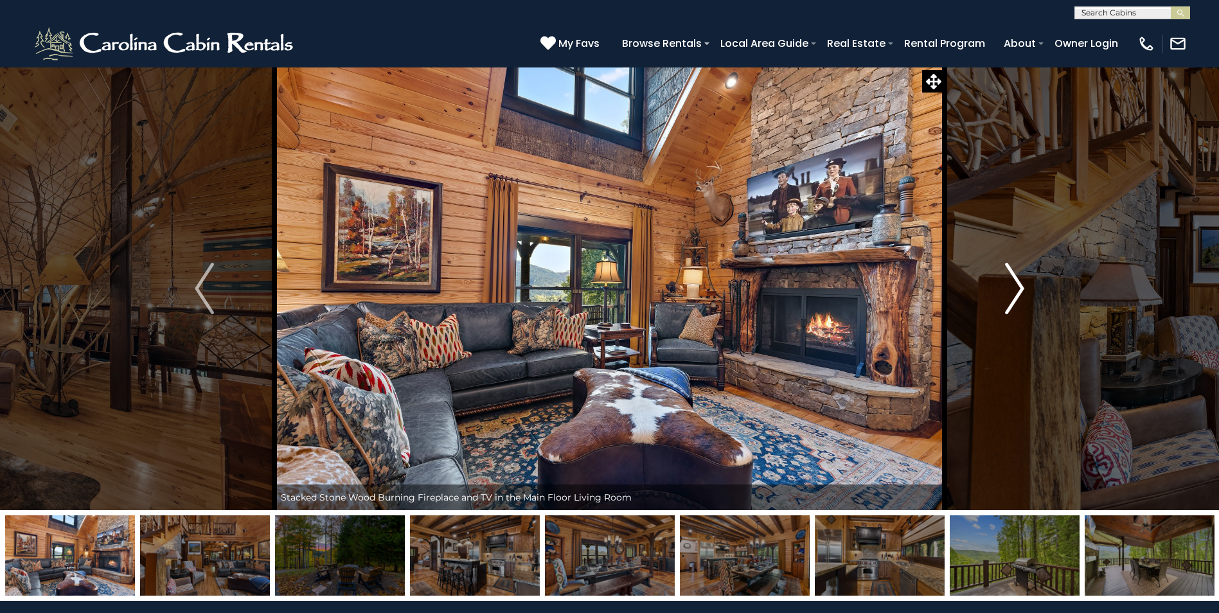
click at [1021, 289] on img "Next" at bounding box center [1014, 288] width 19 height 51
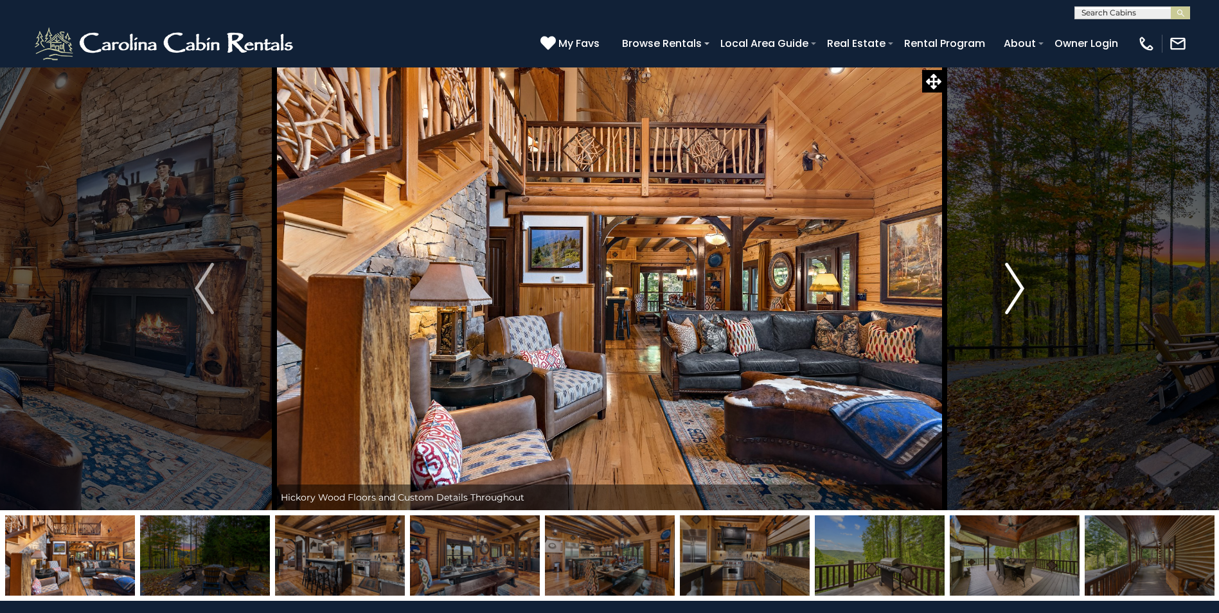
click at [1021, 289] on img "Next" at bounding box center [1014, 288] width 19 height 51
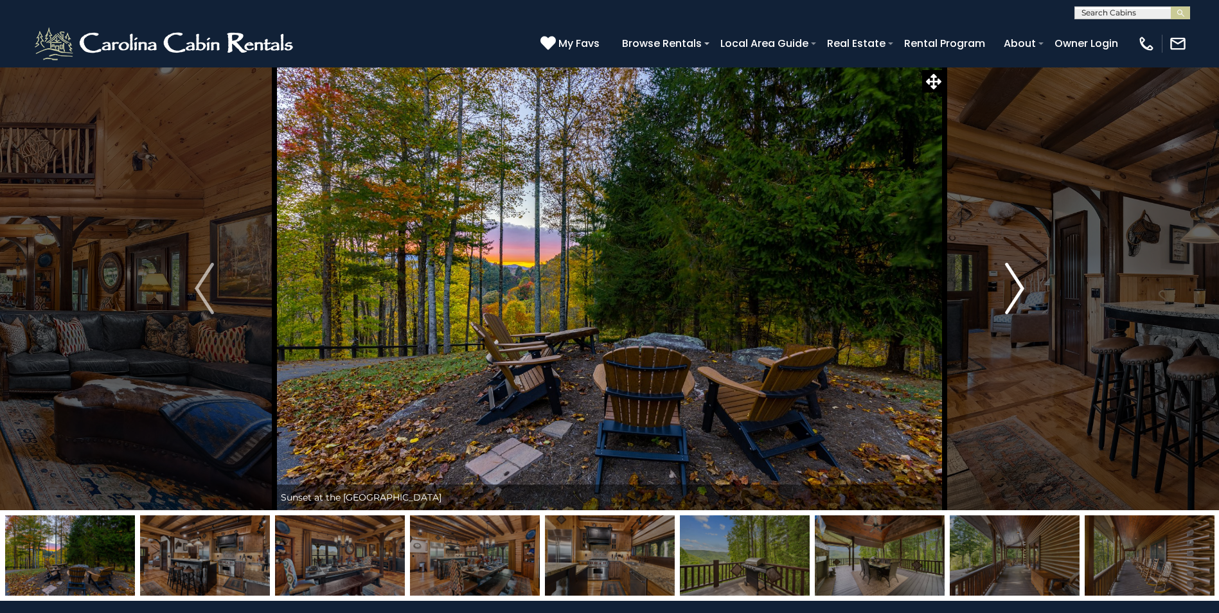
click at [1021, 289] on img "Next" at bounding box center [1014, 288] width 19 height 51
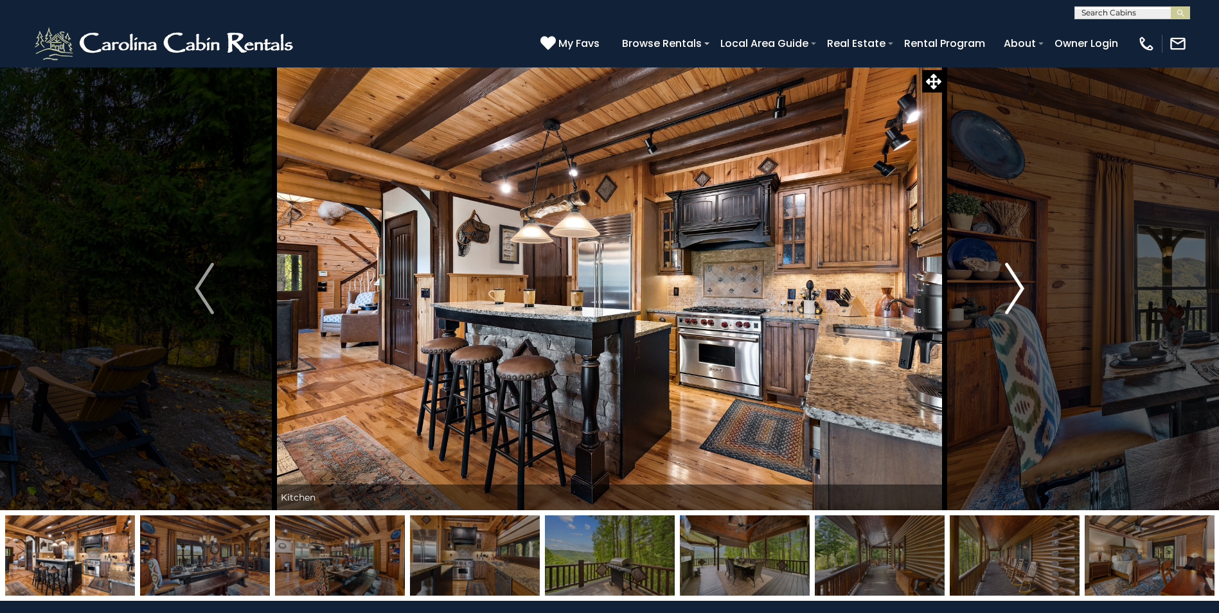
click at [1021, 289] on img "Next" at bounding box center [1014, 288] width 19 height 51
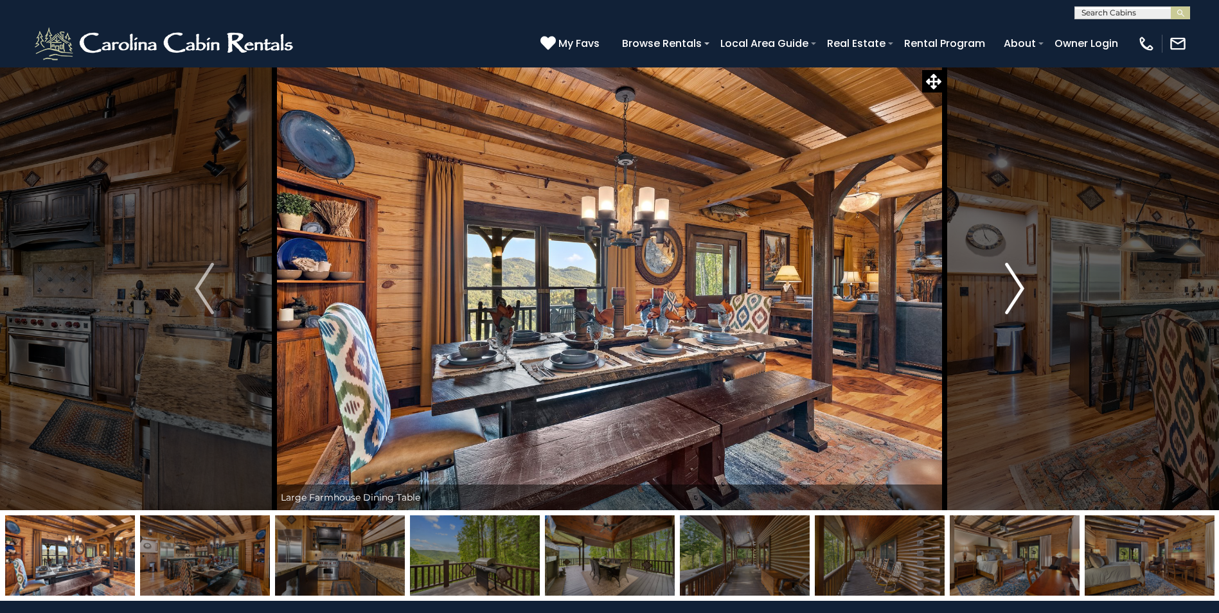
click at [1021, 289] on img "Next" at bounding box center [1014, 288] width 19 height 51
